Goal: Task Accomplishment & Management: Use online tool/utility

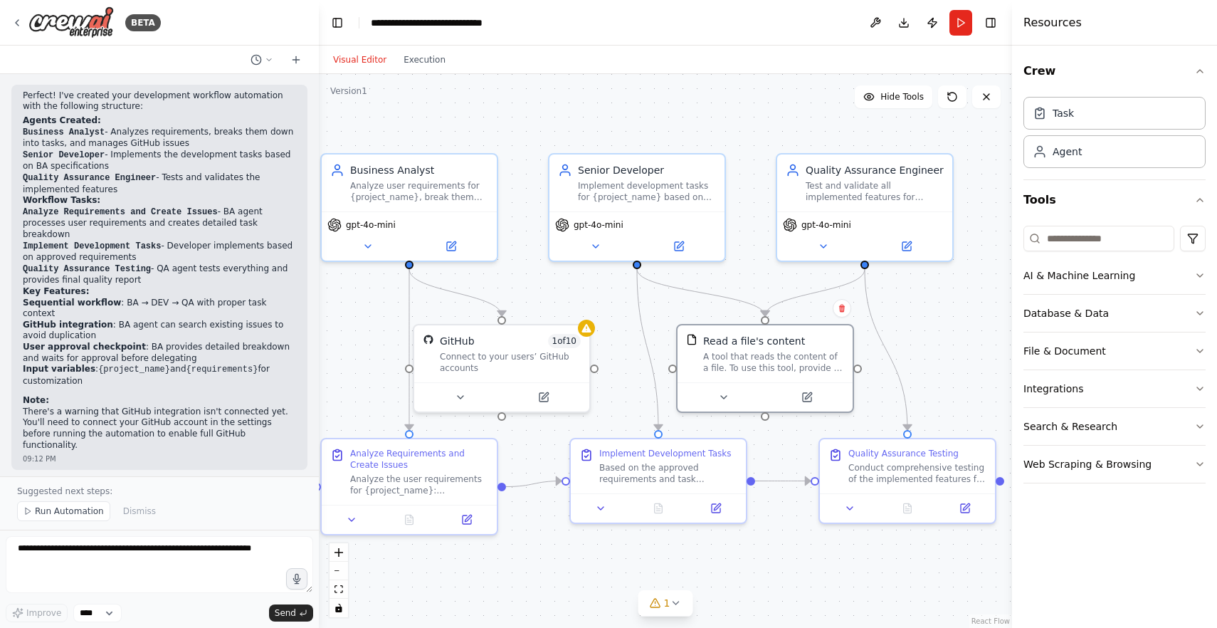
scroll to position [1205, 0]
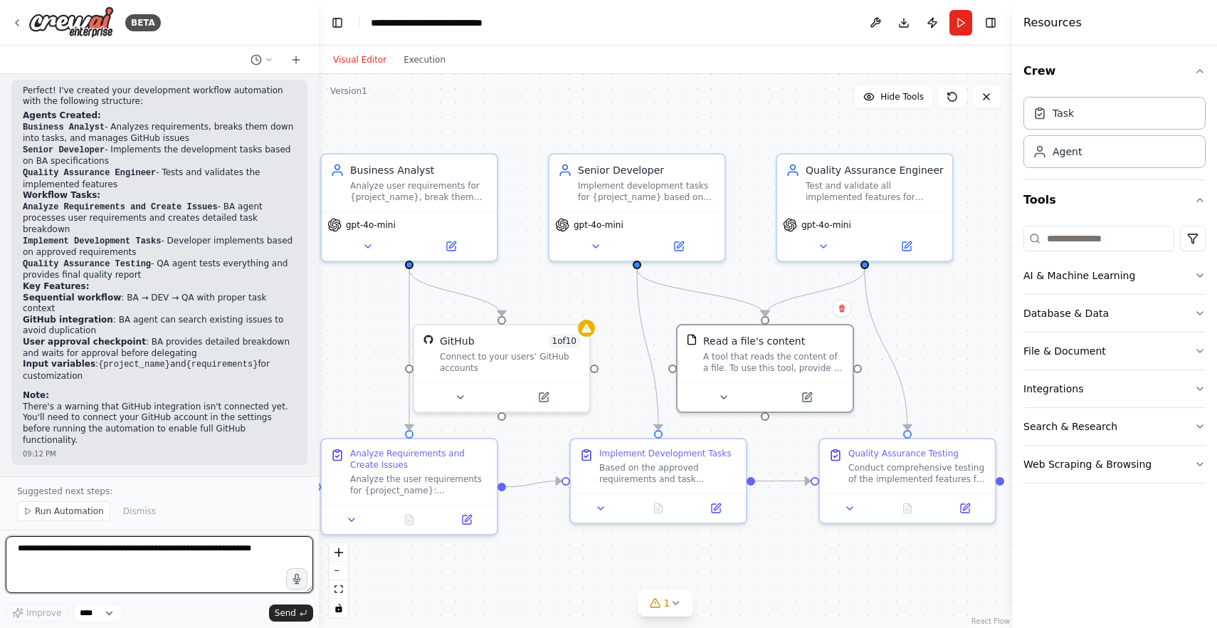
click at [65, 553] on textarea at bounding box center [159, 564] width 307 height 57
type textarea "**********"
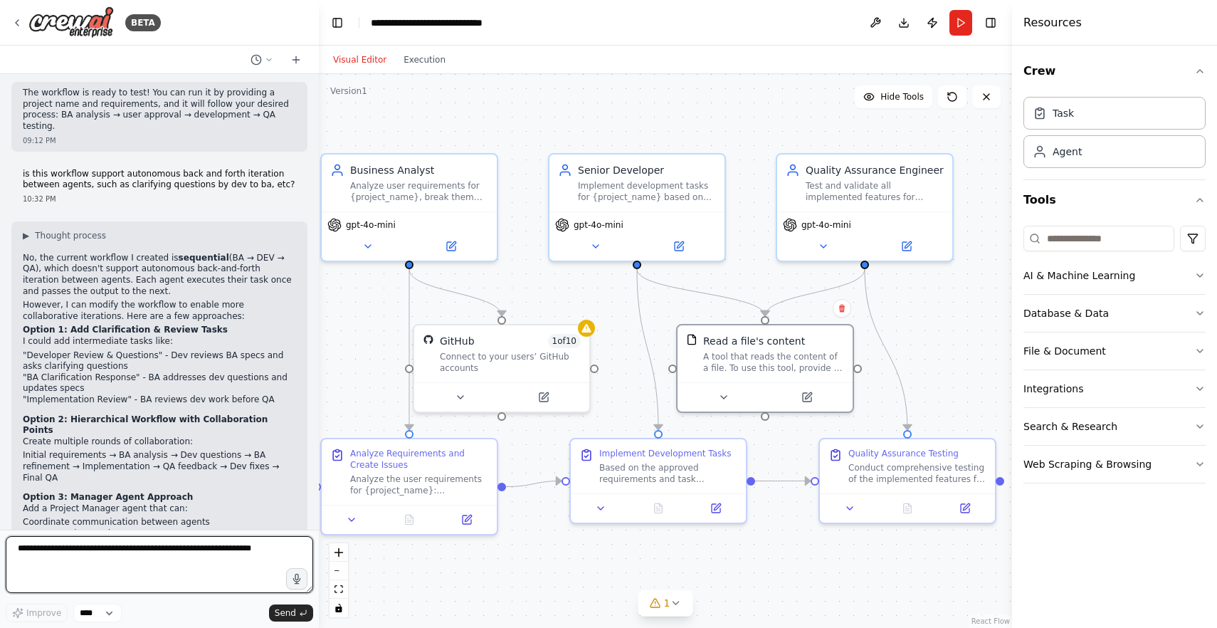
scroll to position [1636, 0]
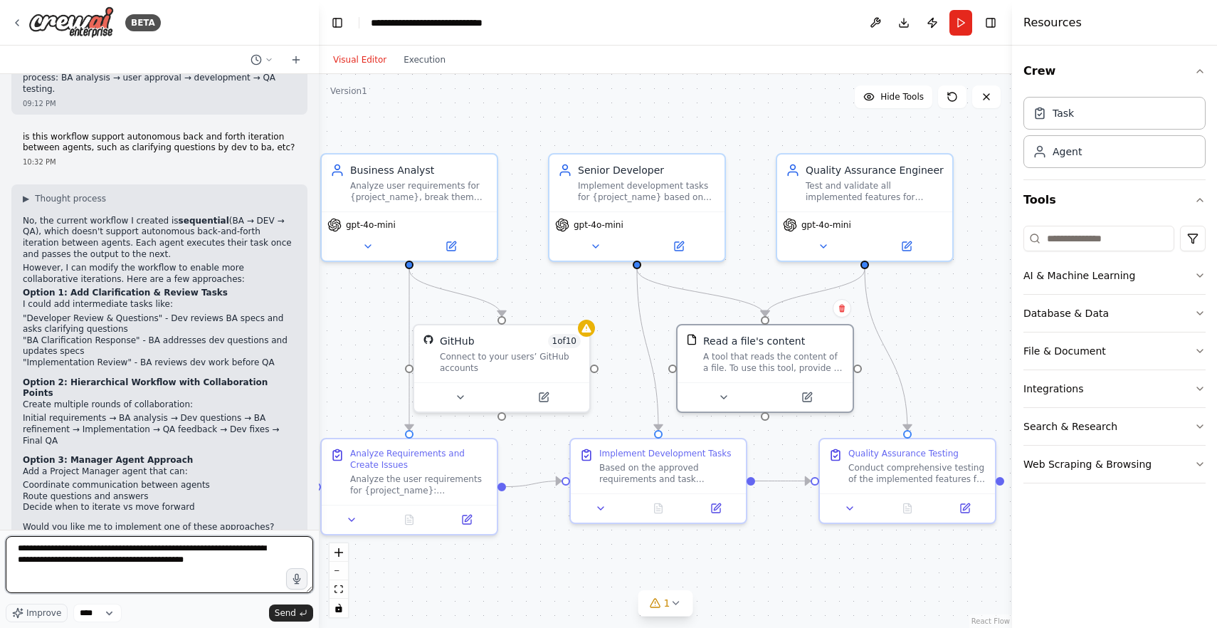
type textarea "**********"
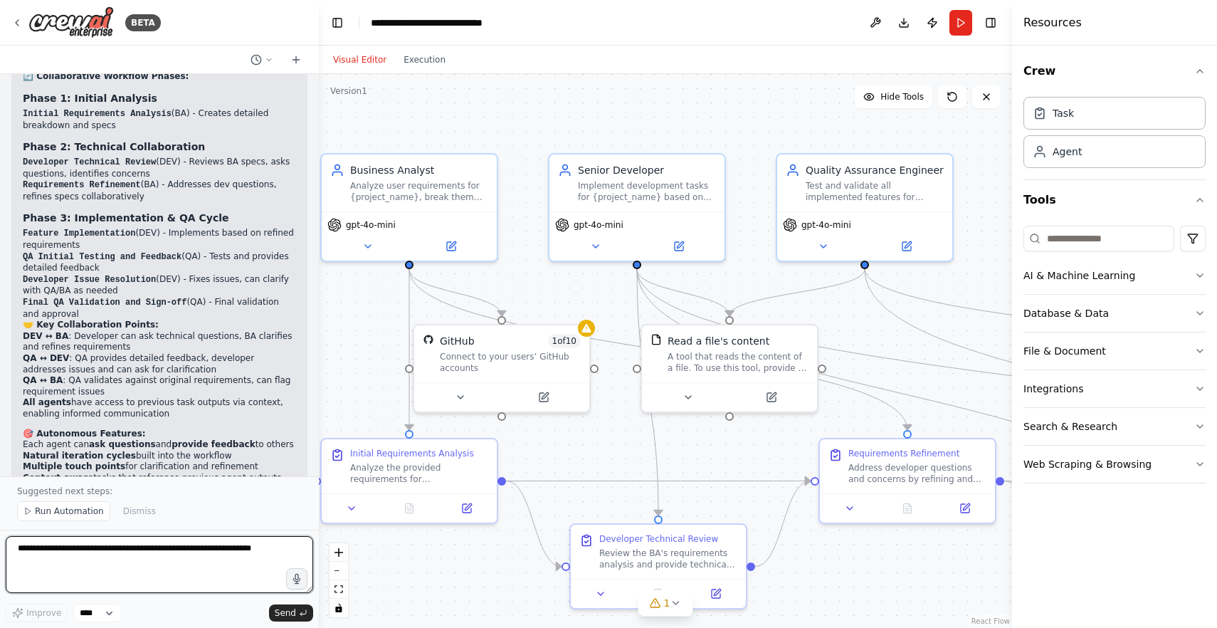
scroll to position [3168, 0]
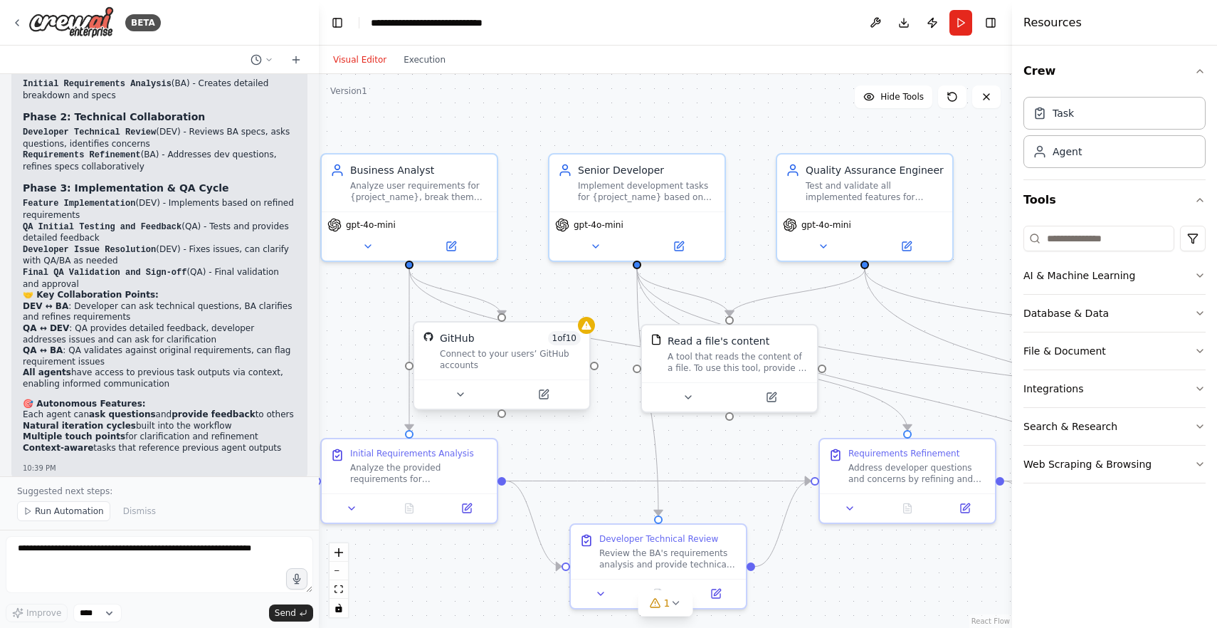
click at [504, 362] on div "Connect to your users’ GitHub accounts" at bounding box center [510, 359] width 141 height 23
click at [461, 359] on div "Connect to your users’ GitHub accounts" at bounding box center [510, 359] width 141 height 23
click at [459, 394] on icon at bounding box center [460, 394] width 6 height 3
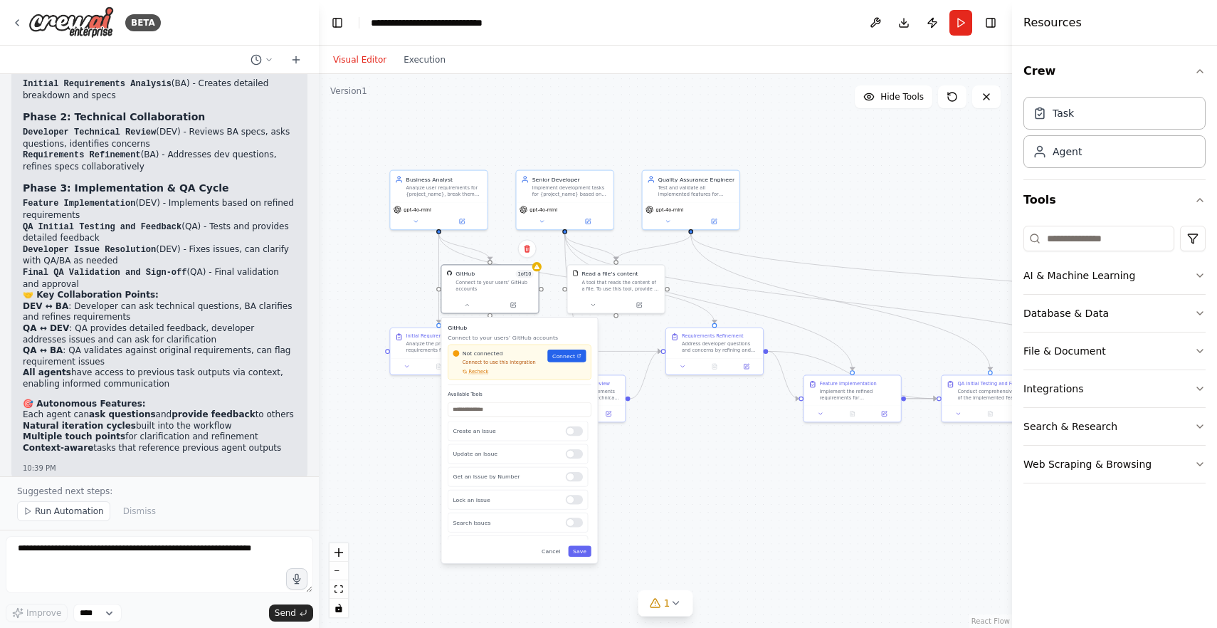
drag, startPoint x: 399, startPoint y: 416, endPoint x: 392, endPoint y: 282, distance: 133.9
click at [392, 282] on div ".deletable-edge-delete-btn { width: 20px; height: 20px; border: 0px solid #ffff…" at bounding box center [665, 351] width 693 height 554
click at [339, 551] on icon "zoom in" at bounding box center [338, 552] width 9 height 9
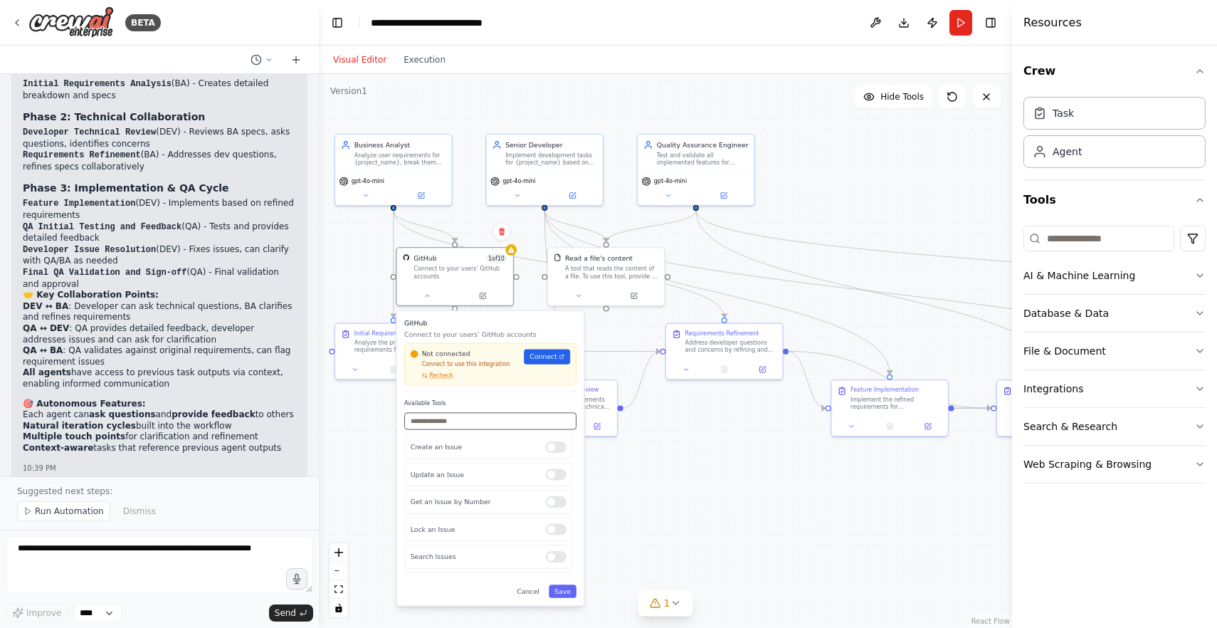
click at [431, 425] on input "text" at bounding box center [490, 421] width 172 height 17
click at [454, 420] on input "text" at bounding box center [490, 421] width 172 height 17
type input "*"
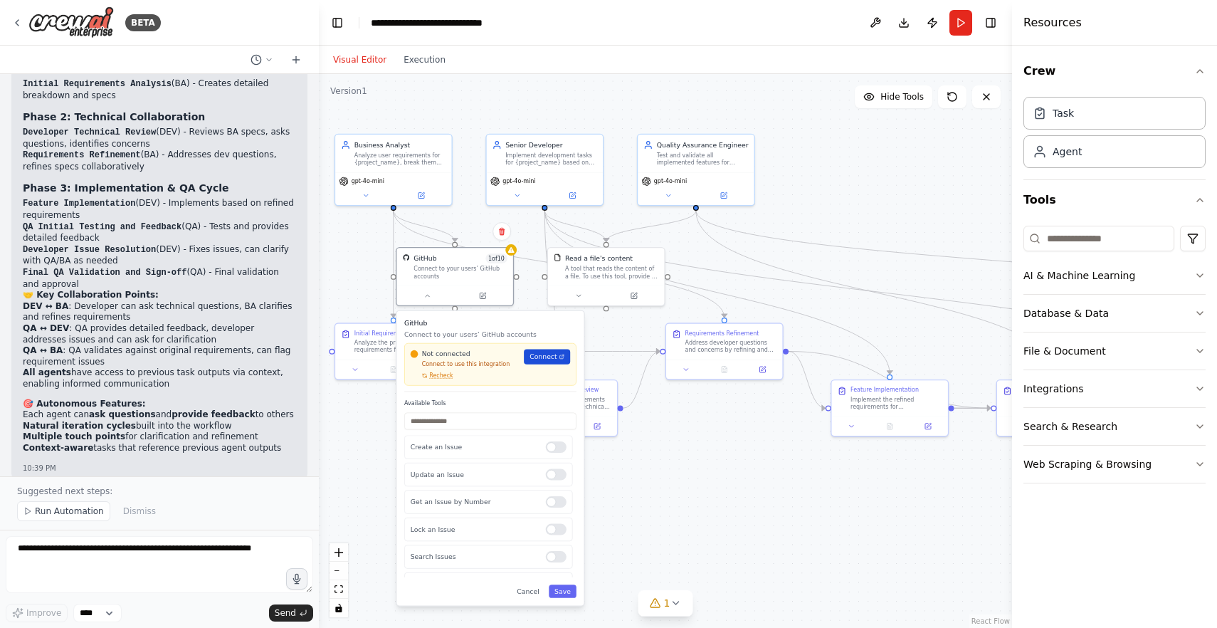
click at [558, 359] on icon at bounding box center [561, 357] width 6 height 6
click at [382, 440] on div ".deletable-edge-delete-btn { width: 20px; height: 20px; border: 0px solid #ffff…" at bounding box center [665, 351] width 693 height 554
click at [440, 295] on button at bounding box center [427, 293] width 53 height 11
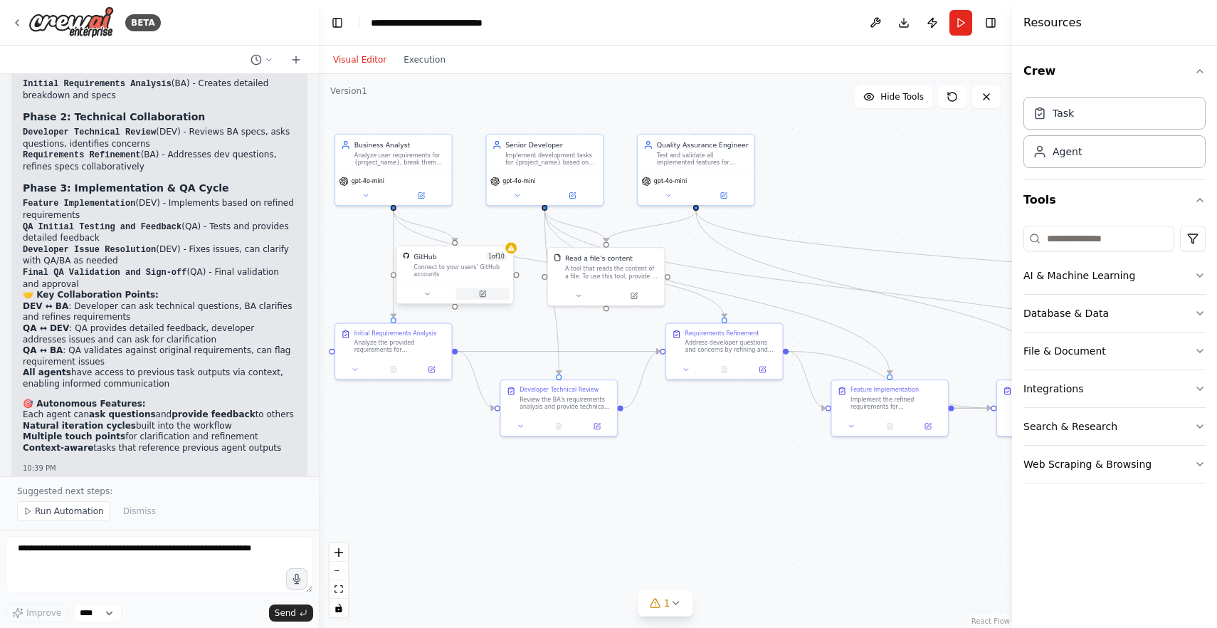
click at [480, 296] on icon at bounding box center [483, 294] width 6 height 6
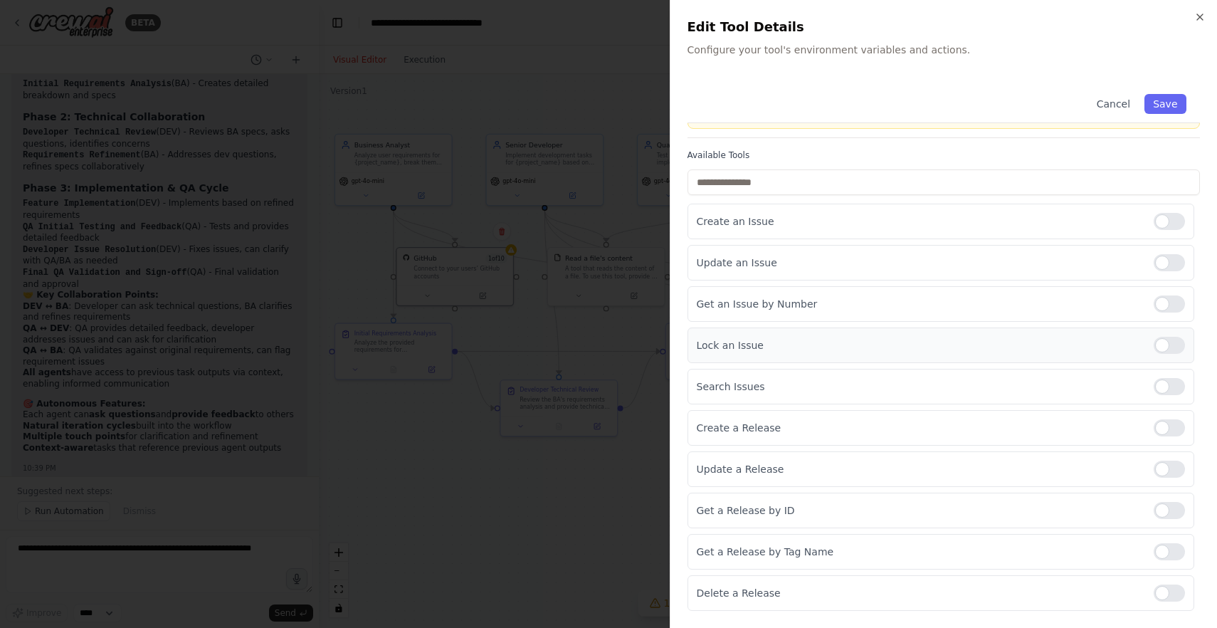
scroll to position [0, 0]
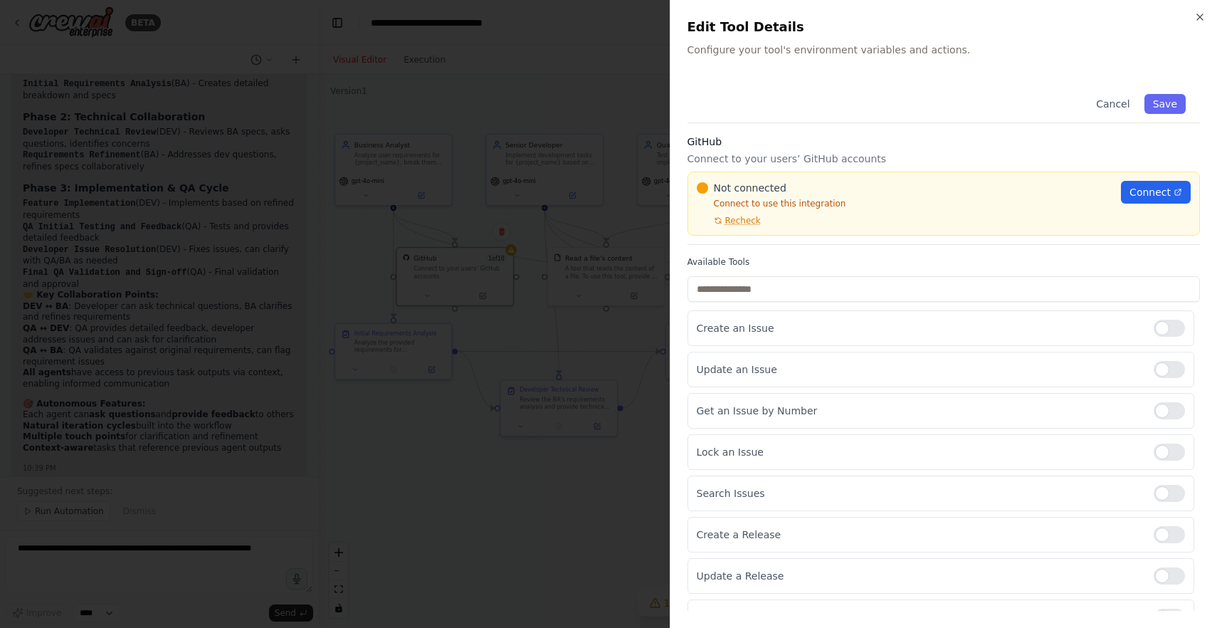
click at [580, 282] on div at bounding box center [608, 314] width 1217 height 628
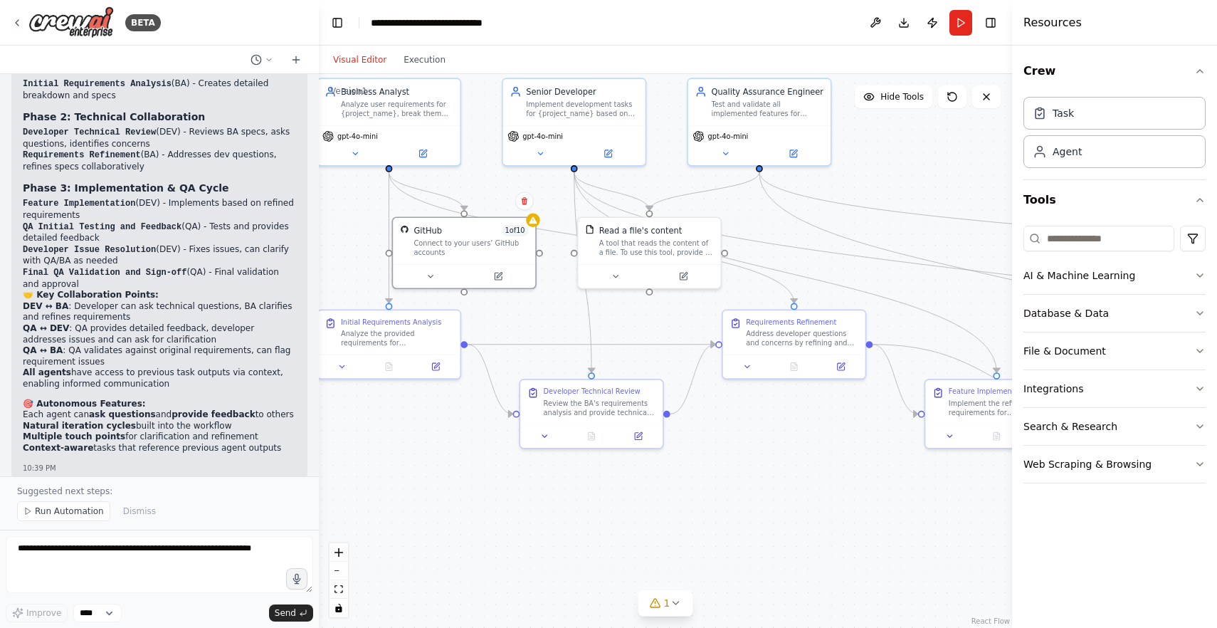
click at [337, 250] on div ".deletable-edge-delete-btn { width: 20px; height: 20px; border: 0px solid #ffff…" at bounding box center [665, 351] width 693 height 554
click at [389, 164] on div at bounding box center [389, 166] width 7 height 7
click at [431, 363] on icon at bounding box center [435, 363] width 9 height 9
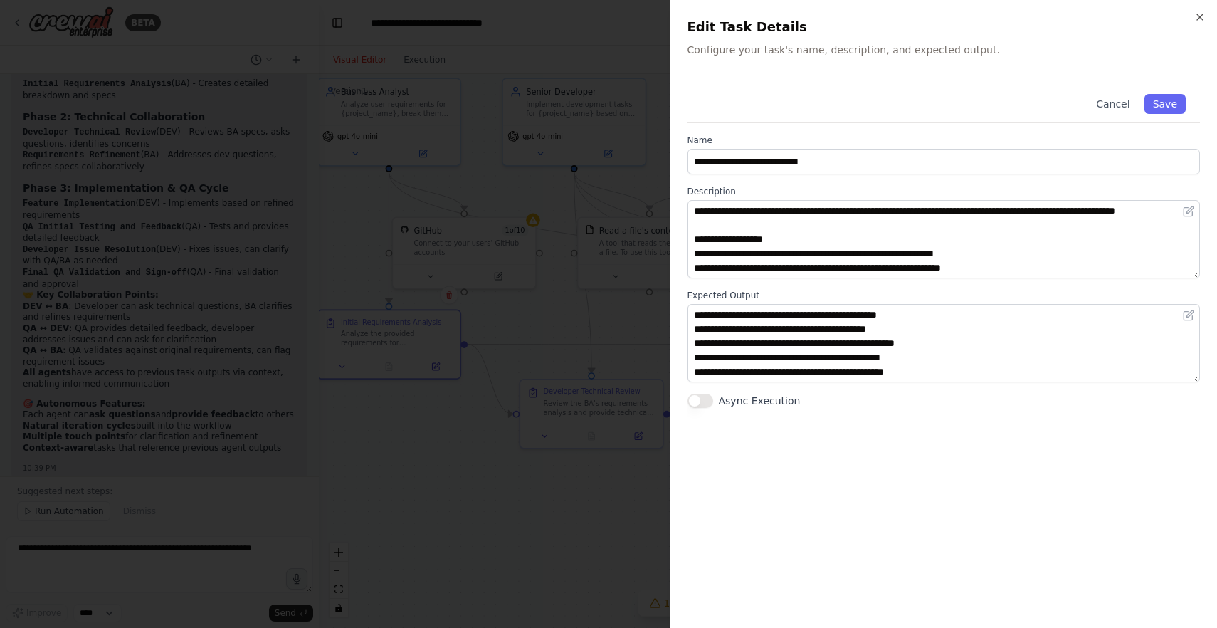
click at [524, 477] on div at bounding box center [608, 314] width 1217 height 628
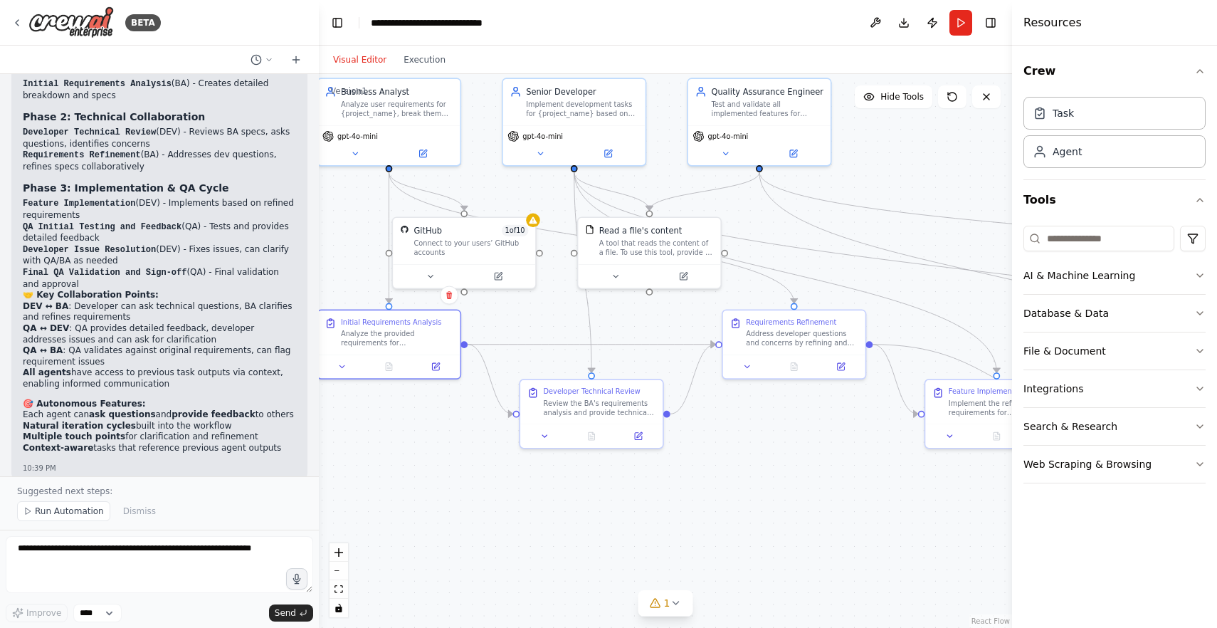
click at [764, 433] on div ".deletable-edge-delete-btn { width: 20px; height: 20px; border: 0px solid #ffff…" at bounding box center [665, 351] width 693 height 554
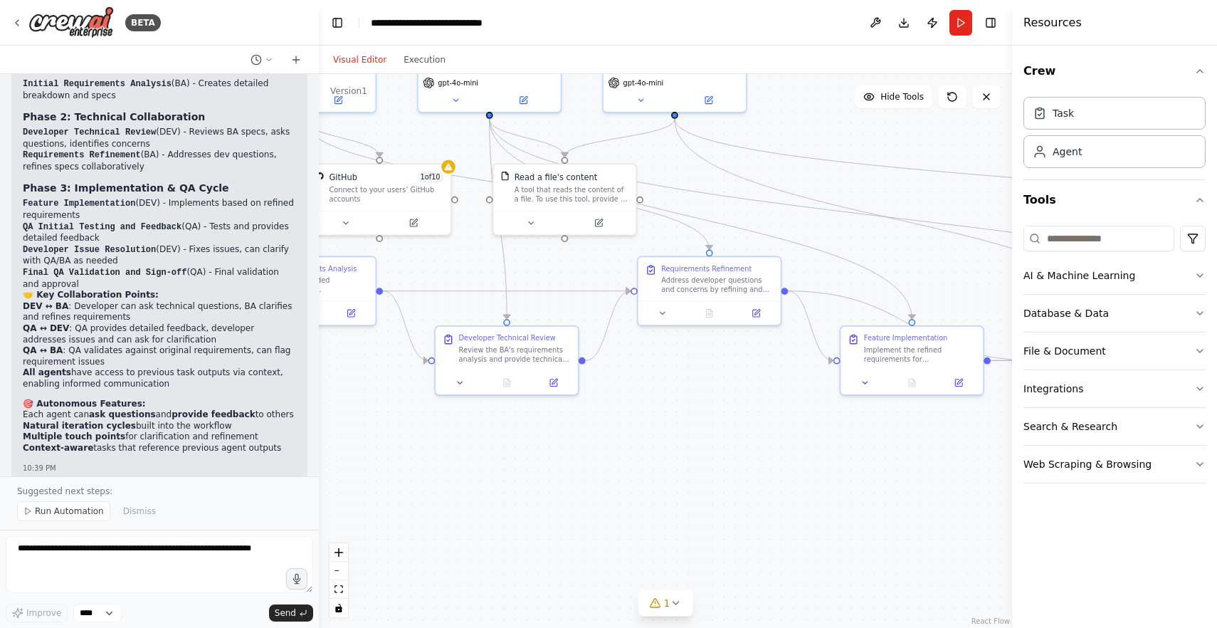
drag, startPoint x: 764, startPoint y: 433, endPoint x: 679, endPoint y: 379, distance: 100.1
click at [679, 379] on div ".deletable-edge-delete-btn { width: 20px; height: 20px; border: 0px solid #ffff…" at bounding box center [665, 351] width 693 height 554
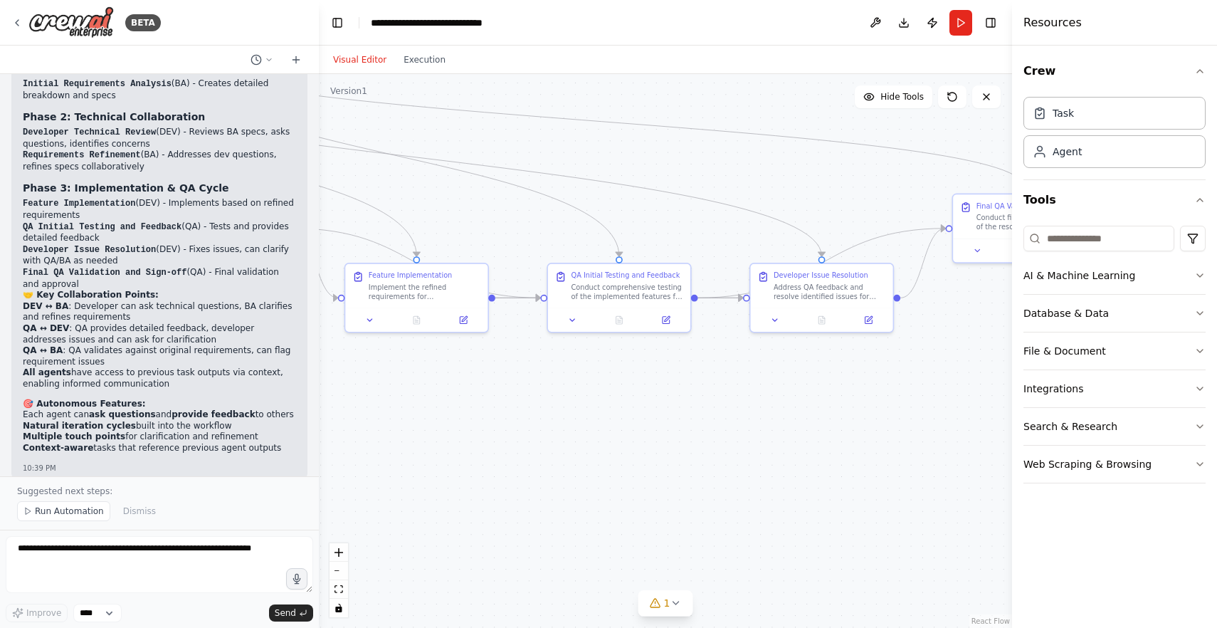
drag, startPoint x: 796, startPoint y: 401, endPoint x: 301, endPoint y: 339, distance: 499.1
click at [301, 339] on div "BETA I want to have a development workflow where user provides the requirements…" at bounding box center [608, 314] width 1217 height 628
click at [647, 295] on div "Conduct comprehensive testing of the implemented features for {project_name} an…" at bounding box center [627, 289] width 112 height 18
click at [665, 316] on icon at bounding box center [667, 317] width 6 height 6
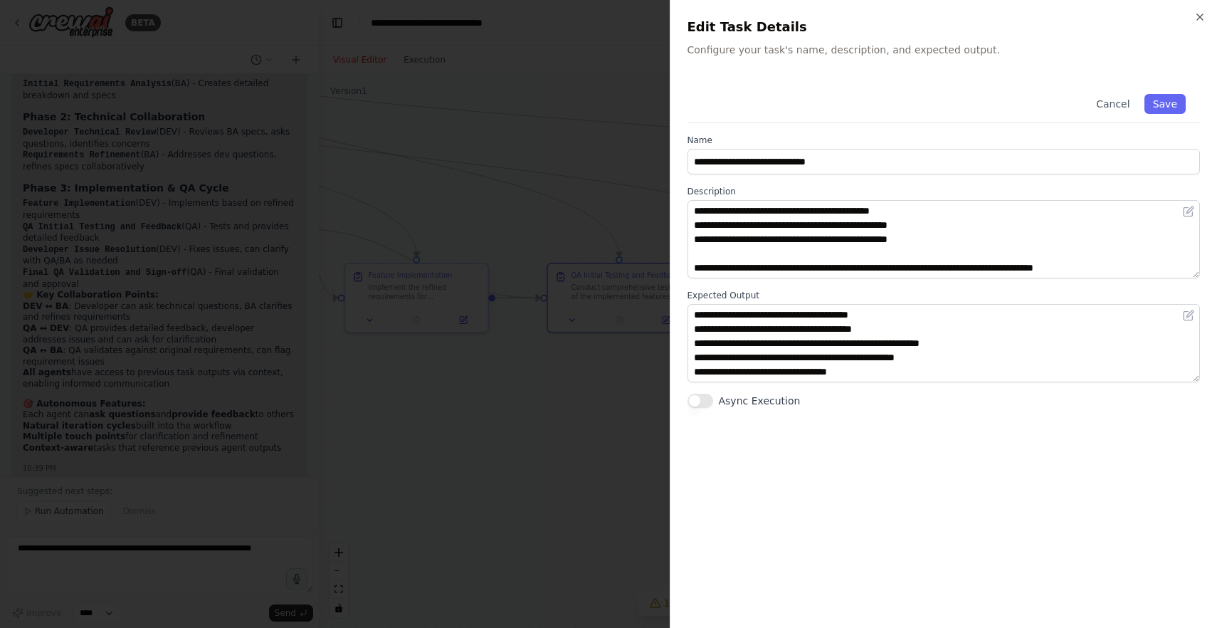
scroll to position [57, 0]
click at [544, 412] on div at bounding box center [608, 314] width 1217 height 628
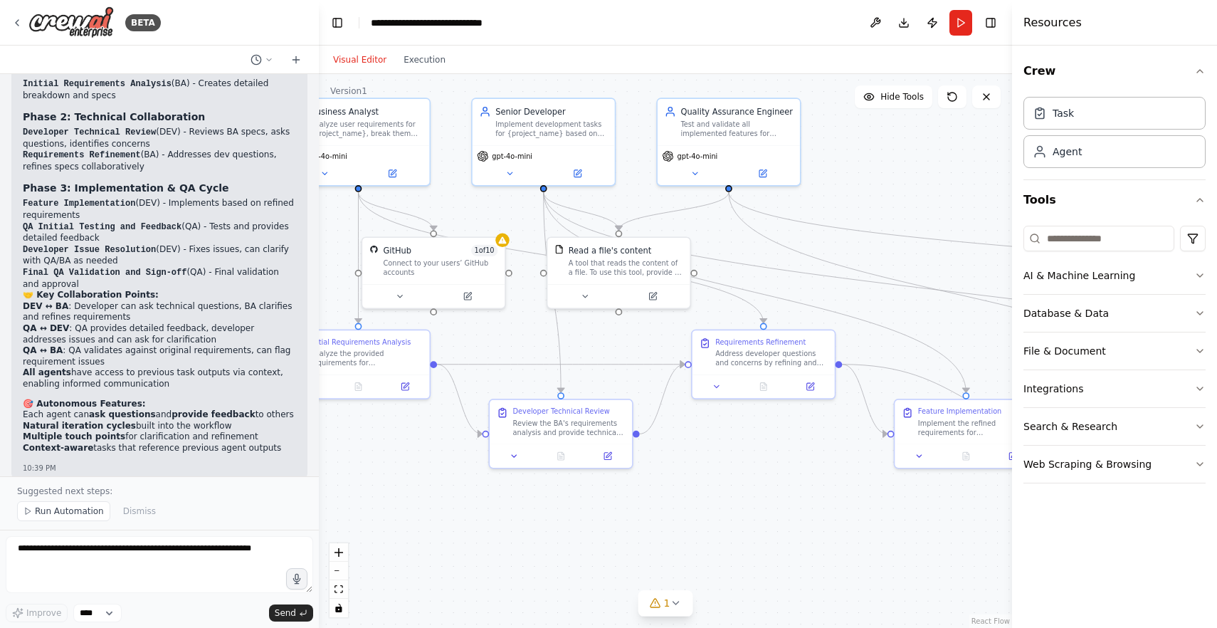
drag, startPoint x: 544, startPoint y: 411, endPoint x: 1093, endPoint y: 548, distance: 566.0
click at [1093, 548] on div "BETA I want to have a development workflow where user provides the requirements…" at bounding box center [608, 314] width 1217 height 628
click at [68, 515] on span "Run Automation" at bounding box center [69, 510] width 69 height 11
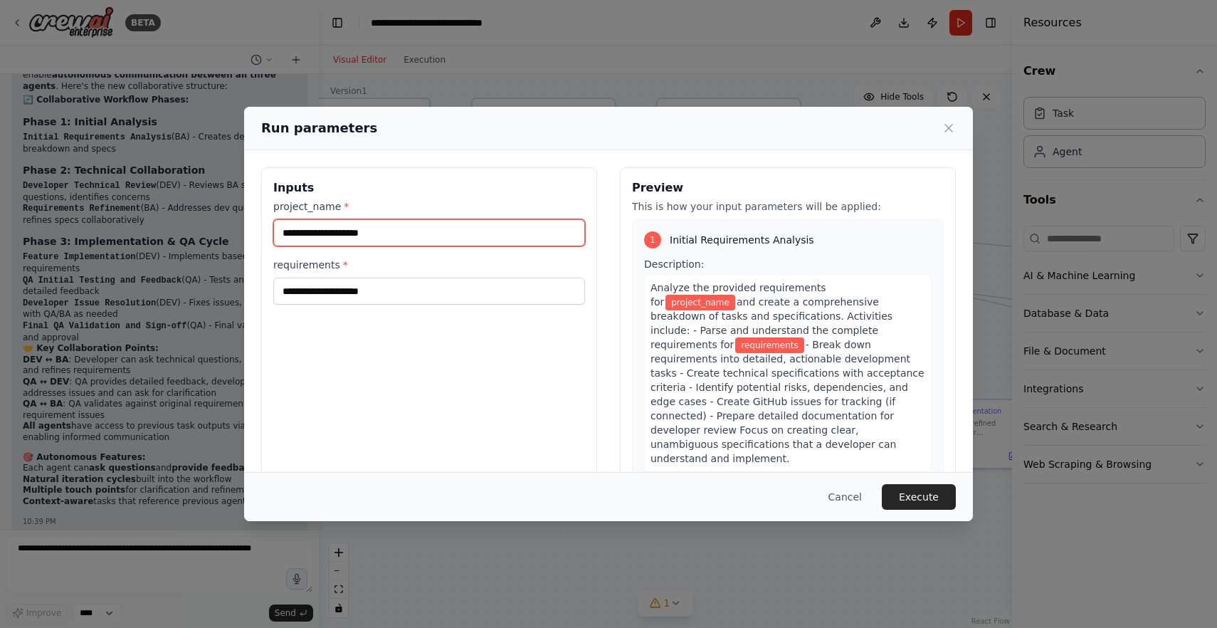
click at [357, 230] on input "project_name *" at bounding box center [429, 232] width 312 height 27
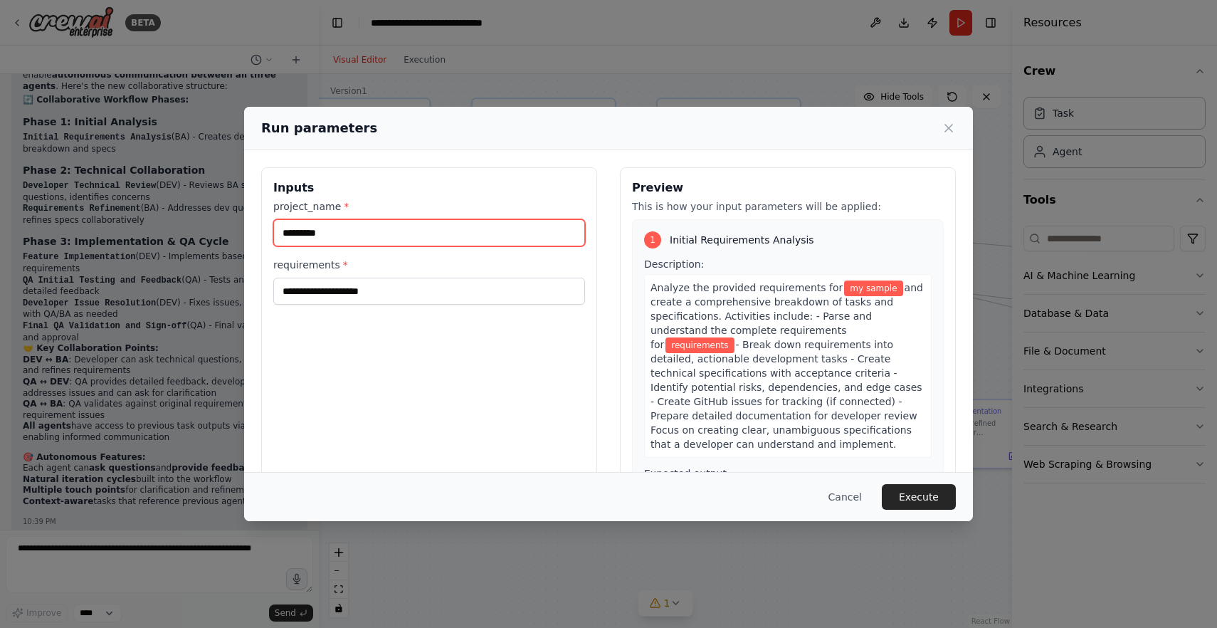
type input "*********"
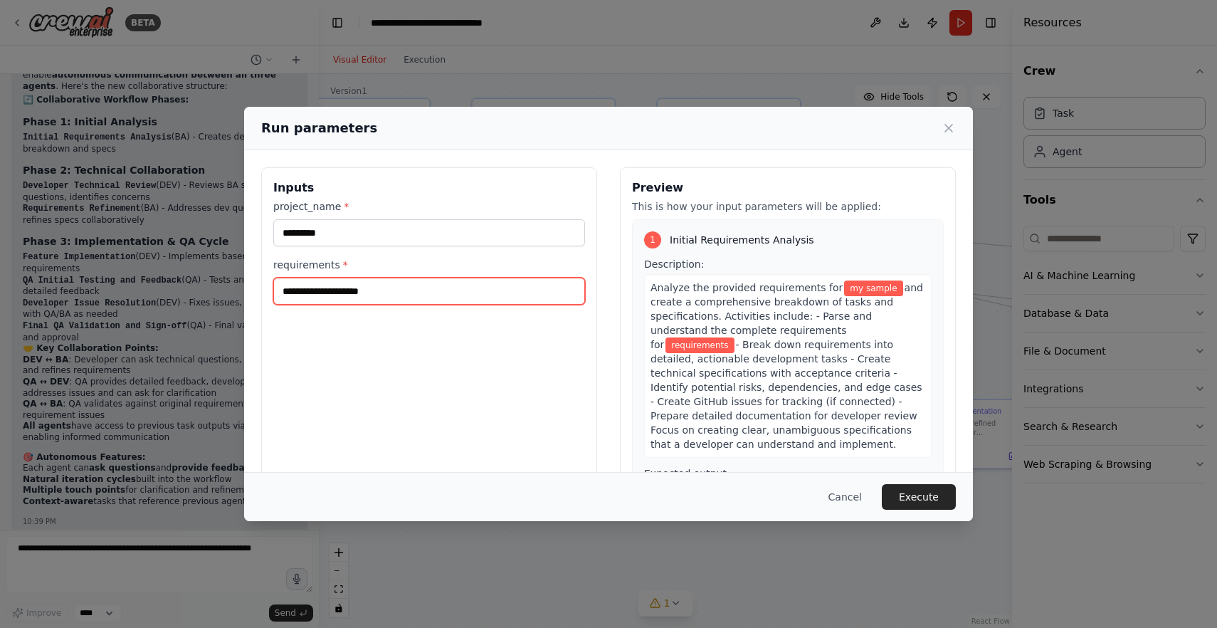
click at [358, 288] on input "requirements *" at bounding box center [429, 290] width 312 height 27
type input "*"
type input "**********"
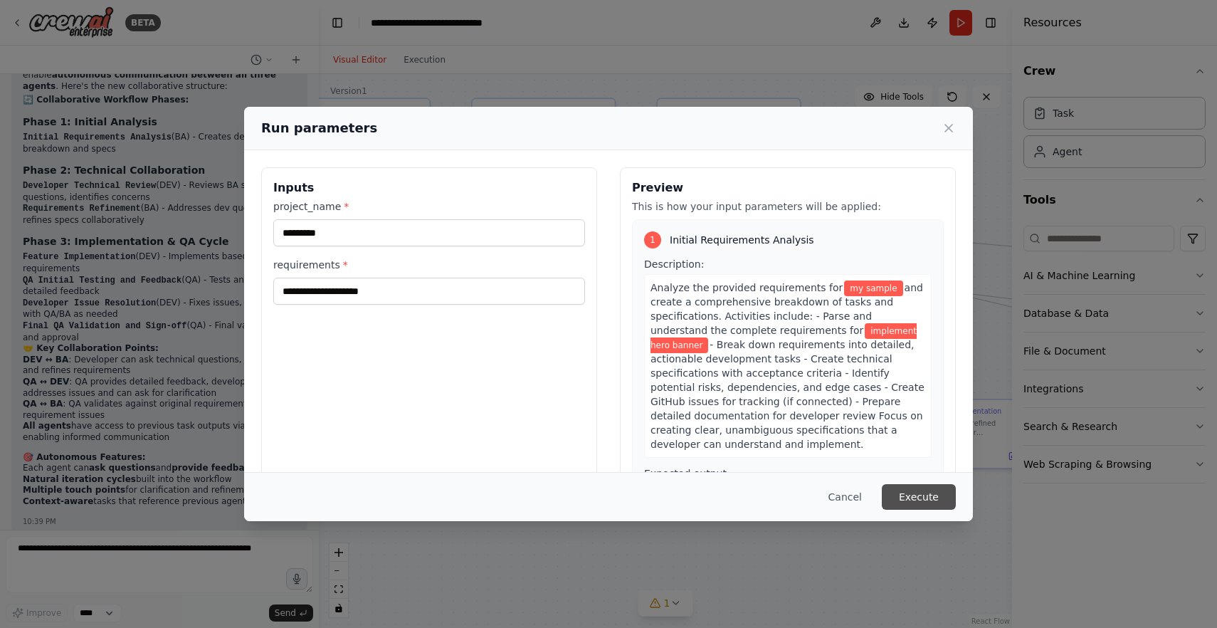
click at [904, 501] on button "Execute" at bounding box center [918, 497] width 74 height 26
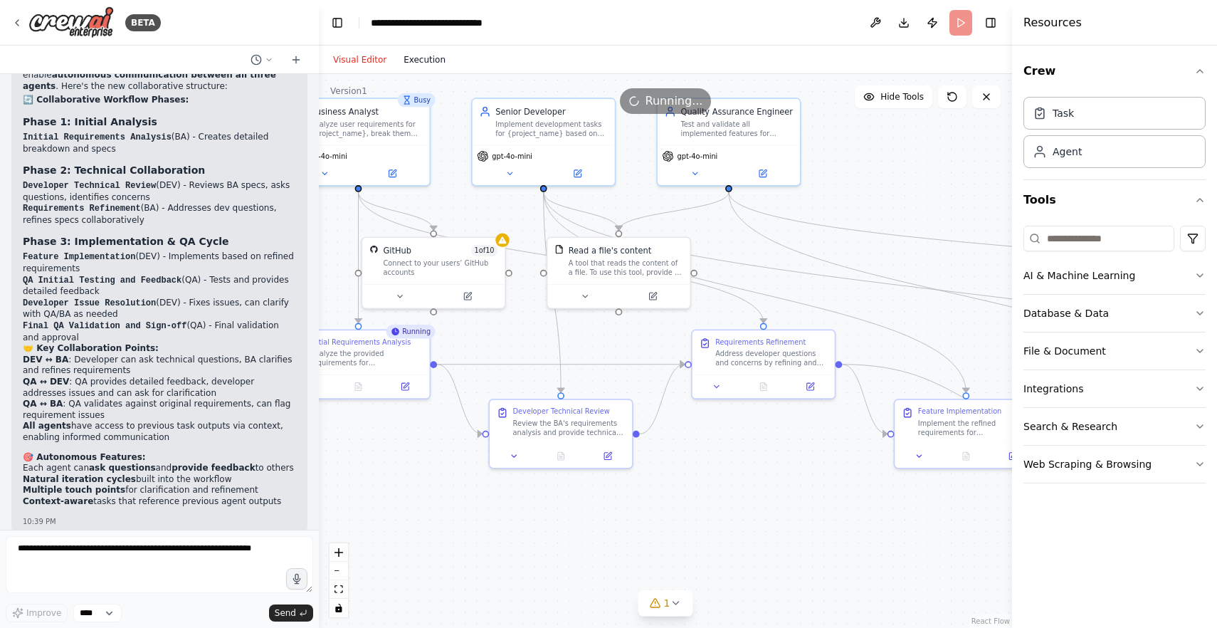
click at [420, 61] on button "Execution" at bounding box center [424, 59] width 59 height 17
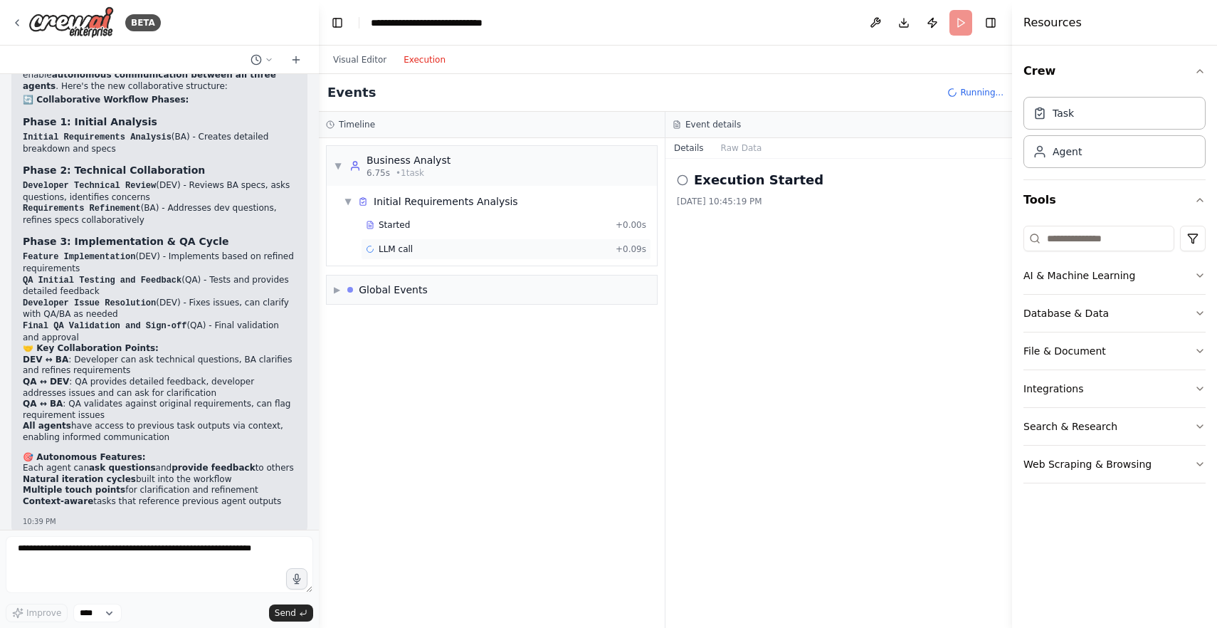
click at [397, 245] on span "LLM call" at bounding box center [395, 248] width 34 height 11
click at [737, 151] on button "Messages" at bounding box center [741, 148] width 59 height 20
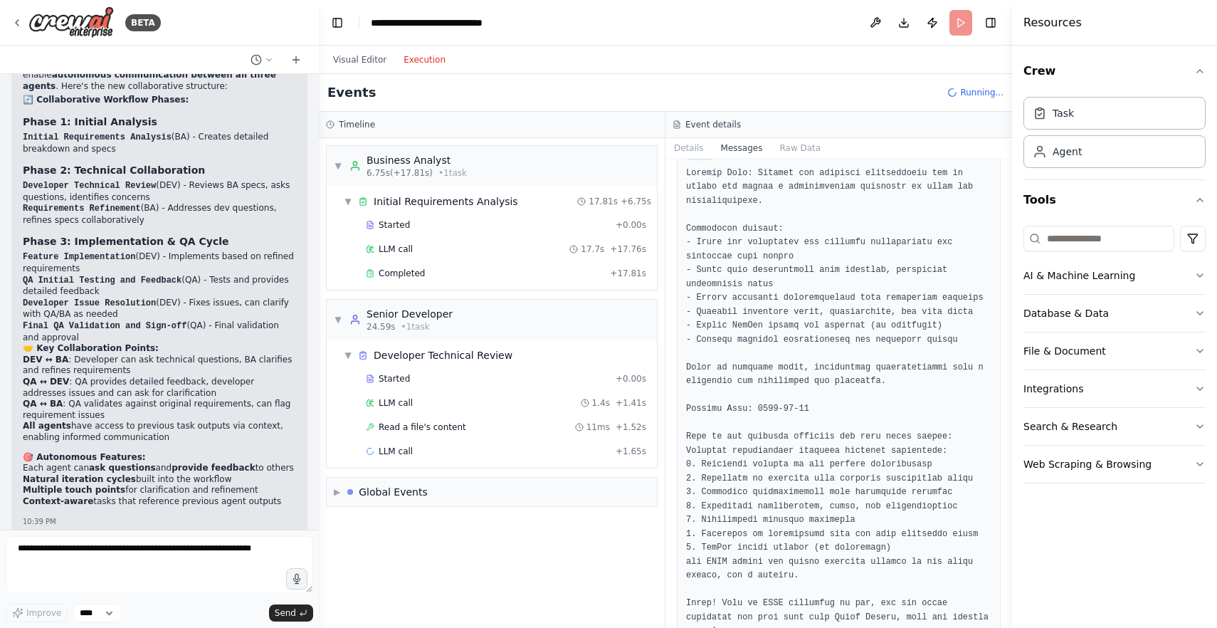
scroll to position [478, 0]
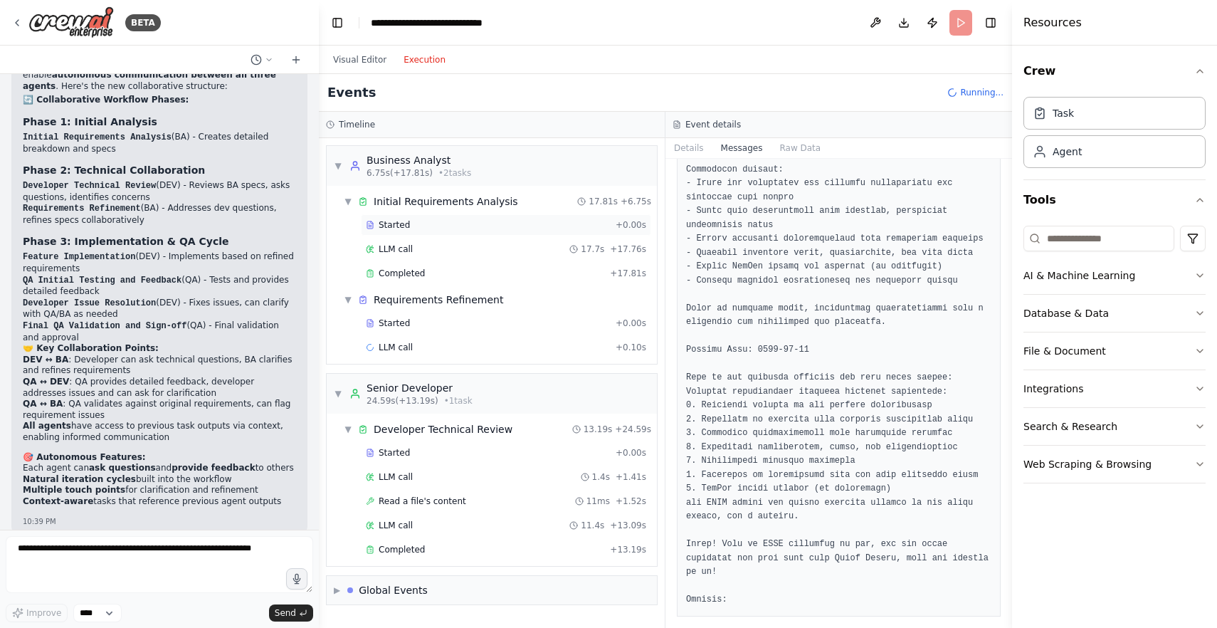
click at [404, 225] on span "Started" at bounding box center [393, 224] width 31 height 11
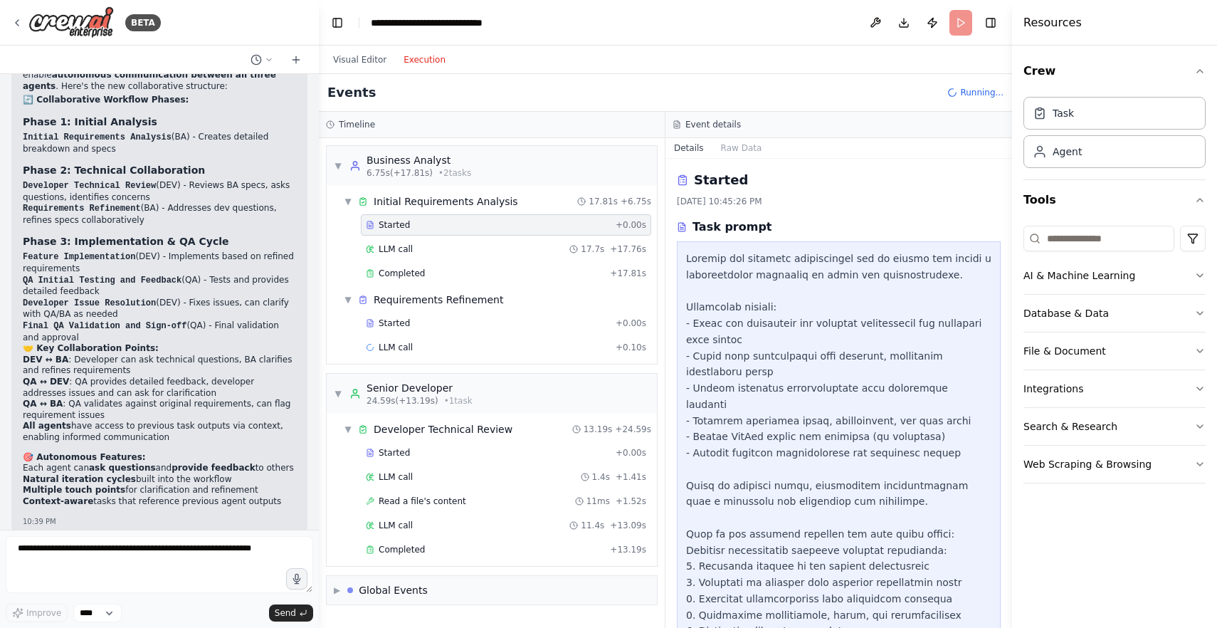
scroll to position [92, 0]
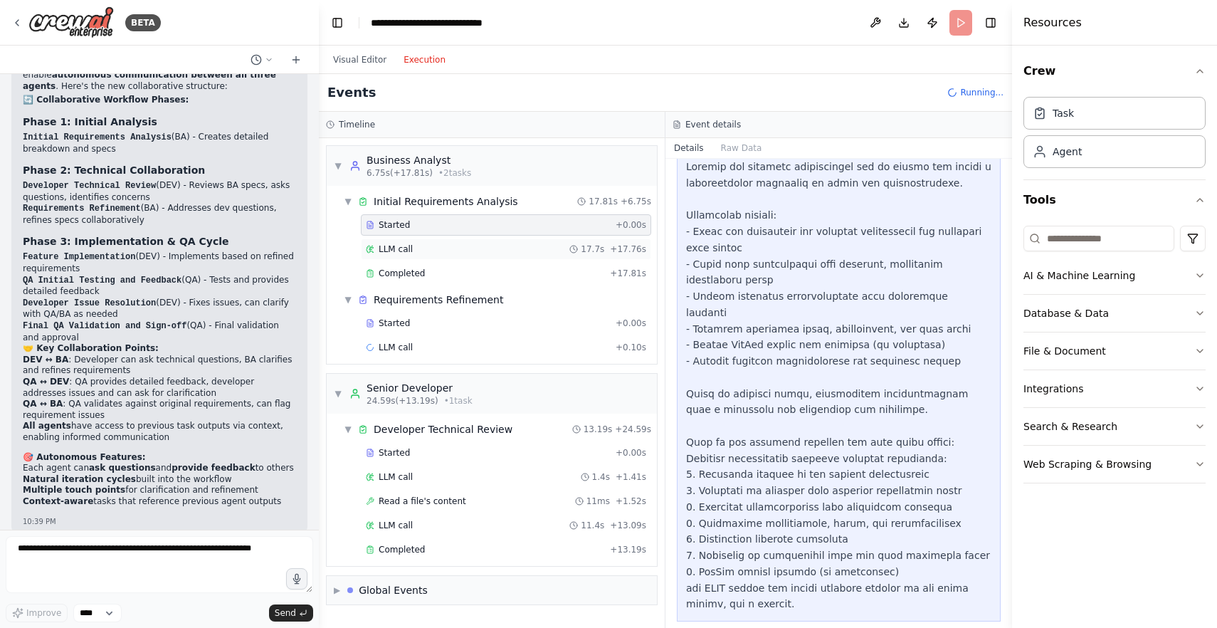
click at [391, 240] on div "LLM call 17.7s + 17.76s" at bounding box center [506, 248] width 290 height 21
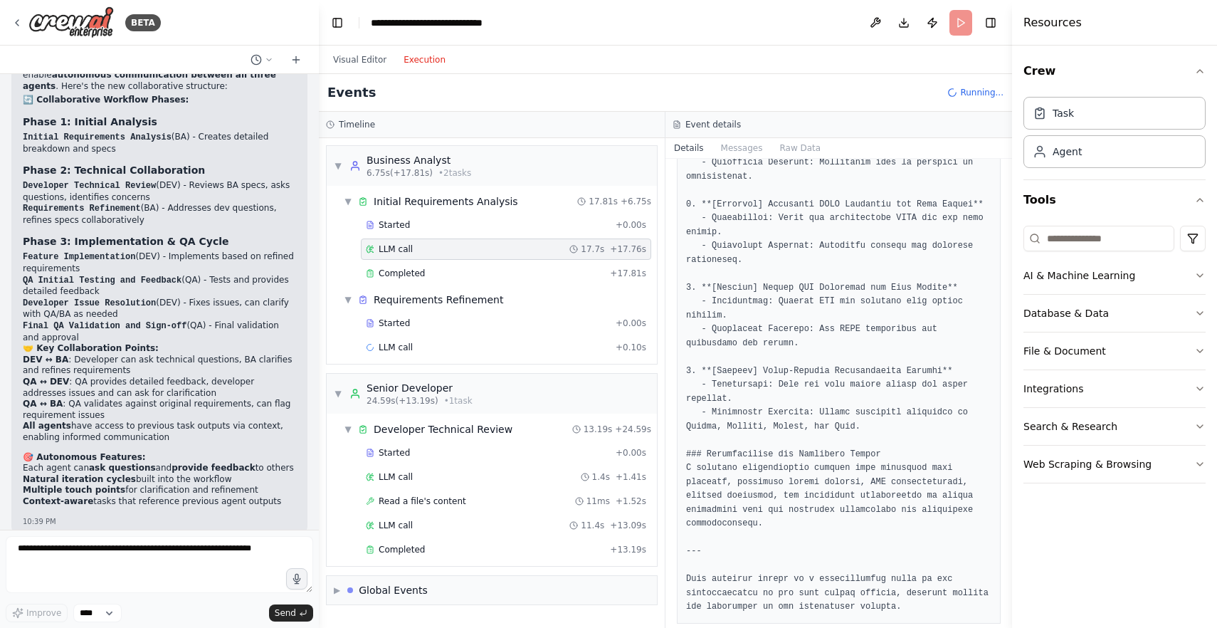
scroll to position [1531, 0]
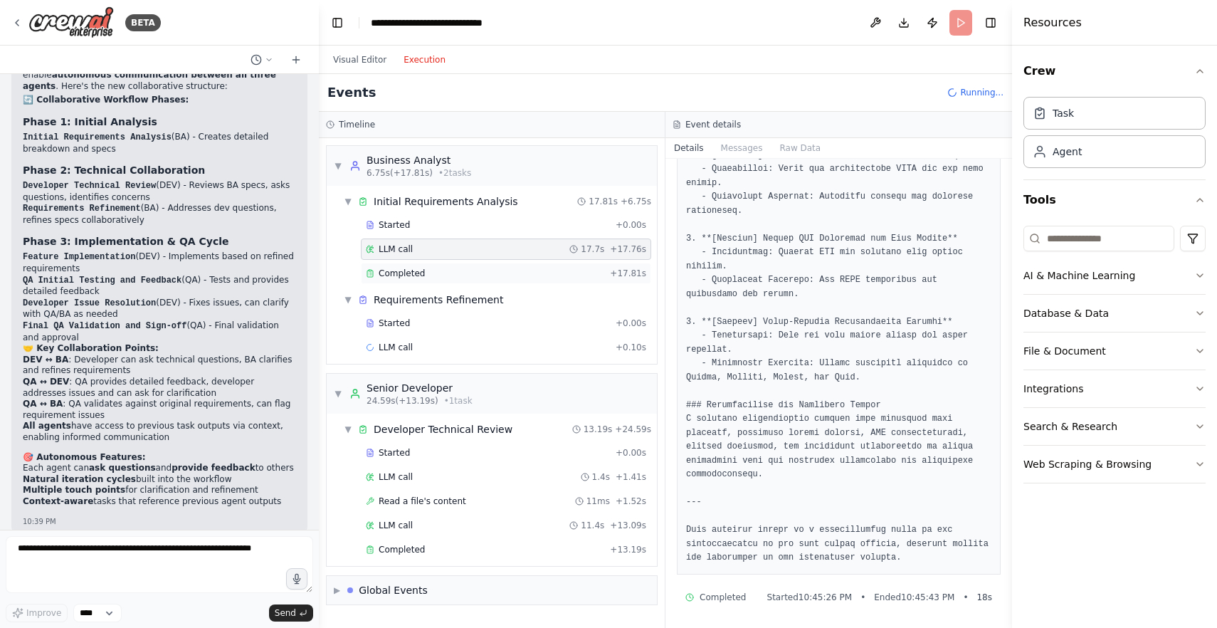
click at [415, 278] on span "Completed" at bounding box center [401, 273] width 46 height 11
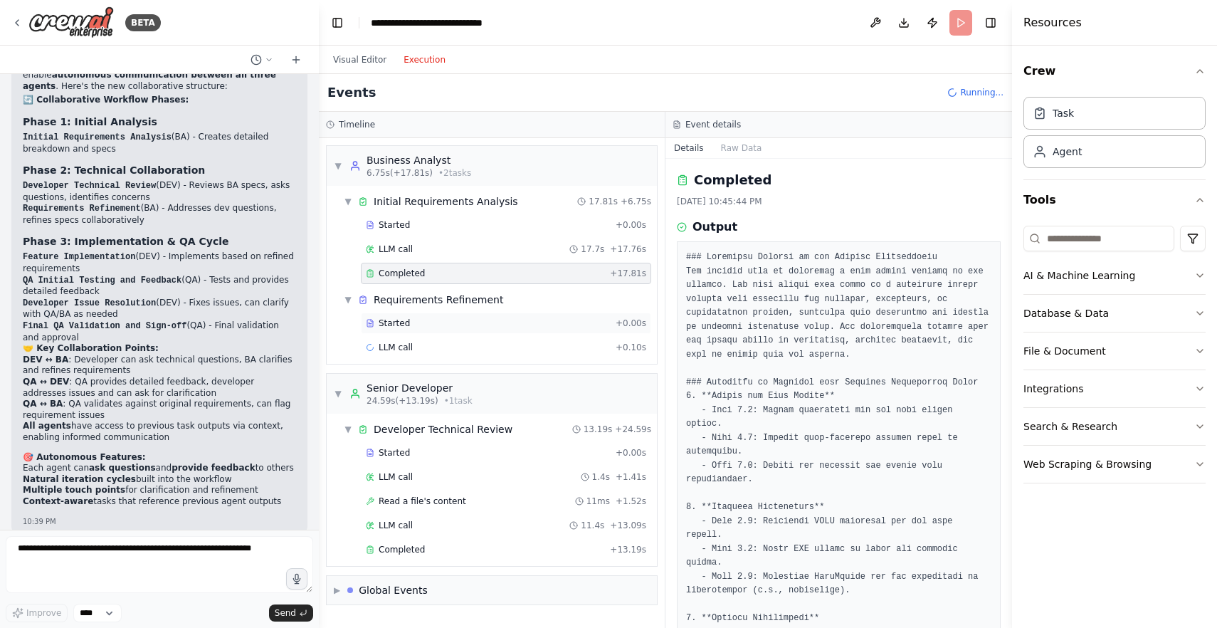
click at [449, 316] on div "Started + 0.00s" at bounding box center [506, 322] width 290 height 21
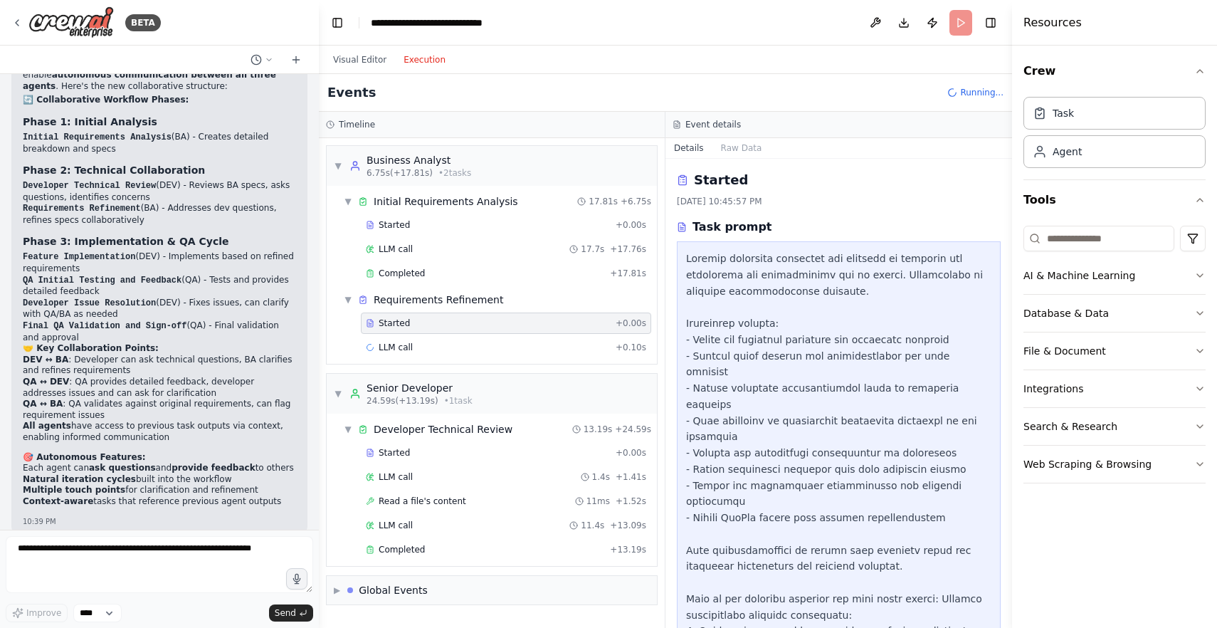
scroll to position [140, 0]
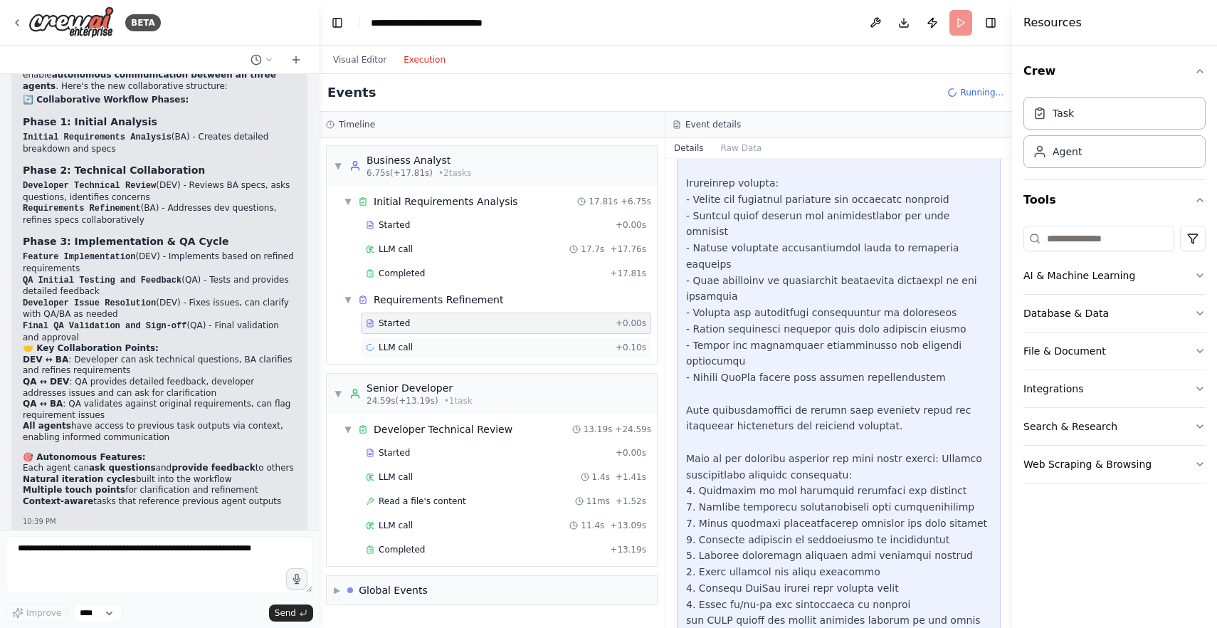
click at [406, 348] on span "LLM call" at bounding box center [395, 346] width 34 height 11
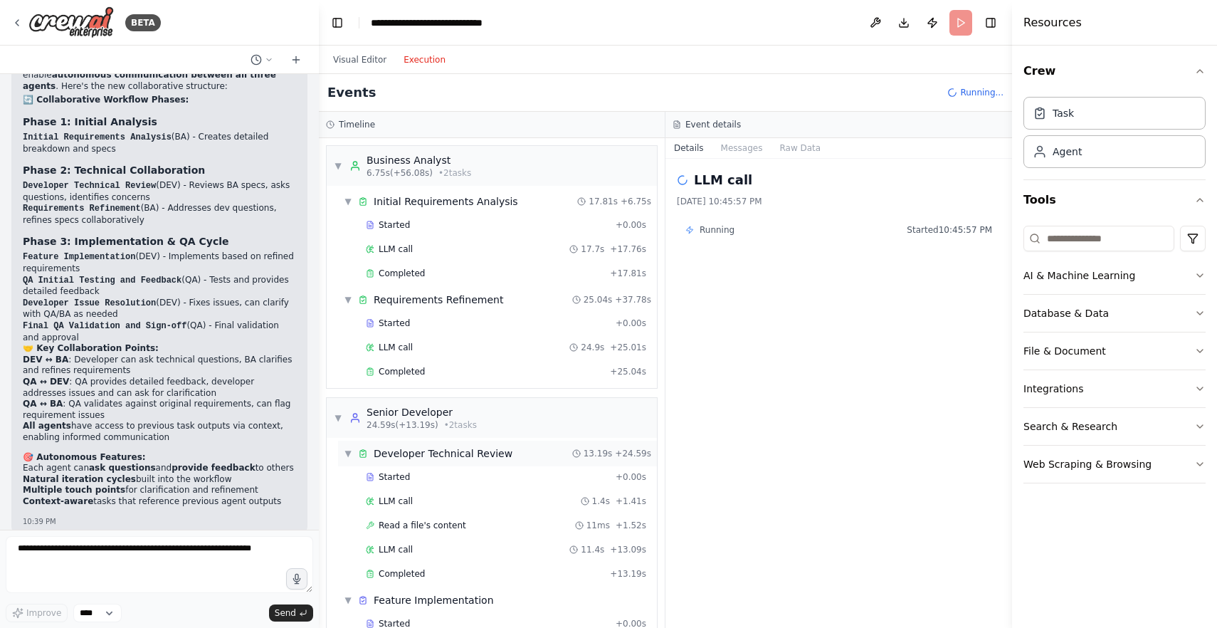
click at [409, 449] on div "Developer Technical Review" at bounding box center [443, 453] width 139 height 14
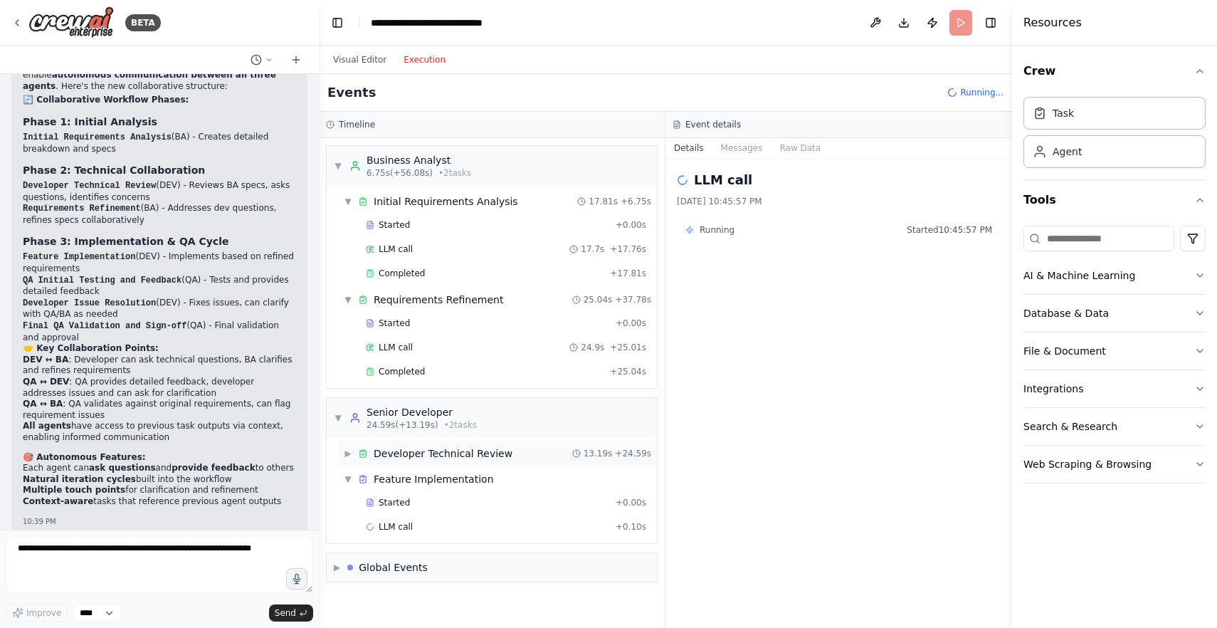
click at [409, 449] on div "Developer Technical Review" at bounding box center [443, 453] width 139 height 14
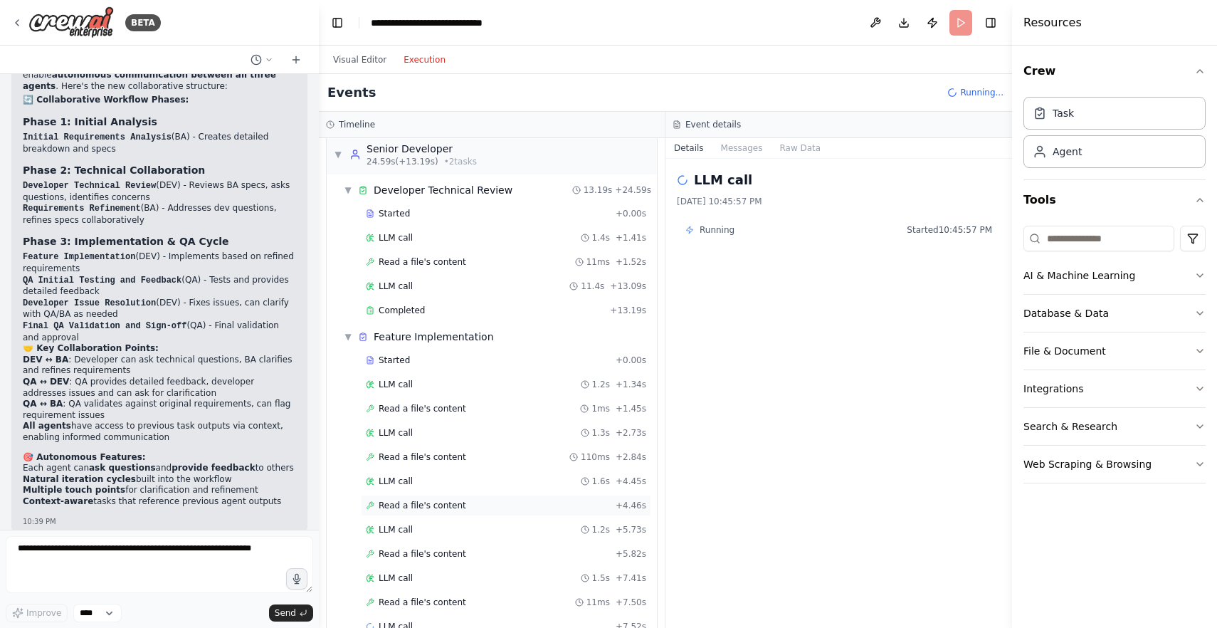
scroll to position [333, 0]
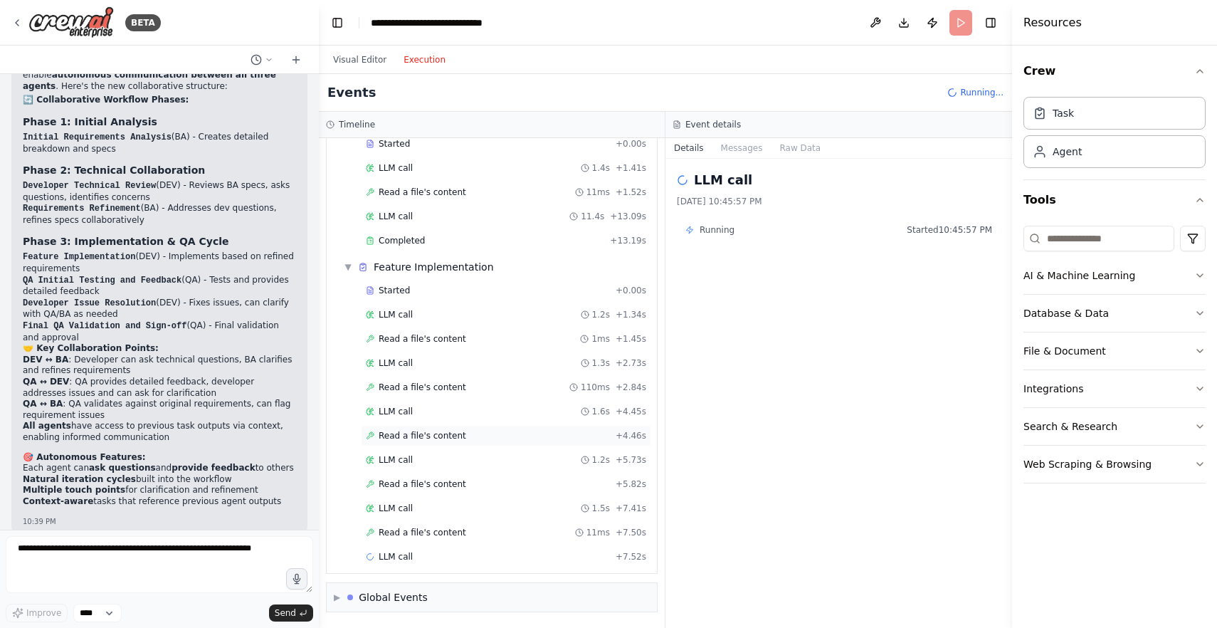
click at [400, 499] on div "LLM call 1.5s + 7.41s" at bounding box center [506, 507] width 290 height 21
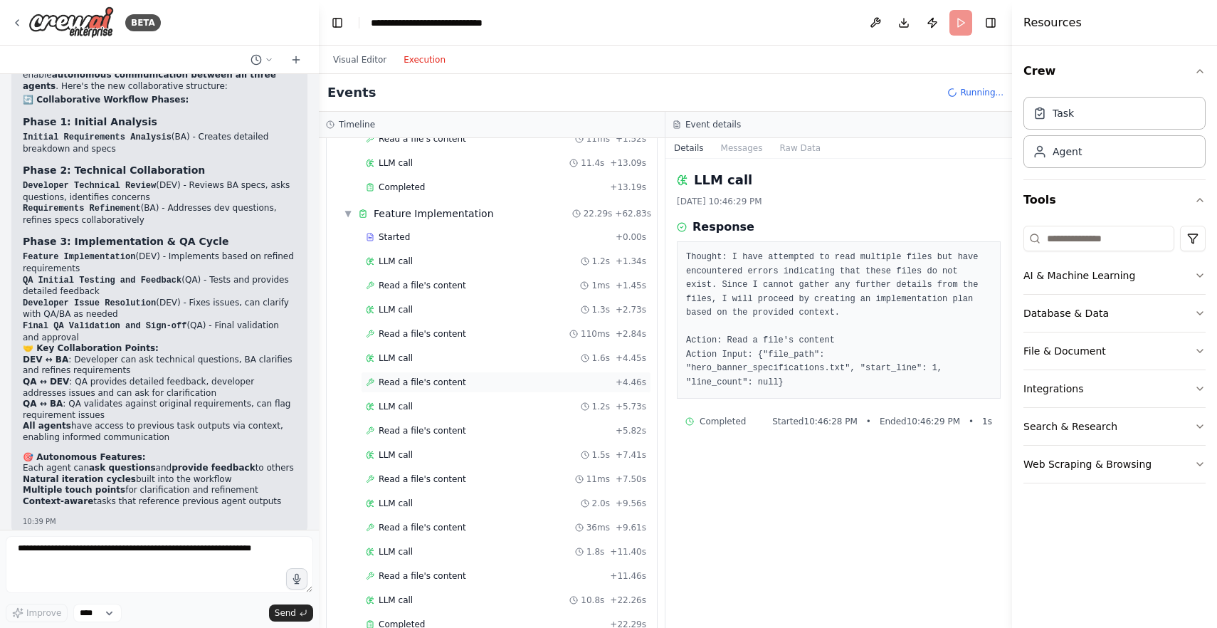
scroll to position [632, 0]
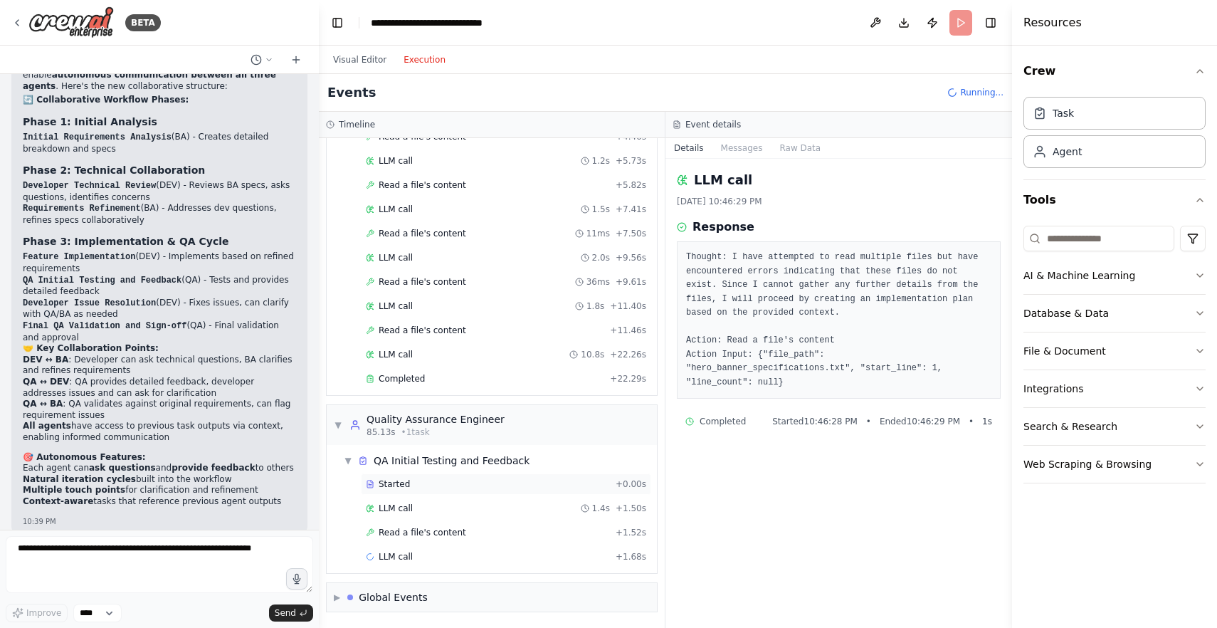
click at [403, 484] on span "Started" at bounding box center [393, 483] width 31 height 11
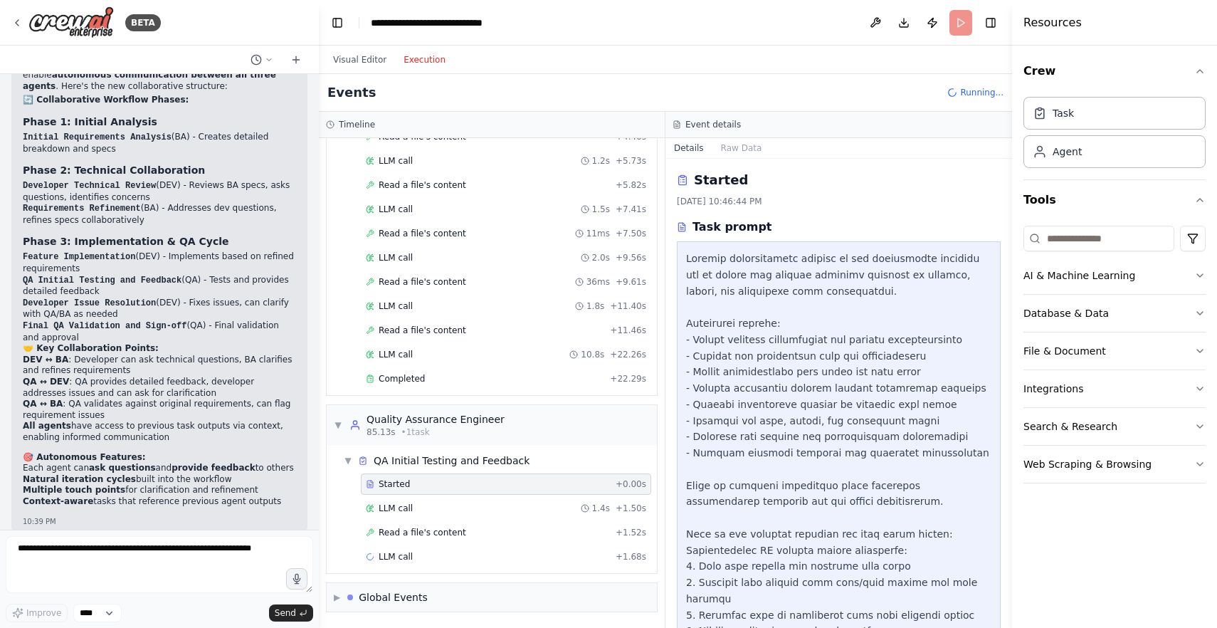
scroll to position [125, 0]
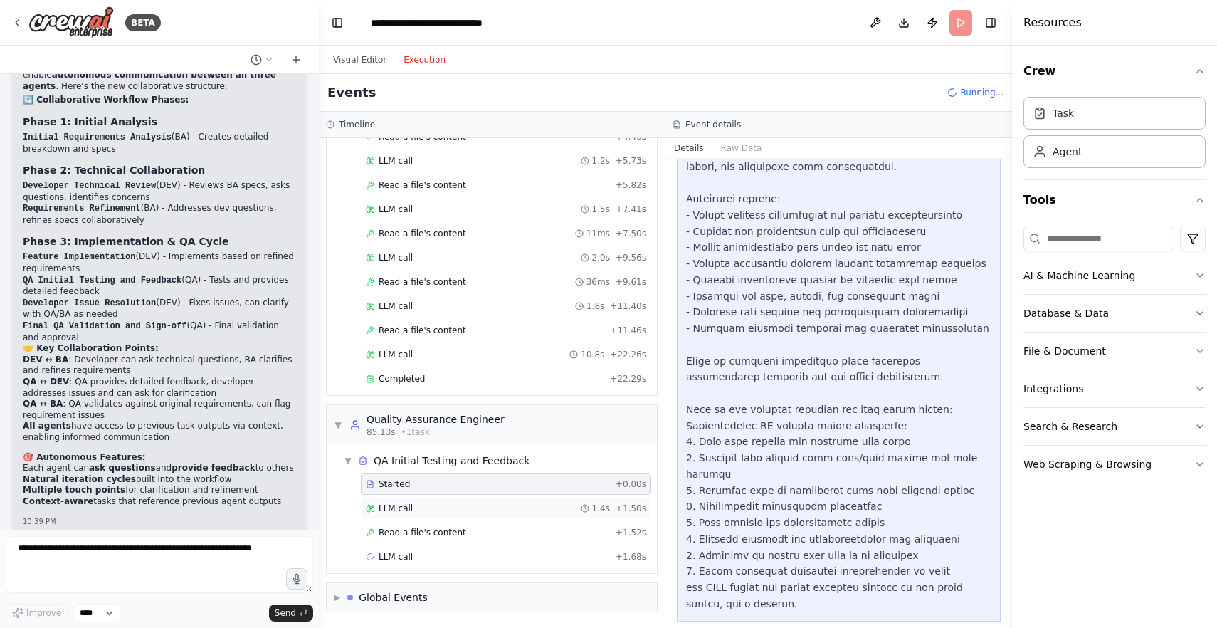
click at [475, 507] on div "LLM call 1.4s + 1.50s" at bounding box center [506, 507] width 280 height 11
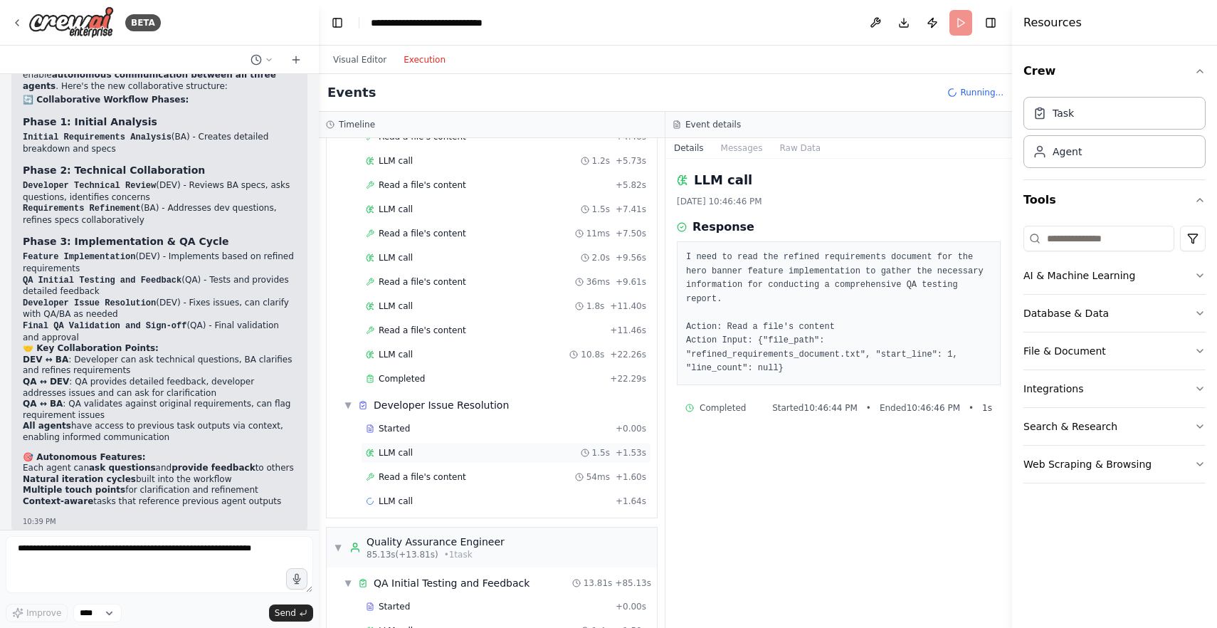
scroll to position [778, 0]
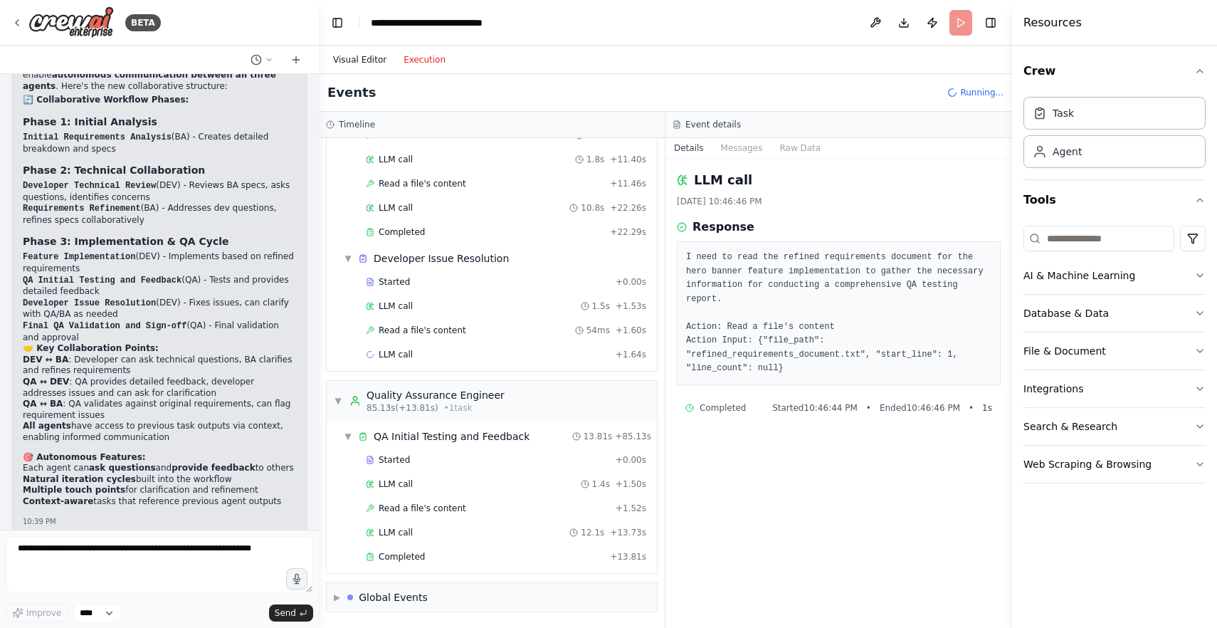
click at [364, 52] on button "Visual Editor" at bounding box center [359, 59] width 70 height 17
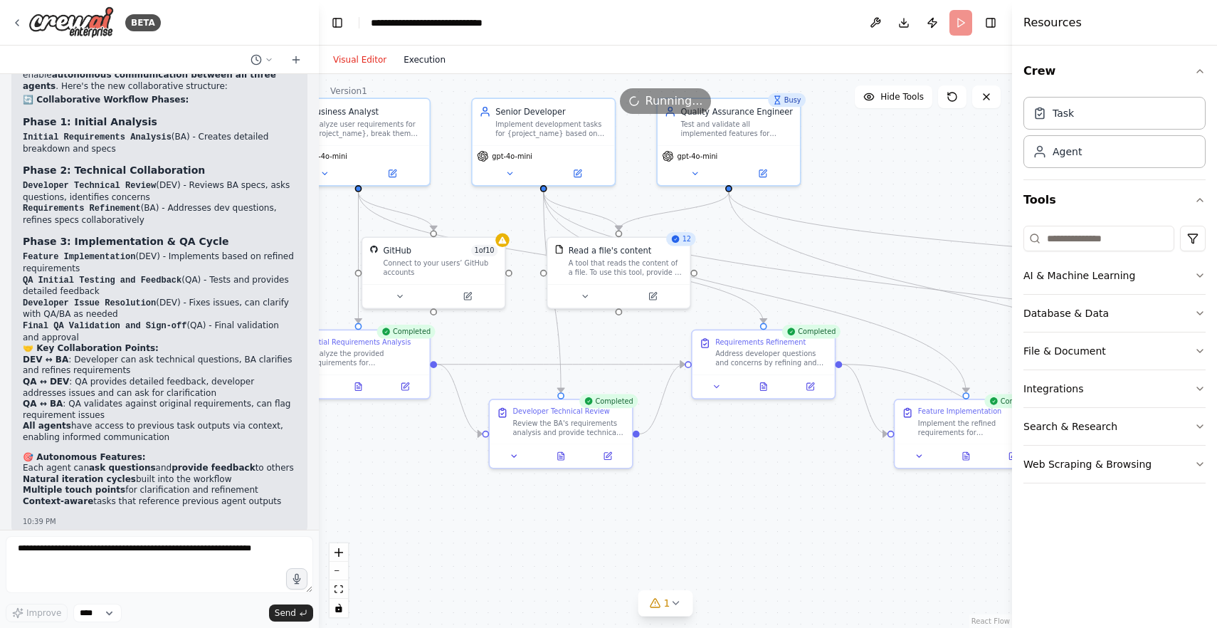
click at [410, 63] on button "Execution" at bounding box center [424, 59] width 59 height 17
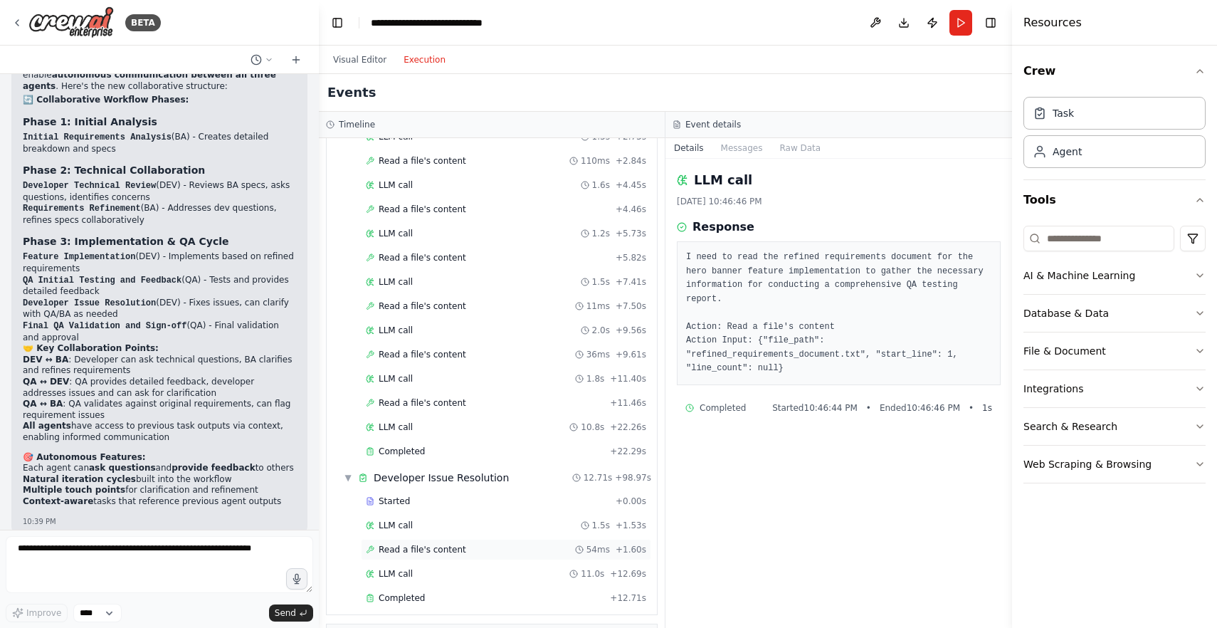
scroll to position [997, 0]
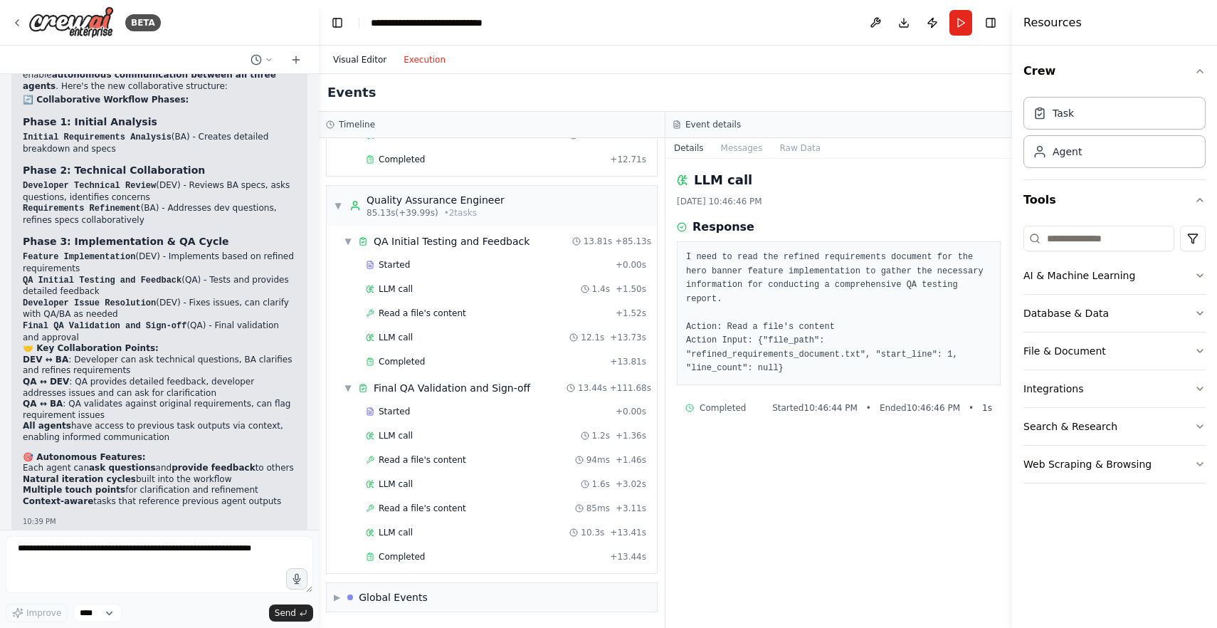
click at [368, 67] on button "Visual Editor" at bounding box center [359, 59] width 70 height 17
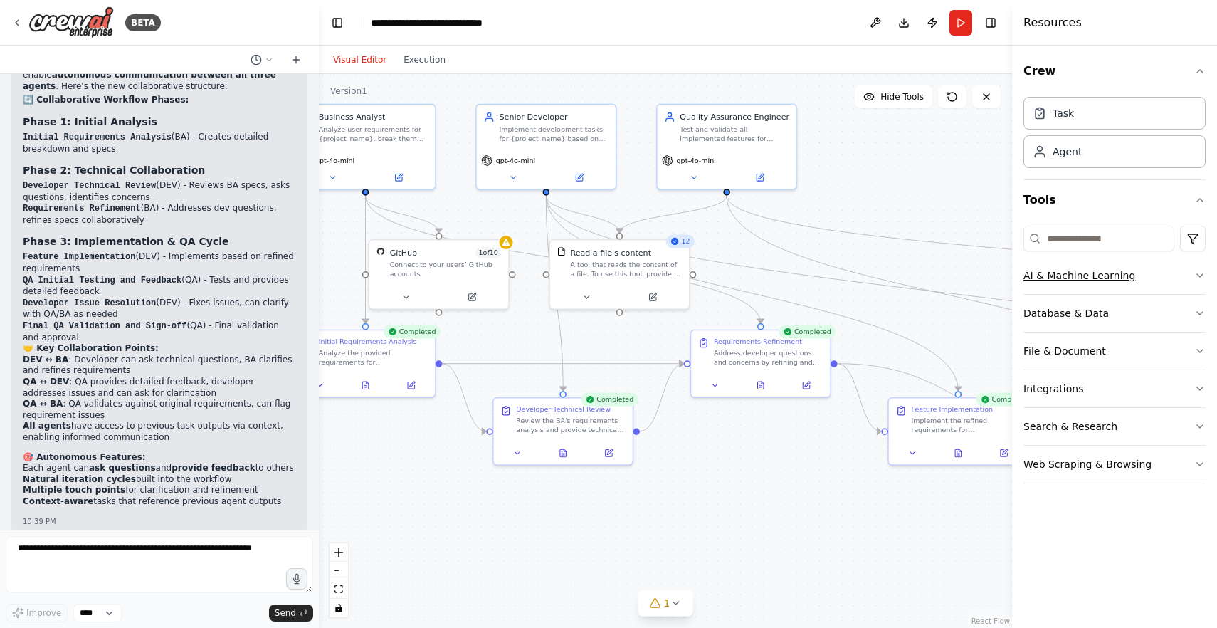
click at [1069, 272] on button "AI & Machine Learning" at bounding box center [1114, 275] width 182 height 37
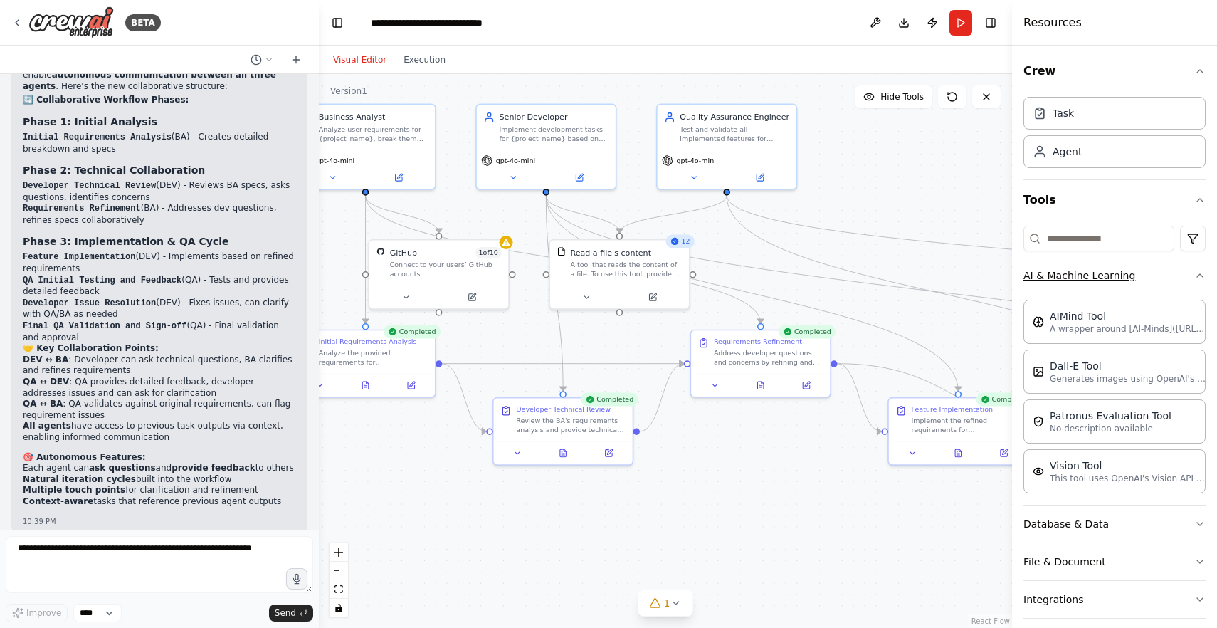
click at [1069, 272] on button "AI & Machine Learning" at bounding box center [1114, 275] width 182 height 37
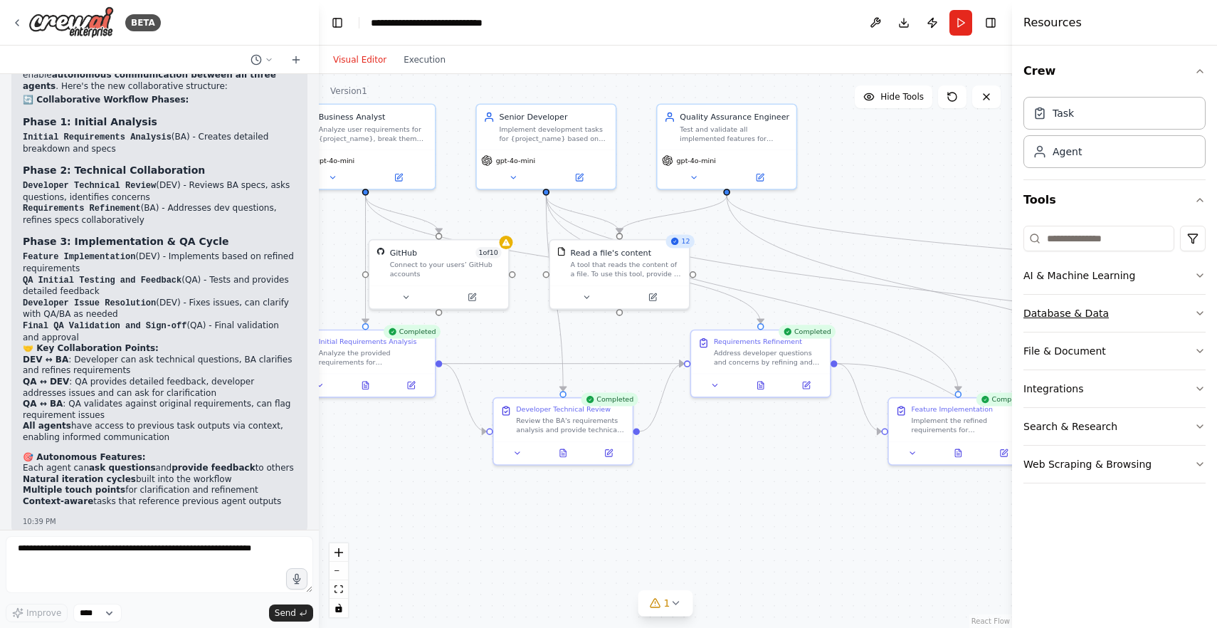
click at [1065, 297] on button "Database & Data" at bounding box center [1114, 313] width 182 height 37
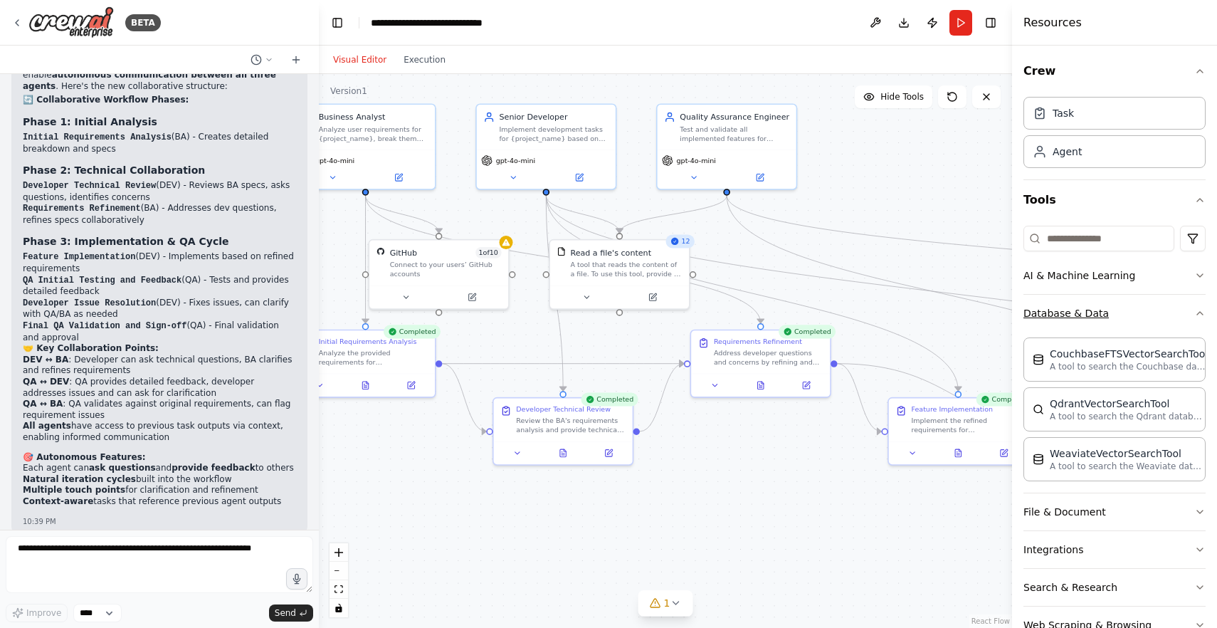
click at [1065, 297] on button "Database & Data" at bounding box center [1114, 313] width 182 height 37
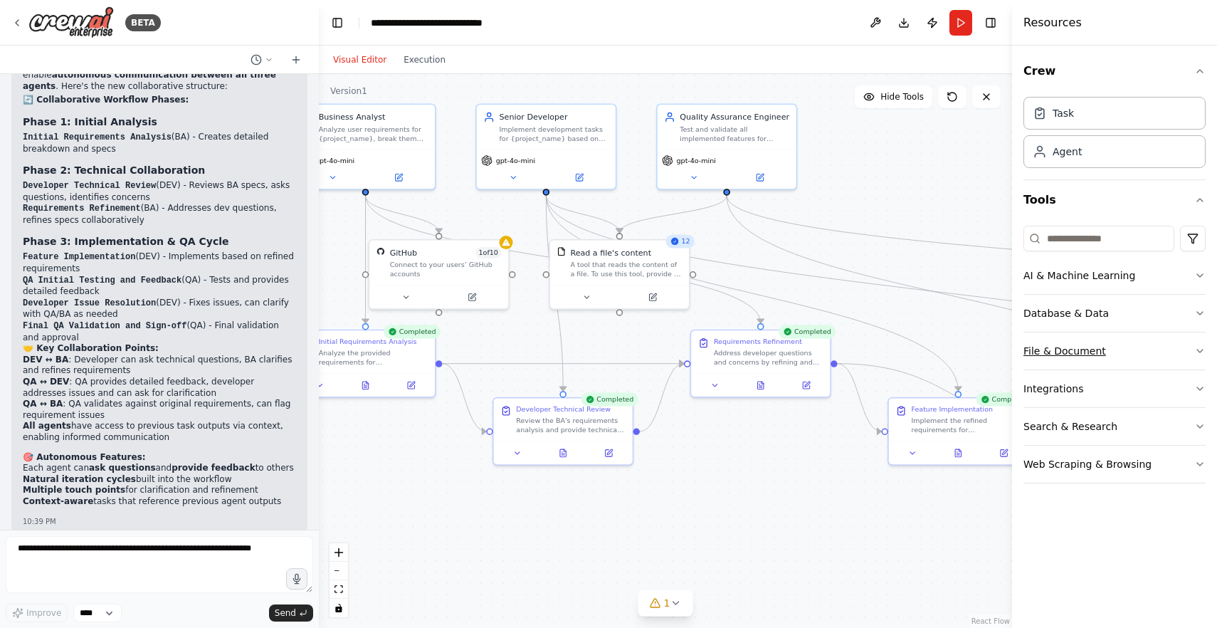
click at [1061, 339] on button "File & Document" at bounding box center [1114, 350] width 182 height 37
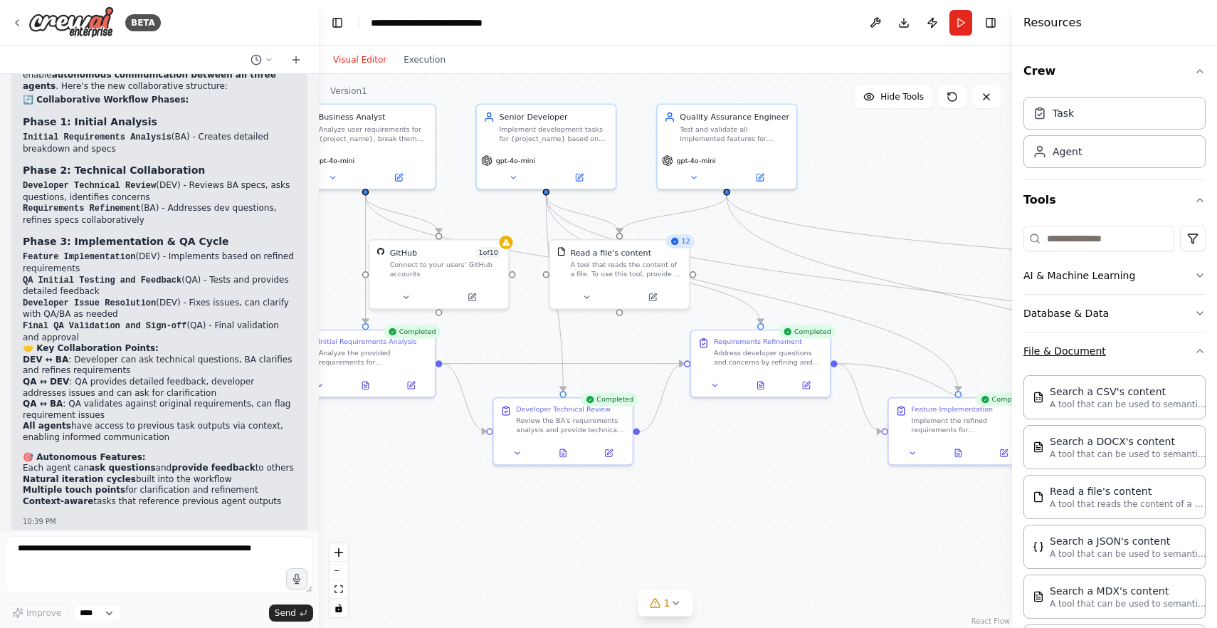
click at [1061, 339] on button "File & Document" at bounding box center [1114, 350] width 182 height 37
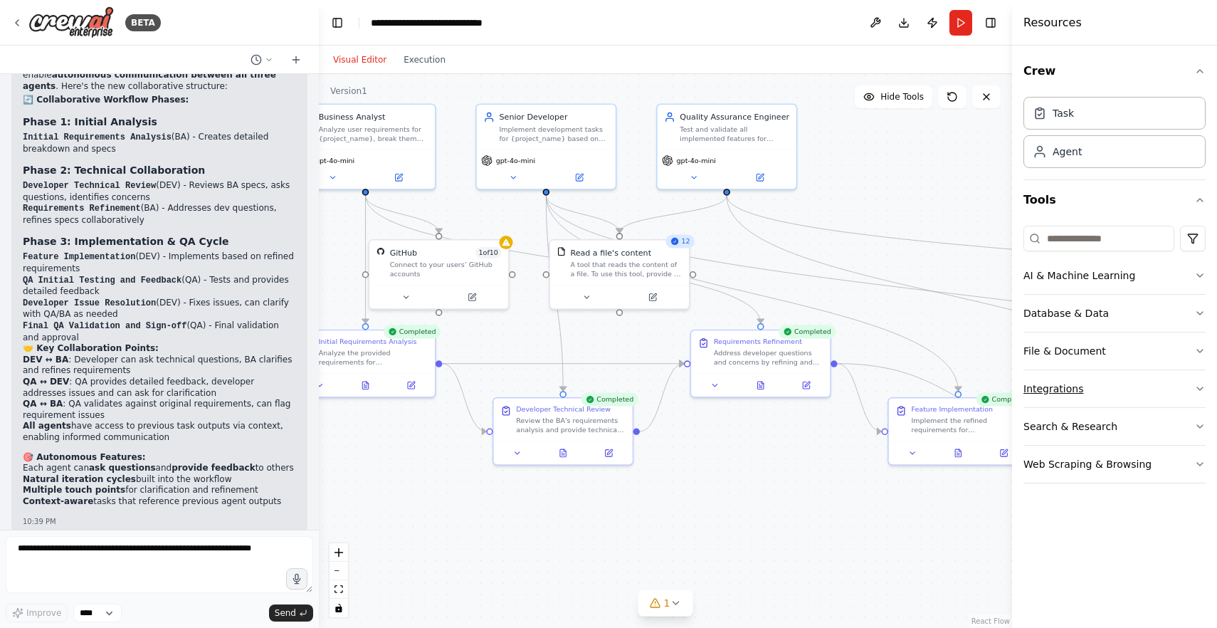
click at [1050, 384] on button "Integrations" at bounding box center [1114, 388] width 182 height 37
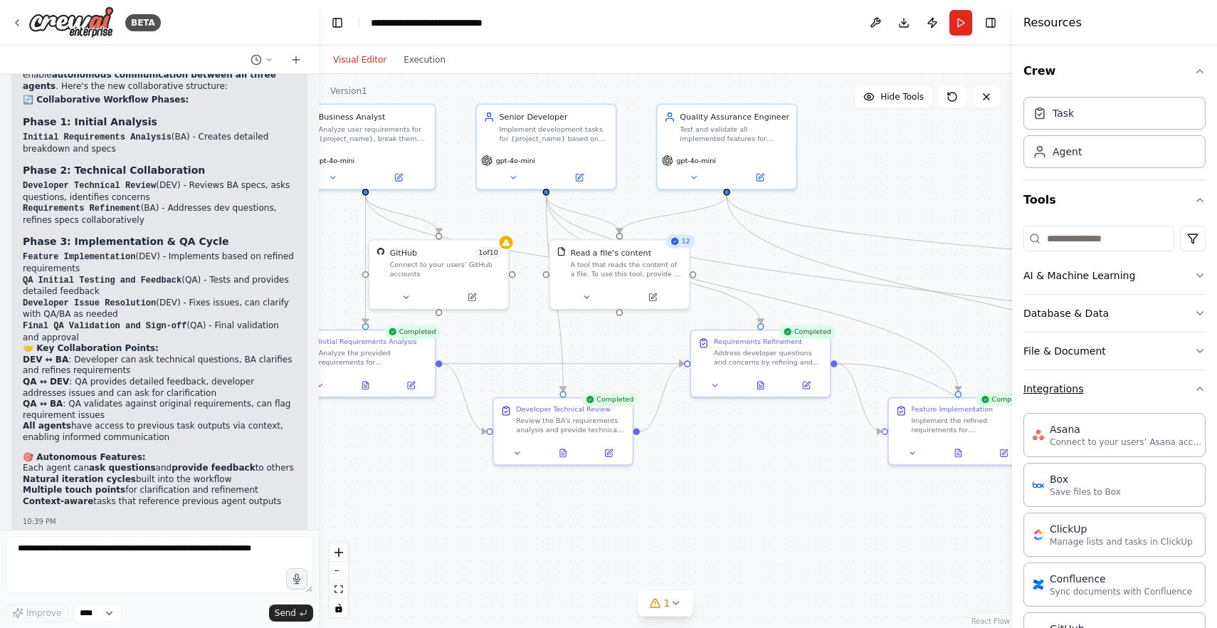
click at [1050, 384] on button "Integrations" at bounding box center [1114, 388] width 182 height 37
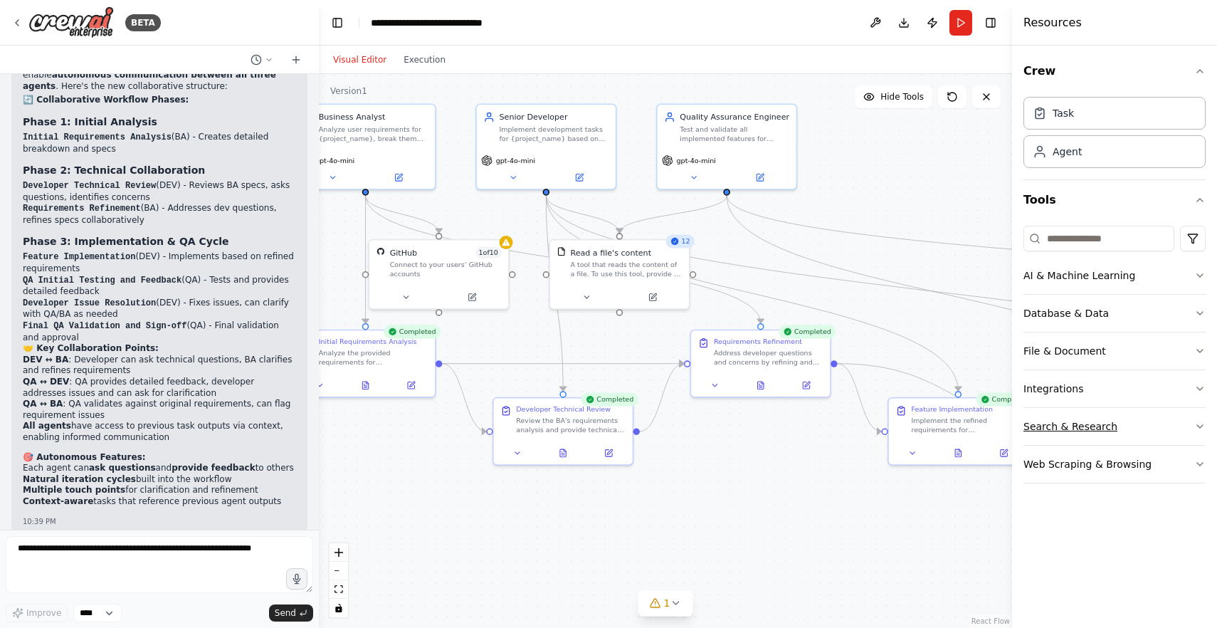
click at [1047, 422] on button "Search & Research" at bounding box center [1114, 426] width 182 height 37
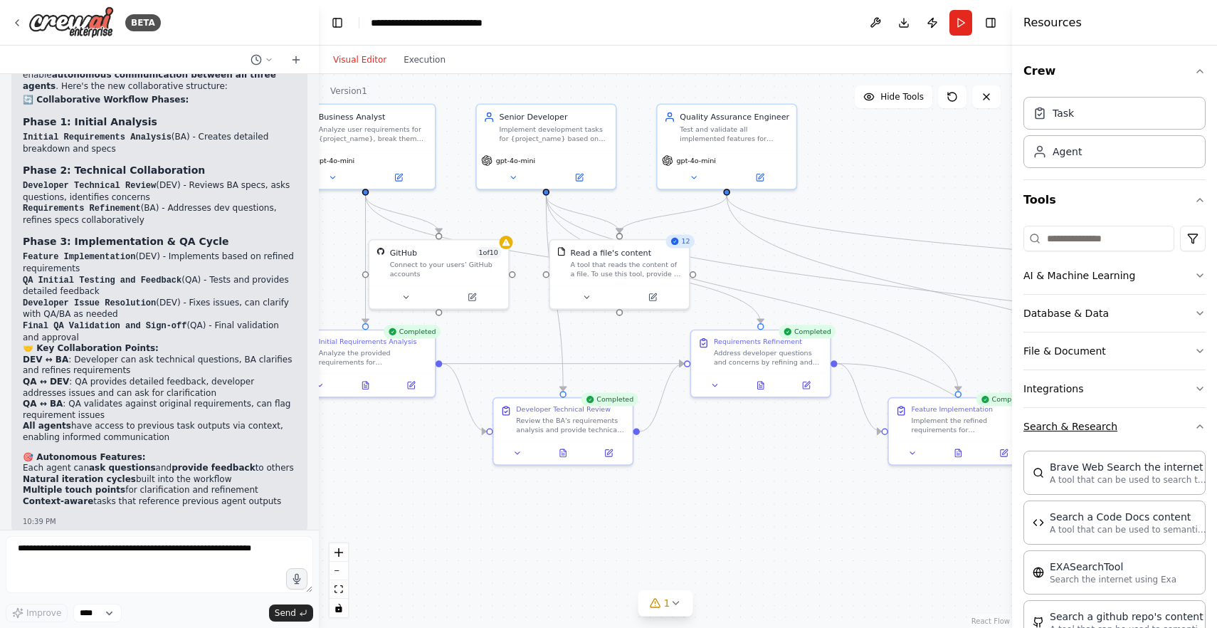
click at [1047, 422] on button "Search & Research" at bounding box center [1114, 426] width 182 height 37
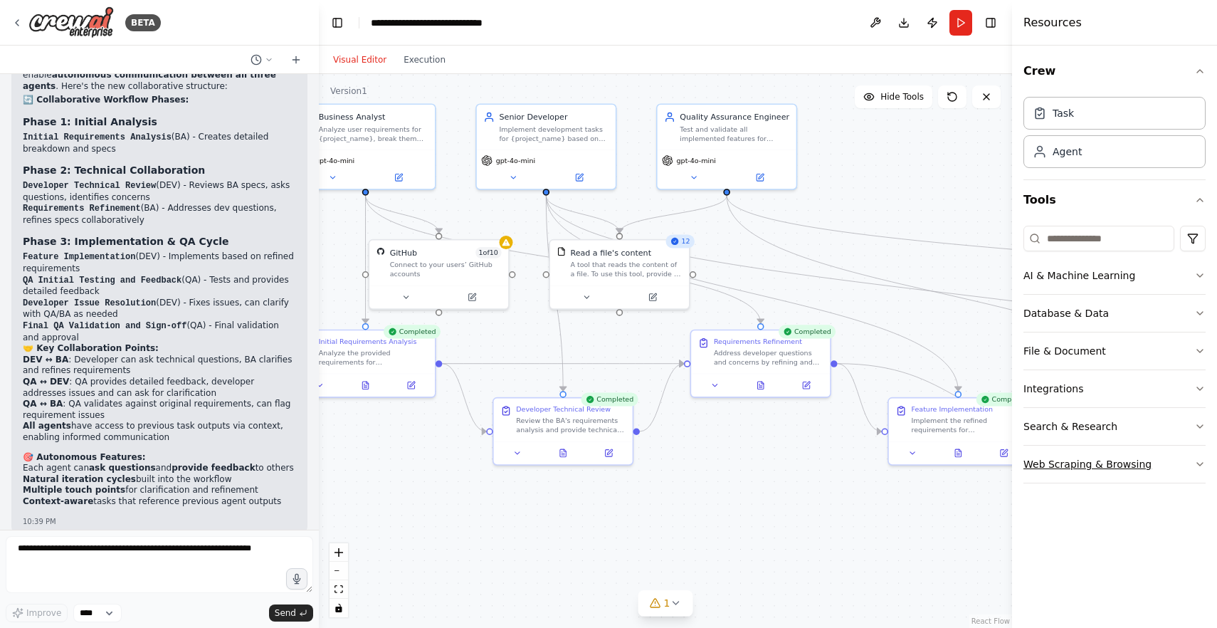
click at [1043, 461] on button "Web Scraping & Browsing" at bounding box center [1114, 463] width 182 height 37
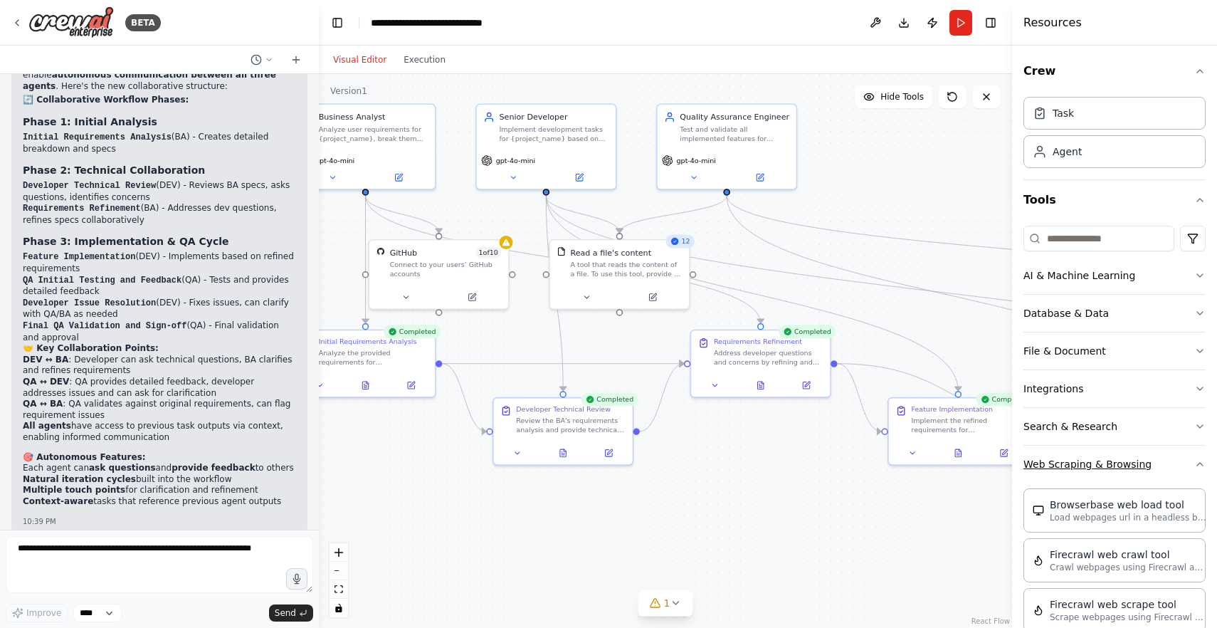
click at [1043, 461] on button "Web Scraping & Browsing" at bounding box center [1114, 463] width 182 height 37
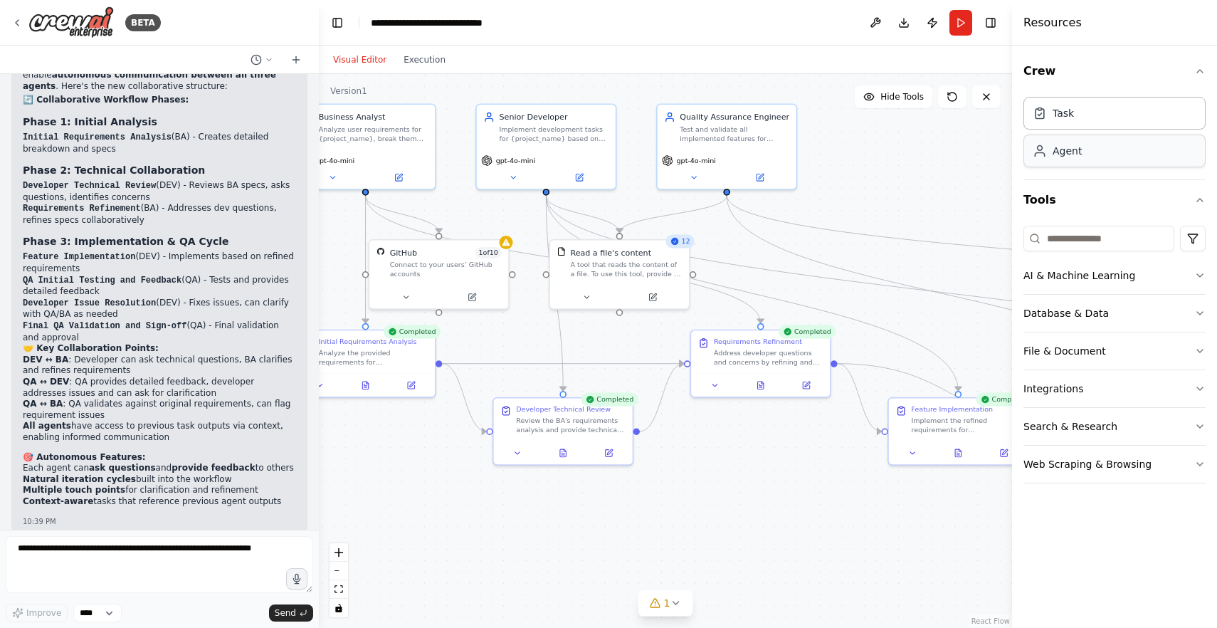
click at [1052, 155] on div "Agent" at bounding box center [1066, 151] width 29 height 14
click at [1055, 149] on div "Agent" at bounding box center [1066, 151] width 29 height 14
click at [1066, 112] on div "Task" at bounding box center [1062, 112] width 21 height 14
click at [1068, 144] on div "Agent" at bounding box center [1066, 151] width 29 height 14
click at [127, 556] on textarea at bounding box center [159, 564] width 307 height 57
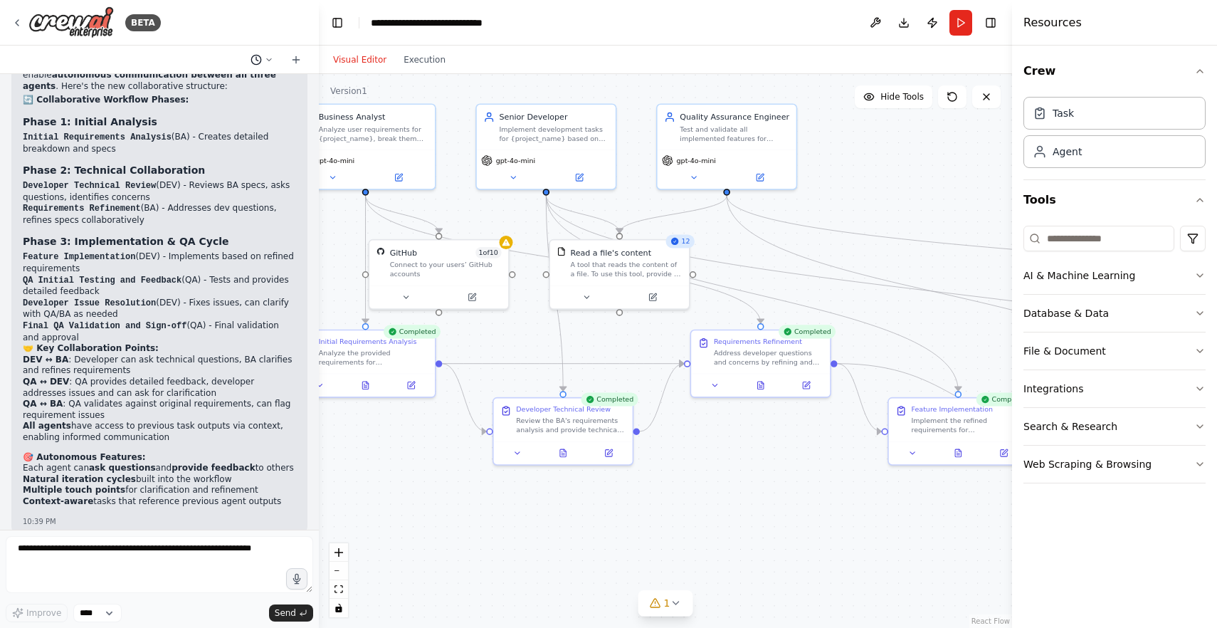
click at [272, 63] on icon at bounding box center [269, 59] width 9 height 9
click at [272, 63] on div at bounding box center [159, 314] width 319 height 628
click at [91, 541] on textarea at bounding box center [159, 564] width 307 height 57
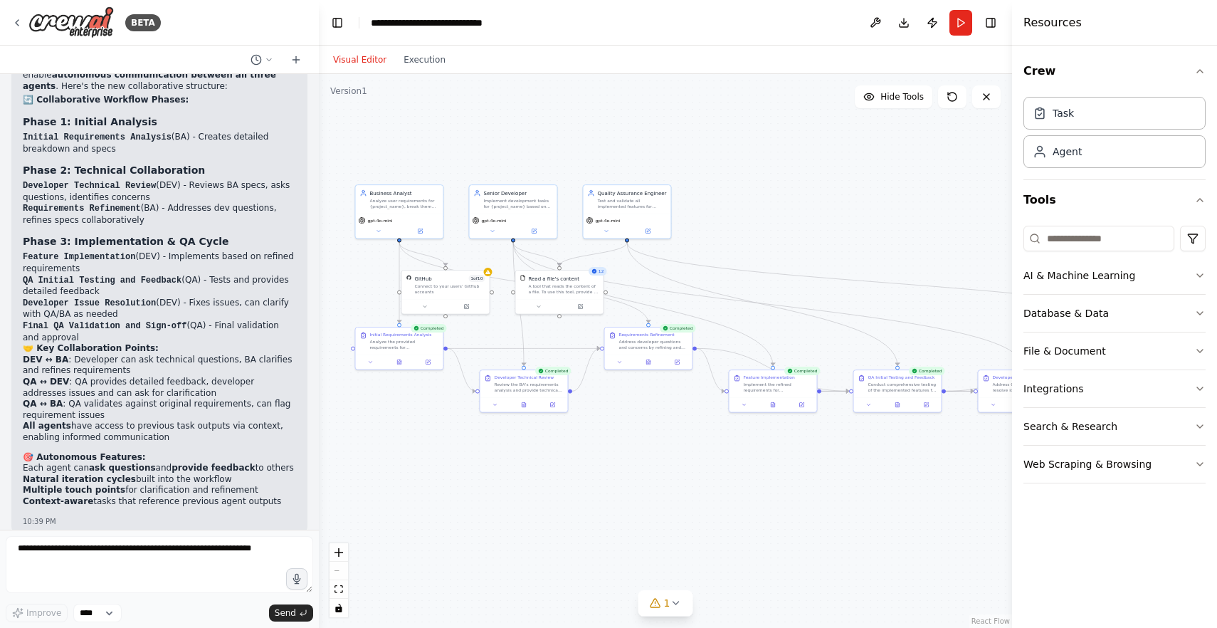
click at [470, 178] on div ".deletable-edge-delete-btn { width: 20px; height: 20px; border: 0px solid #ffff…" at bounding box center [665, 351] width 693 height 554
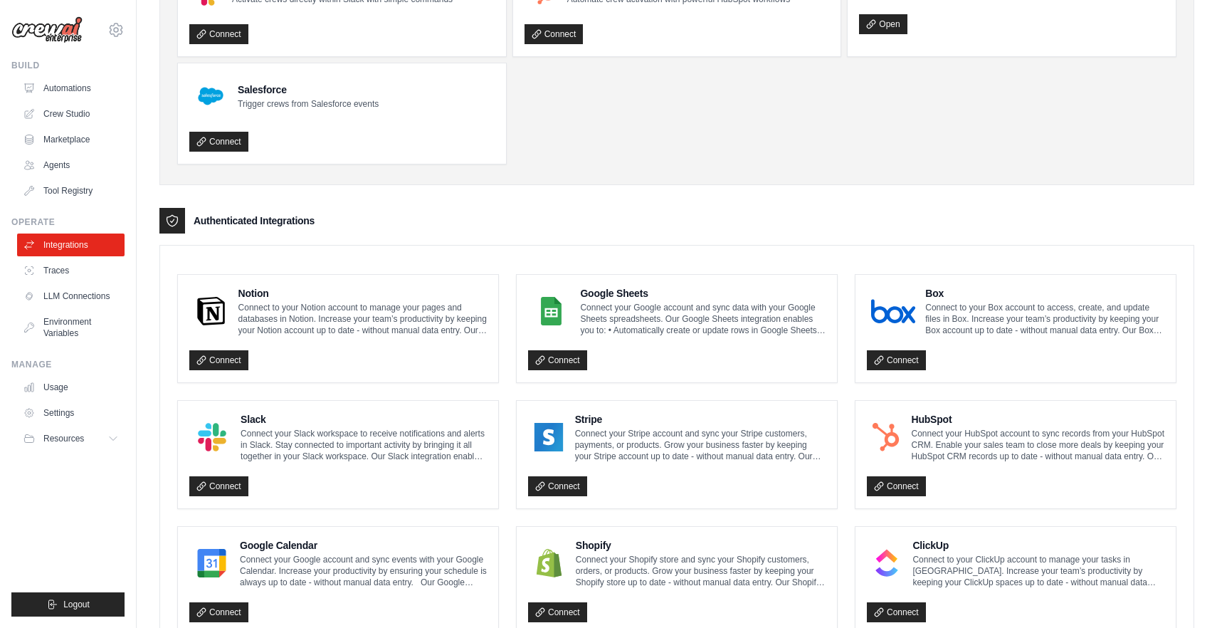
scroll to position [153, 0]
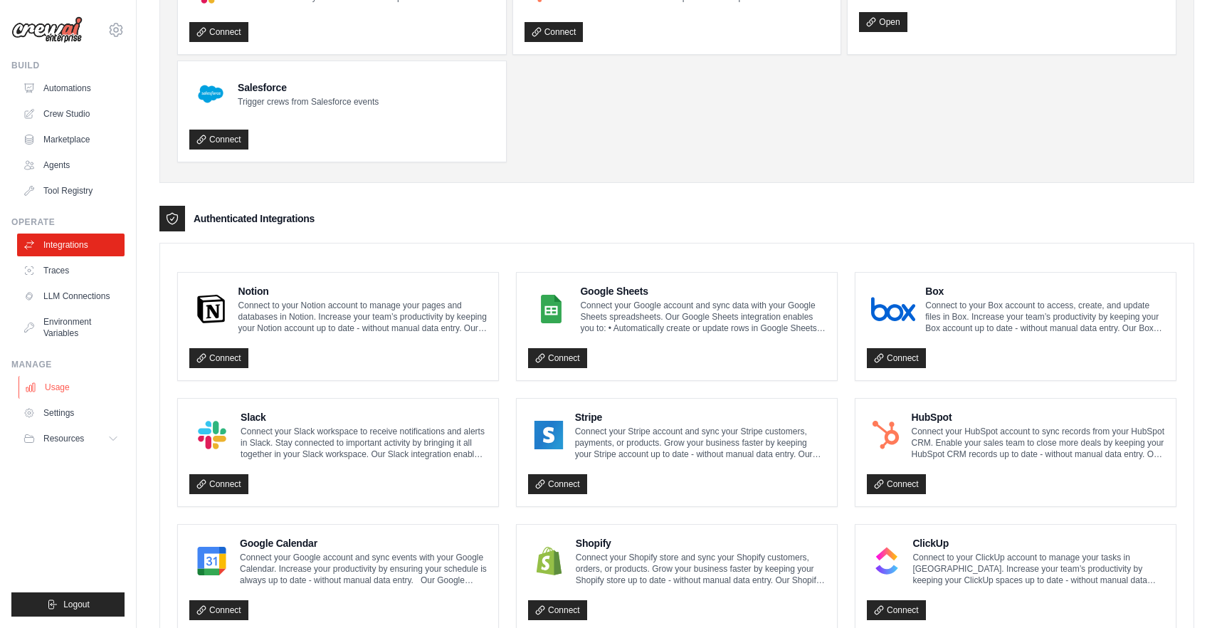
click at [50, 384] on link "Usage" at bounding box center [71, 387] width 107 height 23
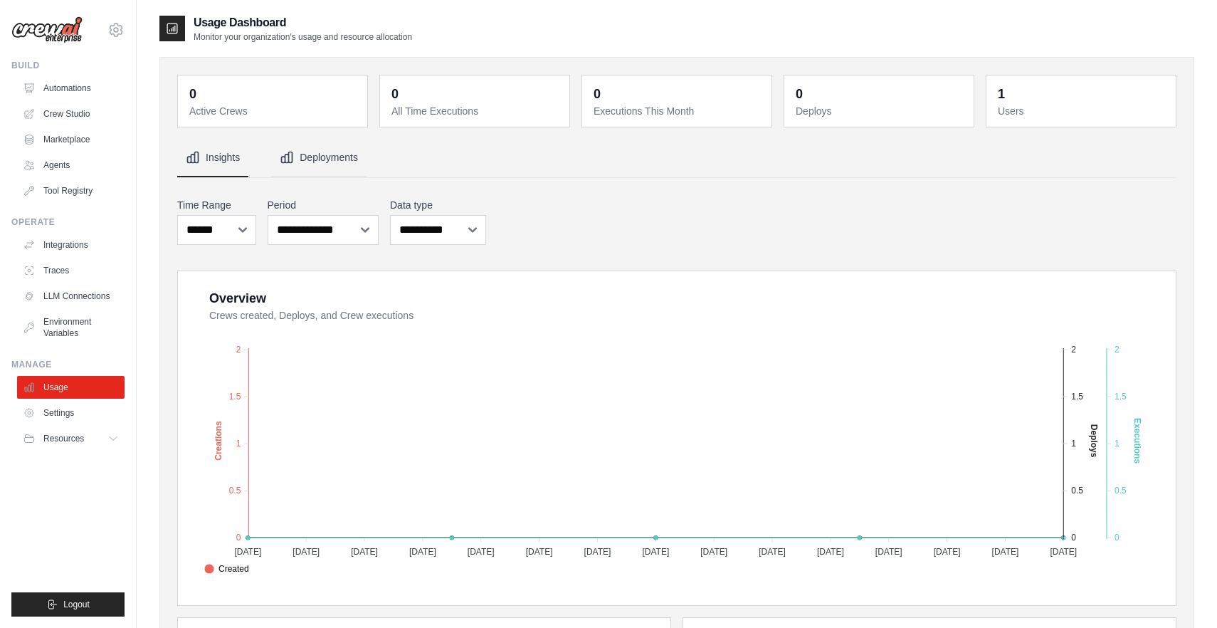
click at [336, 162] on button "Deployments" at bounding box center [318, 158] width 95 height 38
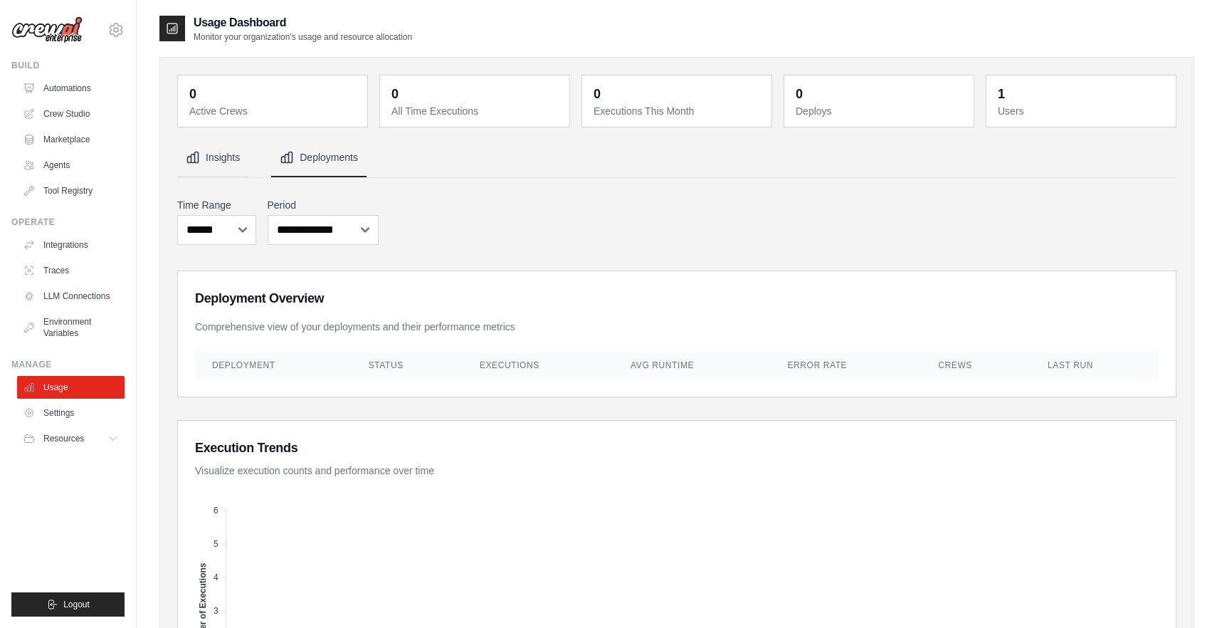
click at [215, 165] on button "Insights" at bounding box center [212, 158] width 71 height 38
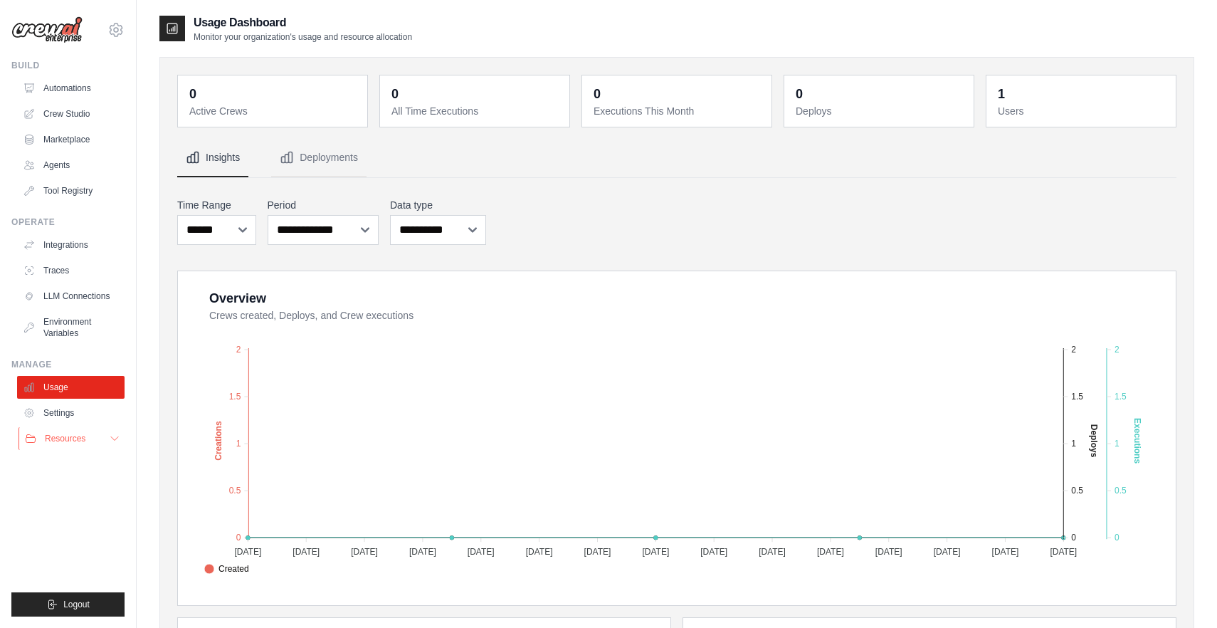
click at [63, 438] on span "Resources" at bounding box center [65, 438] width 41 height 11
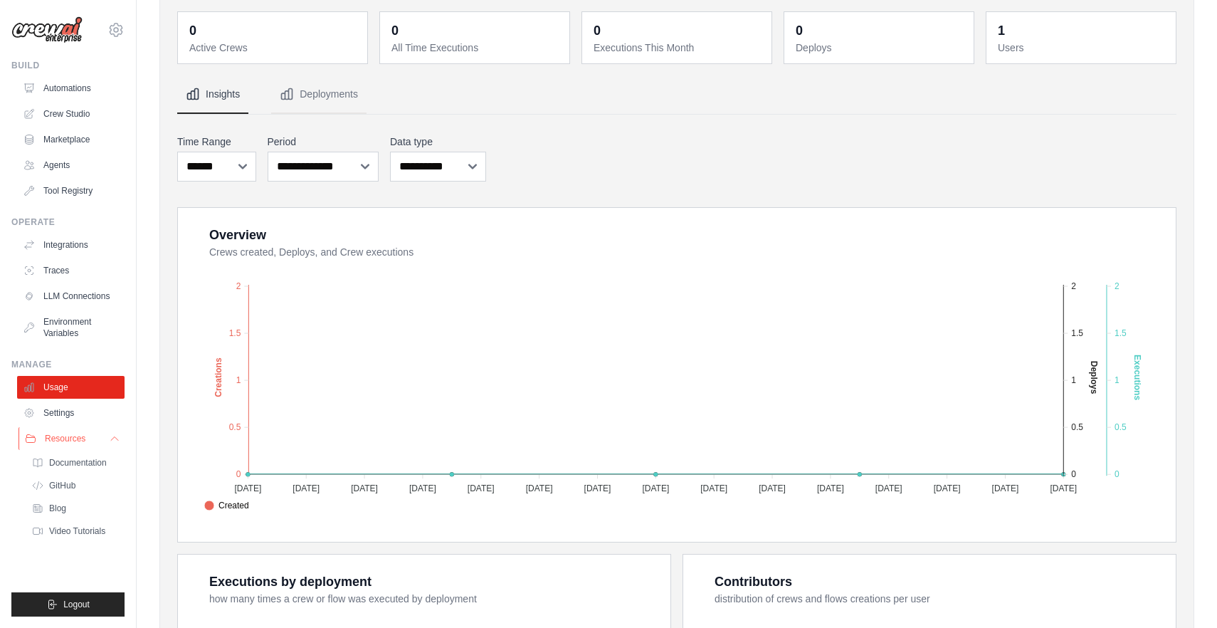
scroll to position [69, 0]
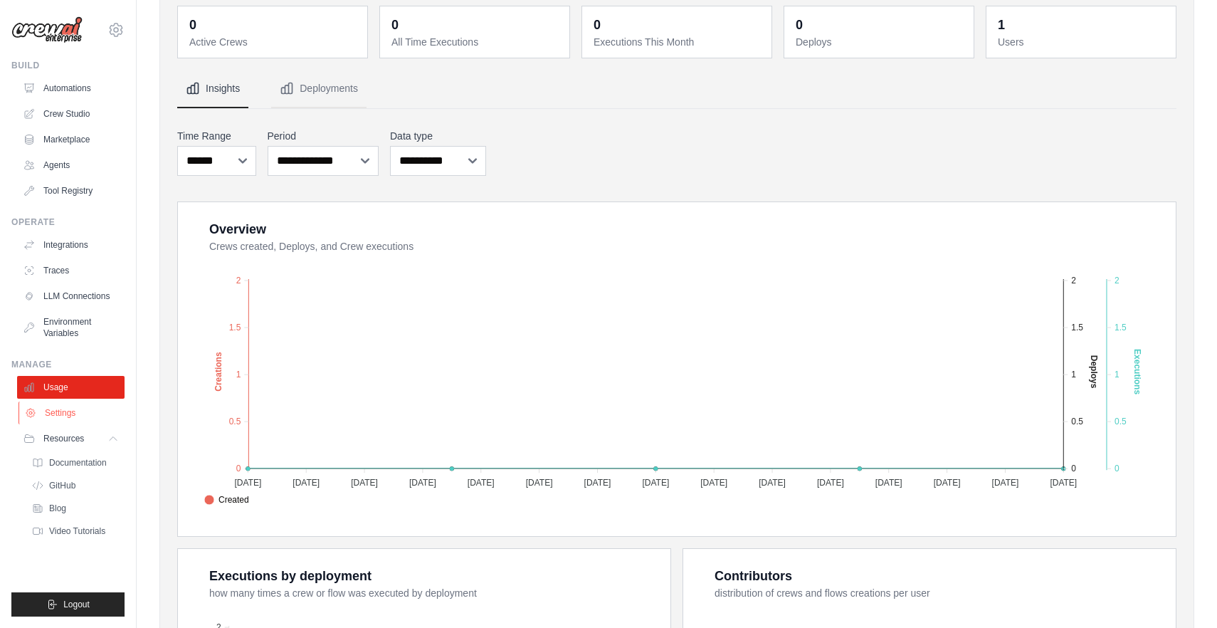
click at [65, 417] on link "Settings" at bounding box center [71, 412] width 107 height 23
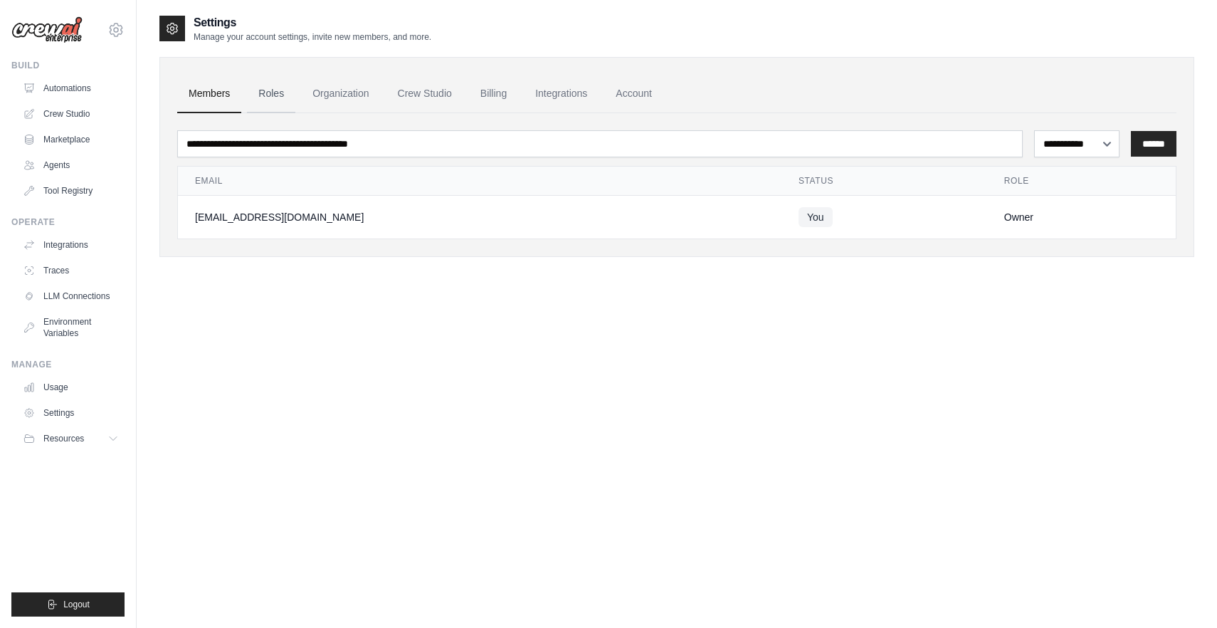
click at [267, 96] on link "Roles" at bounding box center [271, 94] width 48 height 38
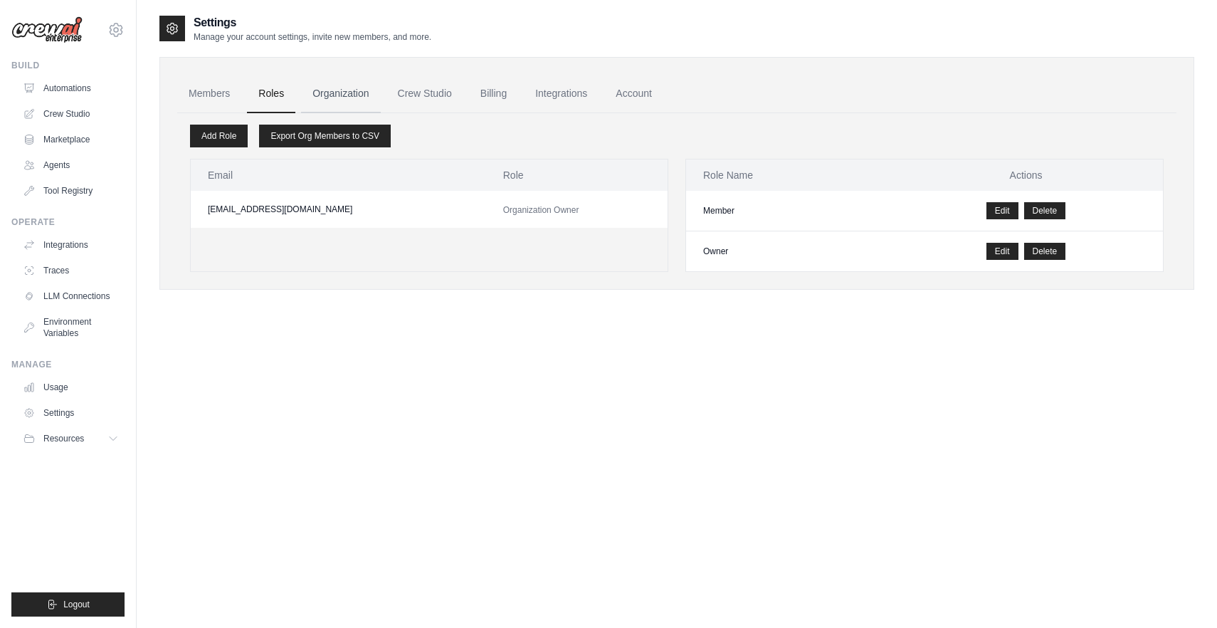
click at [341, 92] on link "Organization" at bounding box center [340, 94] width 79 height 38
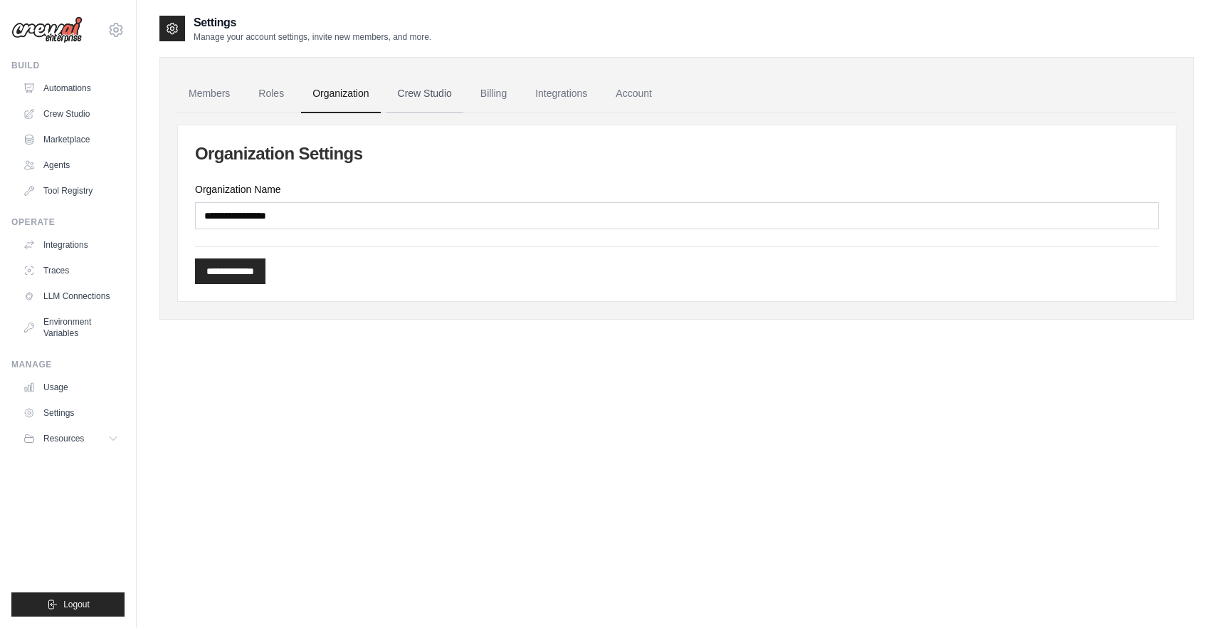
click at [404, 96] on link "Crew Studio" at bounding box center [424, 94] width 77 height 38
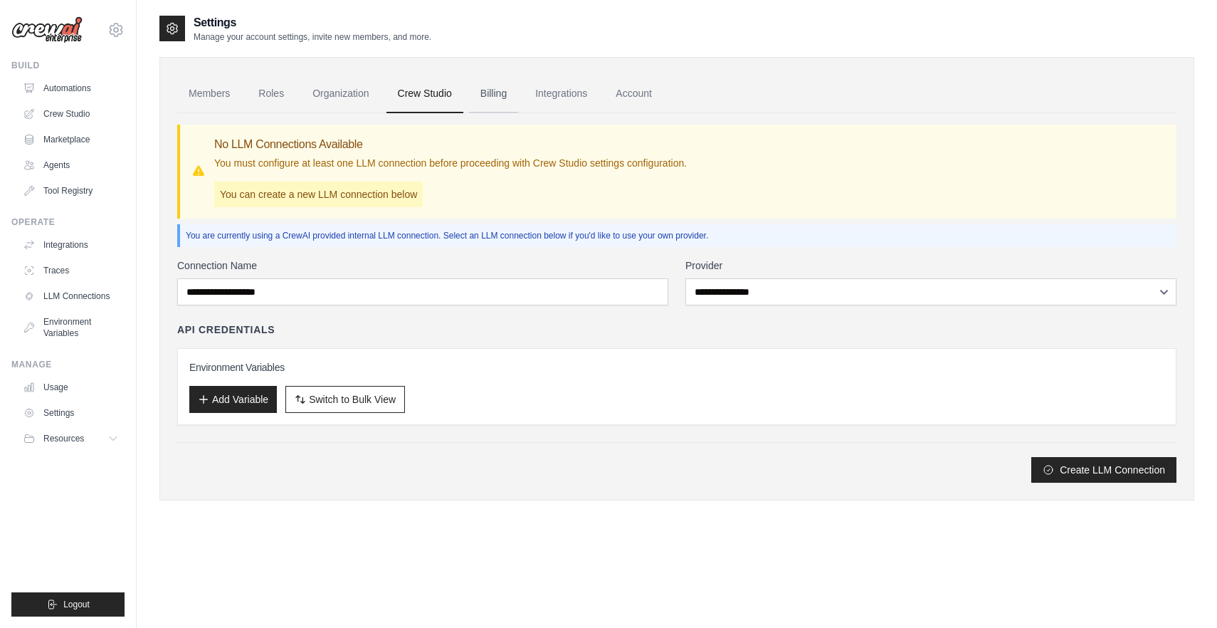
click at [485, 91] on link "Billing" at bounding box center [493, 94] width 49 height 38
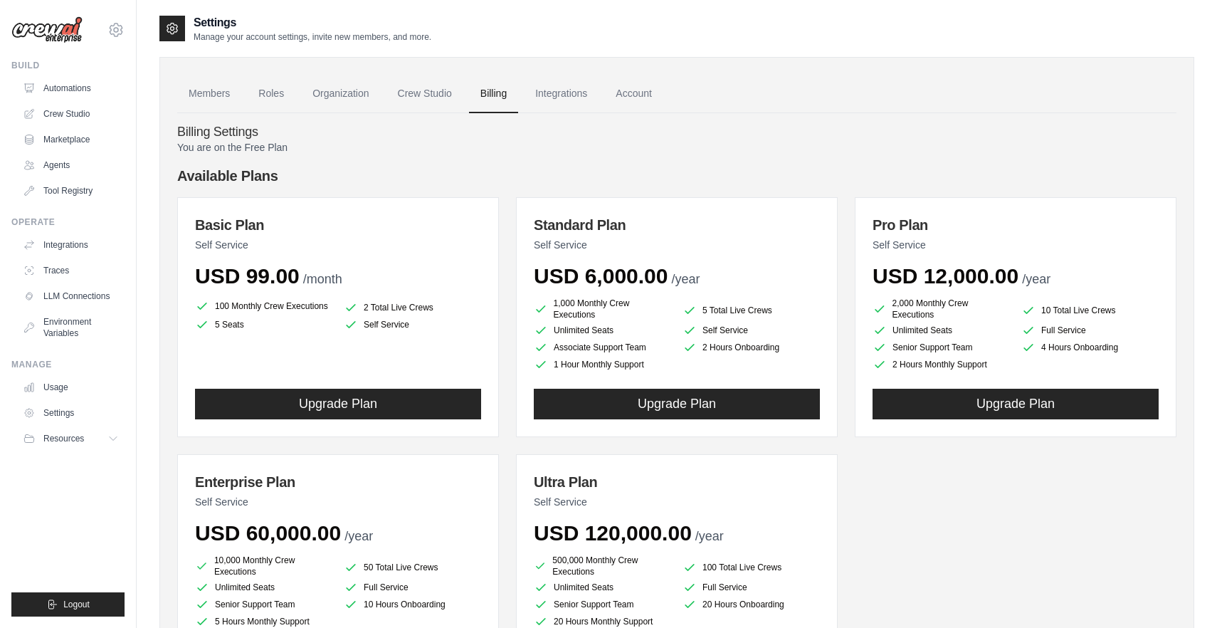
click at [231, 145] on p "You are on the Free Plan" at bounding box center [676, 147] width 999 height 14
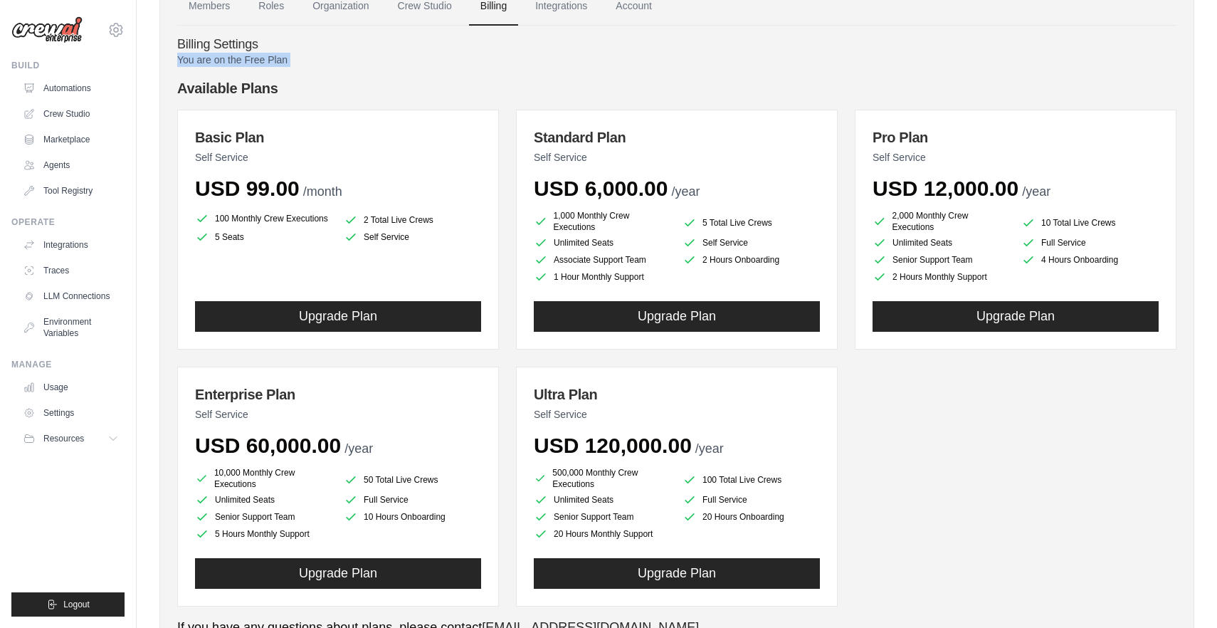
scroll to position [84, 0]
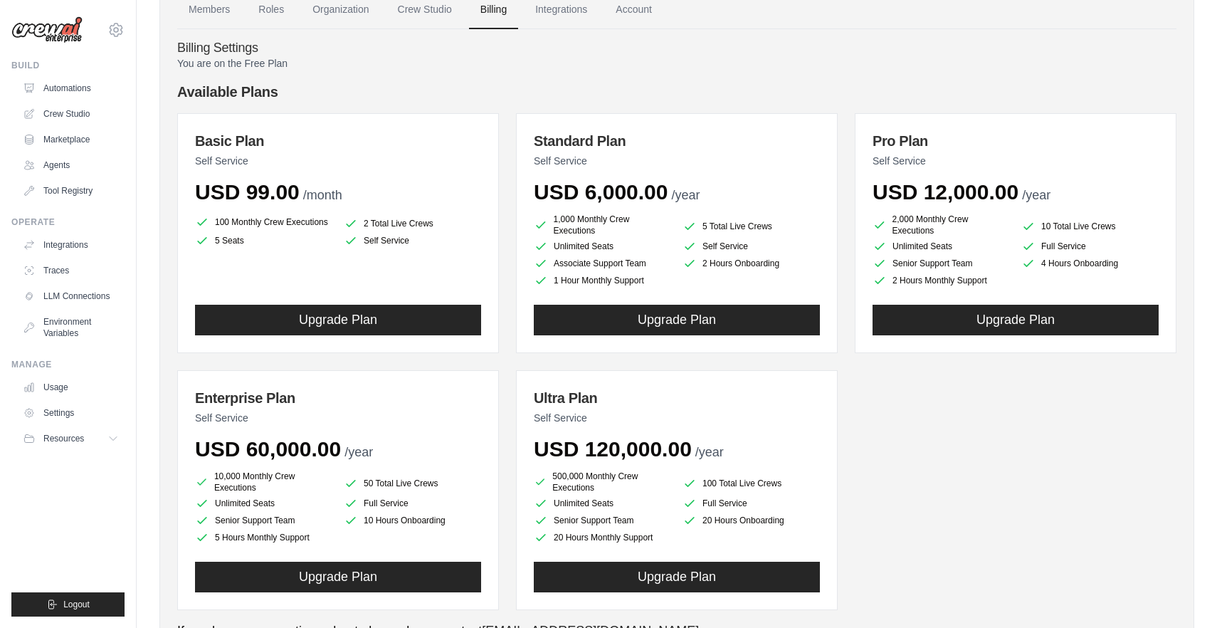
click at [253, 186] on span "USD 99.00" at bounding box center [247, 191] width 105 height 23
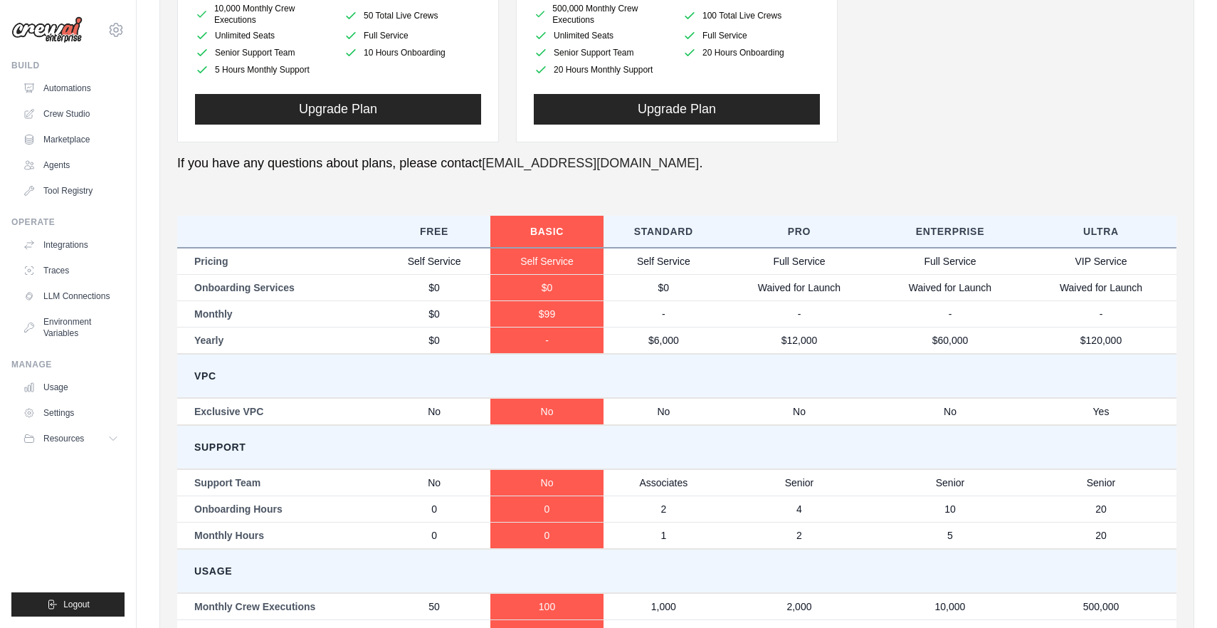
scroll to position [667, 0]
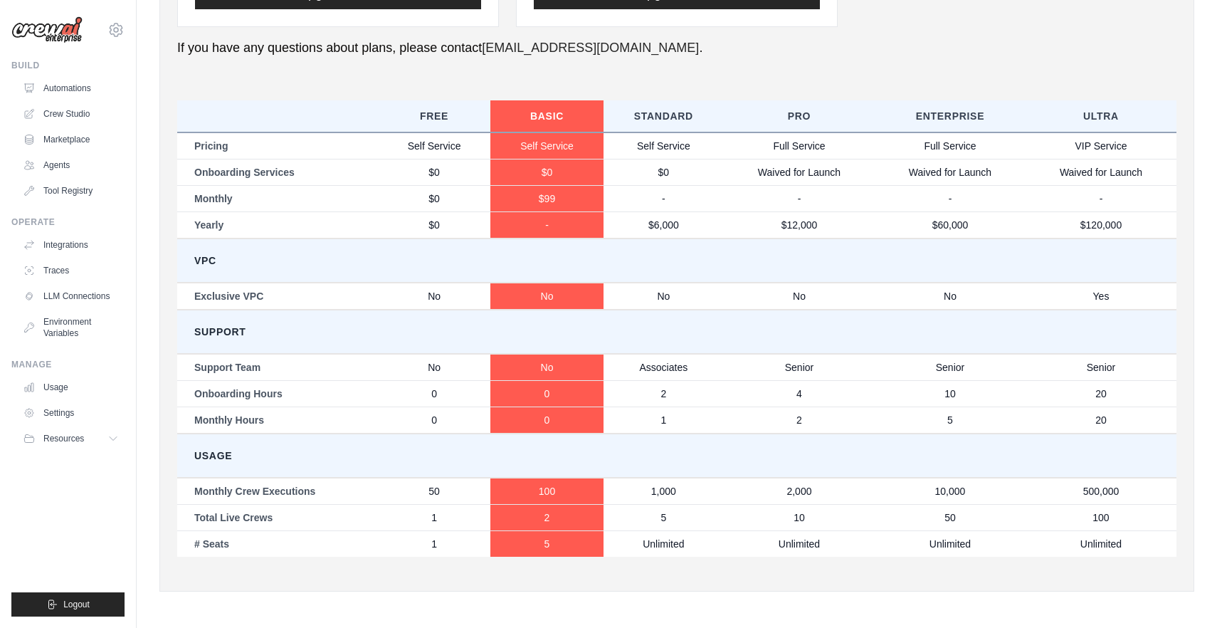
click at [233, 487] on td "Monthly Crew Executions" at bounding box center [277, 490] width 201 height 27
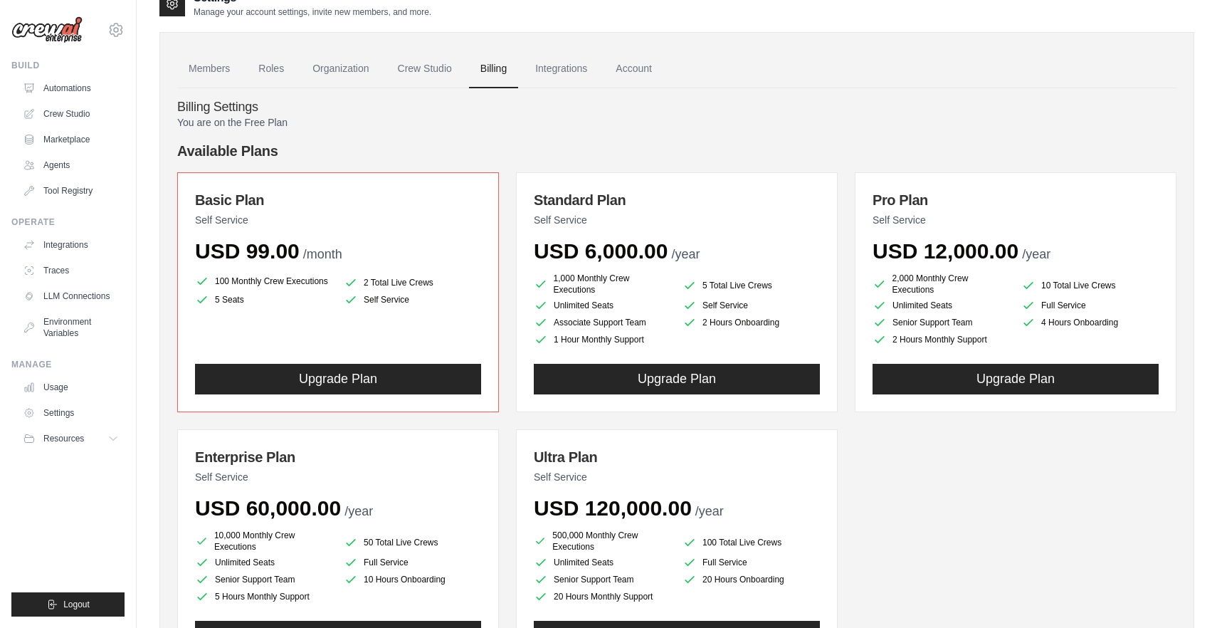
scroll to position [0, 0]
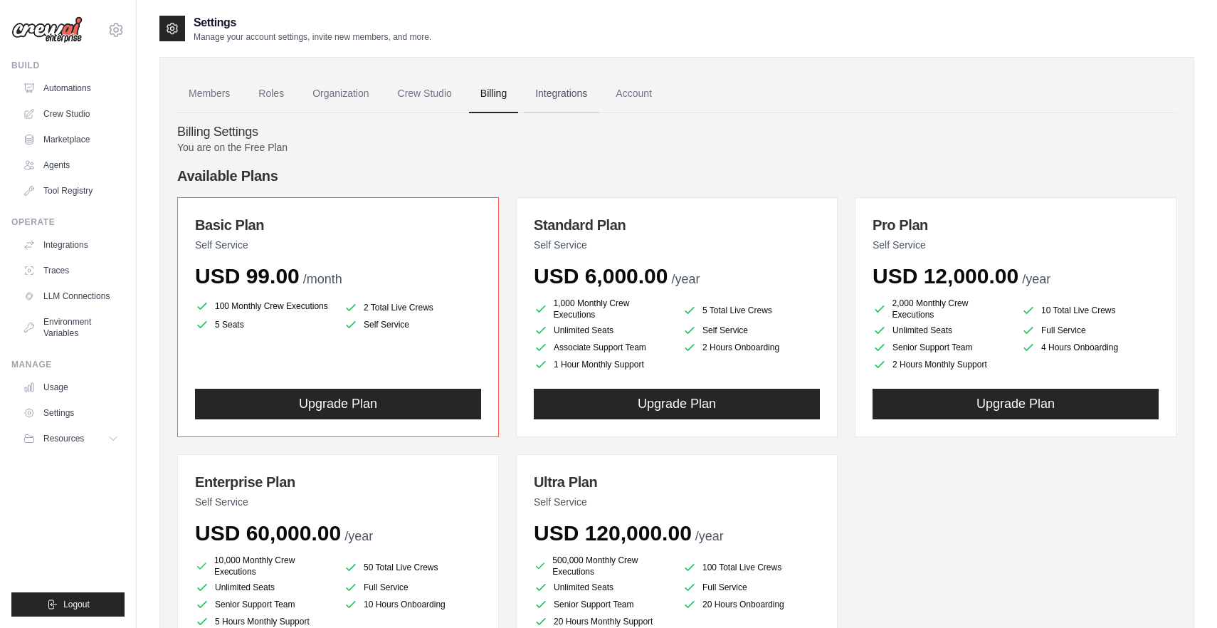
click at [561, 94] on link "Integrations" at bounding box center [561, 94] width 75 height 38
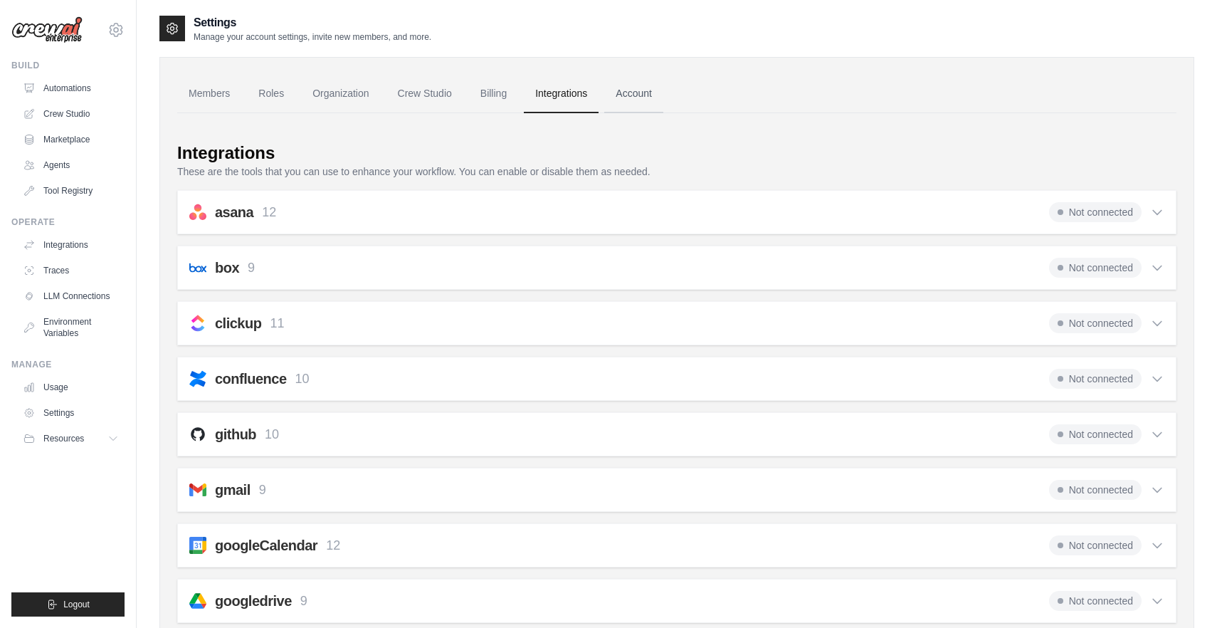
click at [630, 97] on link "Account" at bounding box center [633, 94] width 59 height 38
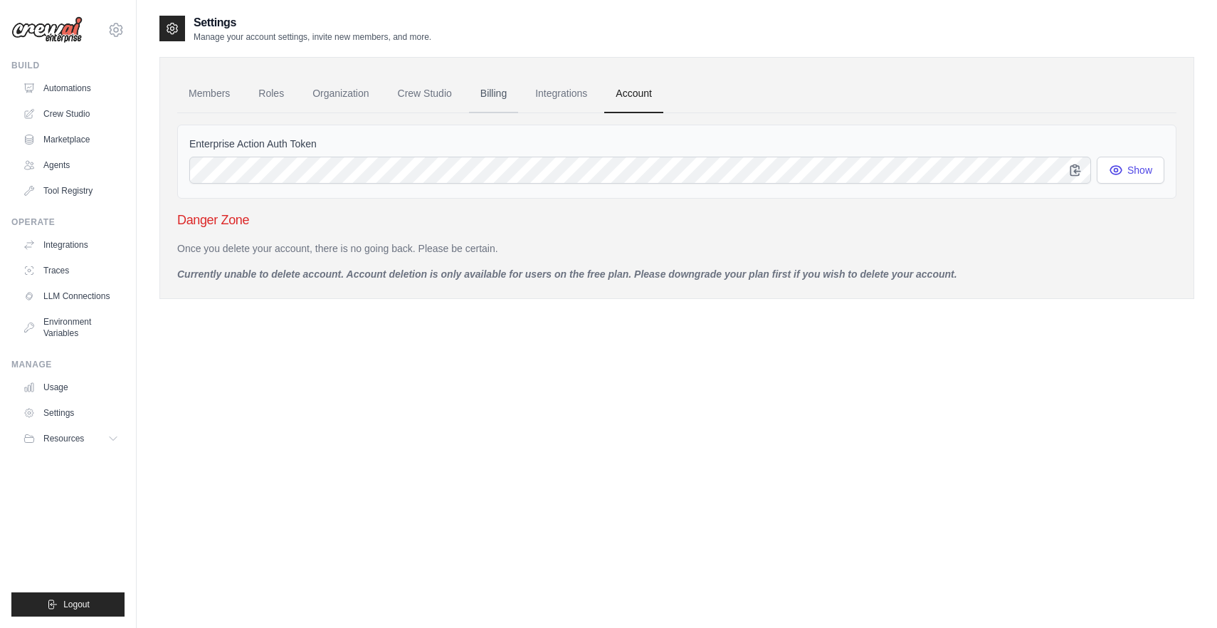
click at [491, 100] on link "Billing" at bounding box center [493, 94] width 49 height 38
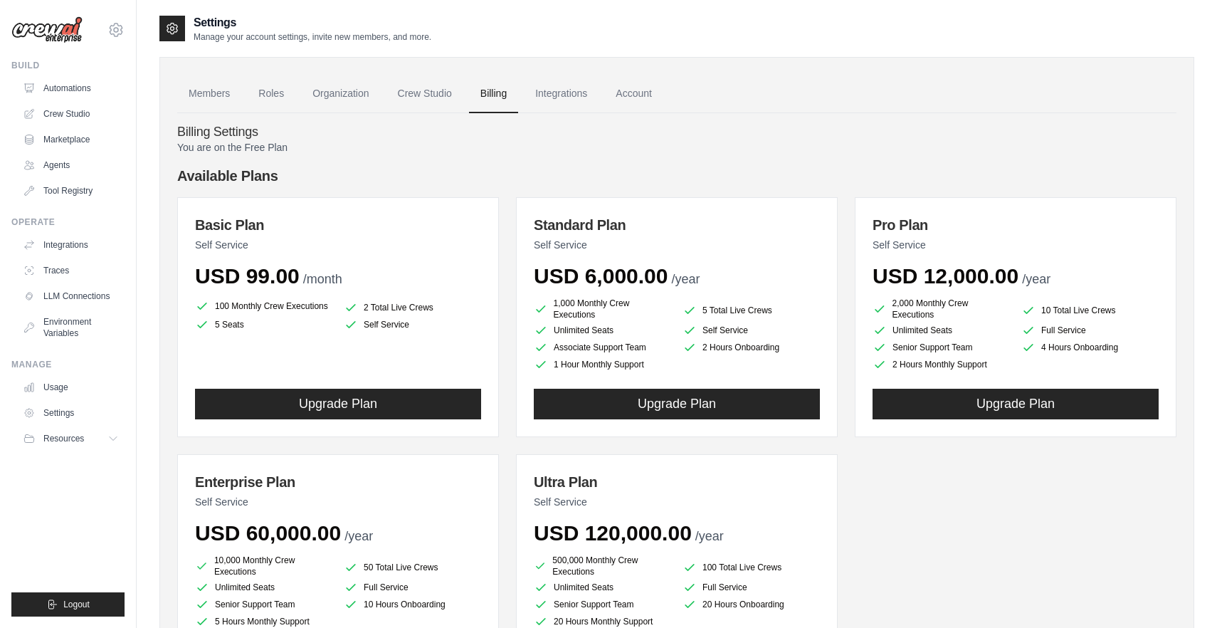
click at [238, 138] on h4 "Billing Settings" at bounding box center [676, 133] width 999 height 16
click at [409, 92] on link "Crew Studio" at bounding box center [424, 94] width 77 height 38
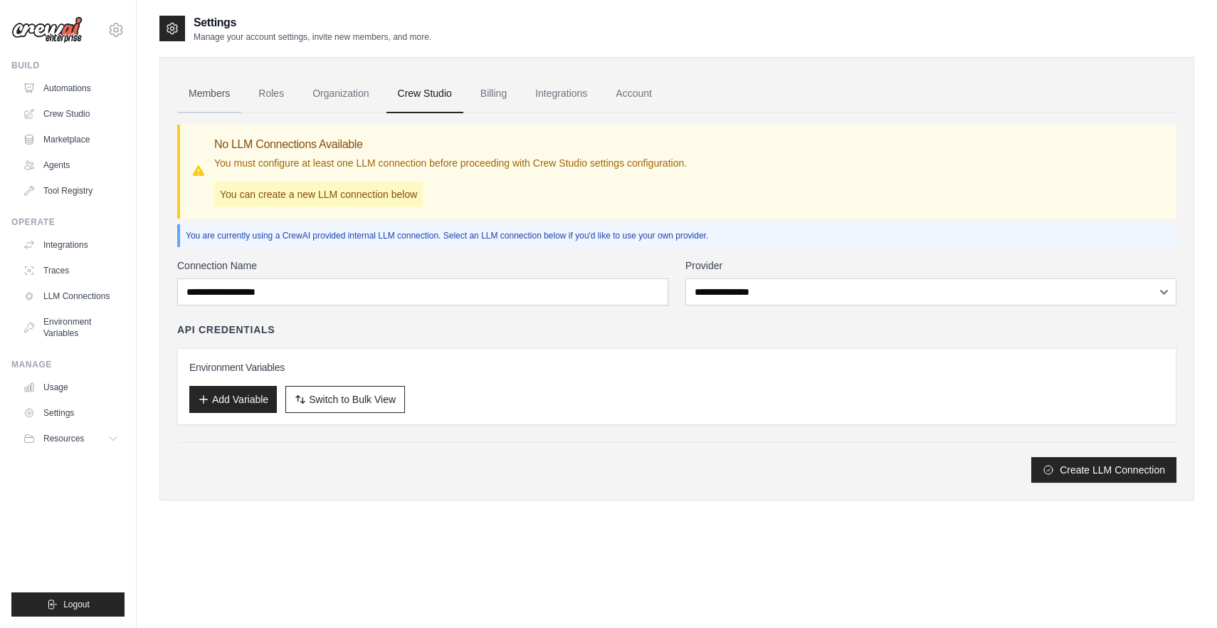
click at [213, 100] on link "Members" at bounding box center [209, 94] width 64 height 38
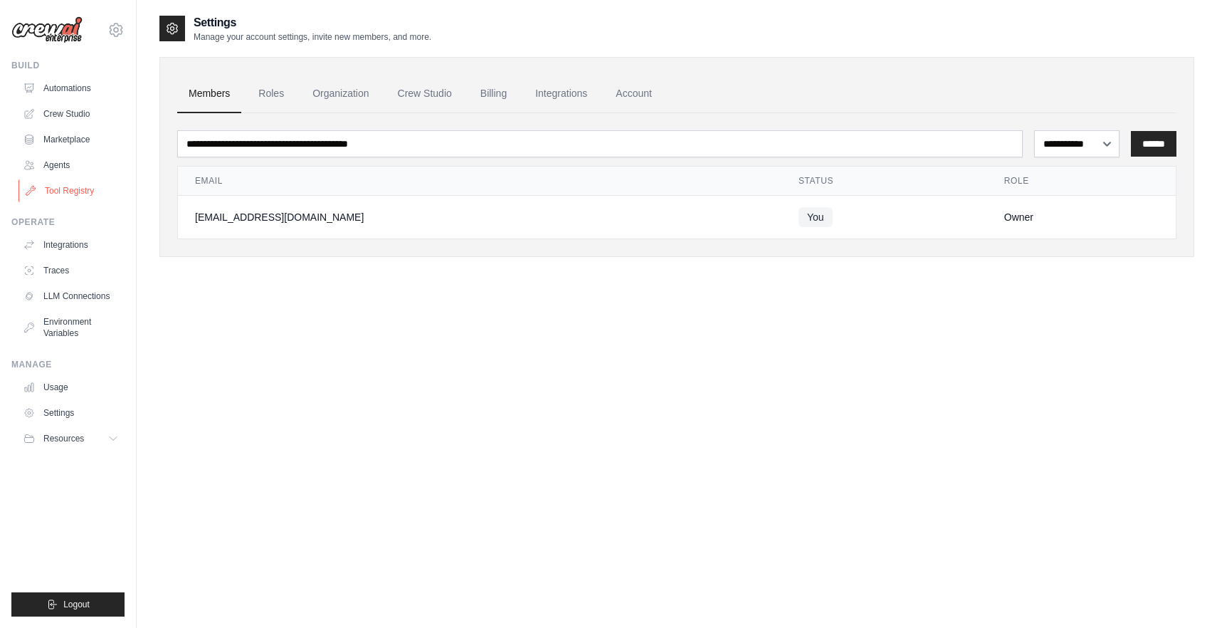
click at [75, 191] on link "Tool Registry" at bounding box center [71, 190] width 107 height 23
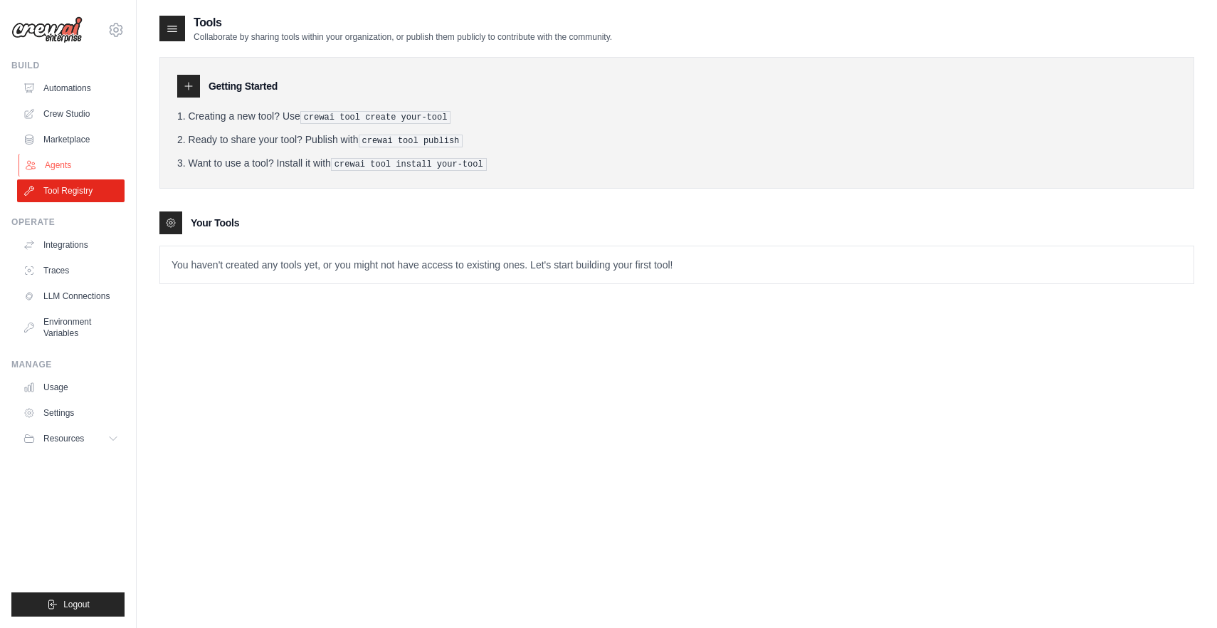
click at [65, 168] on link "Agents" at bounding box center [71, 165] width 107 height 23
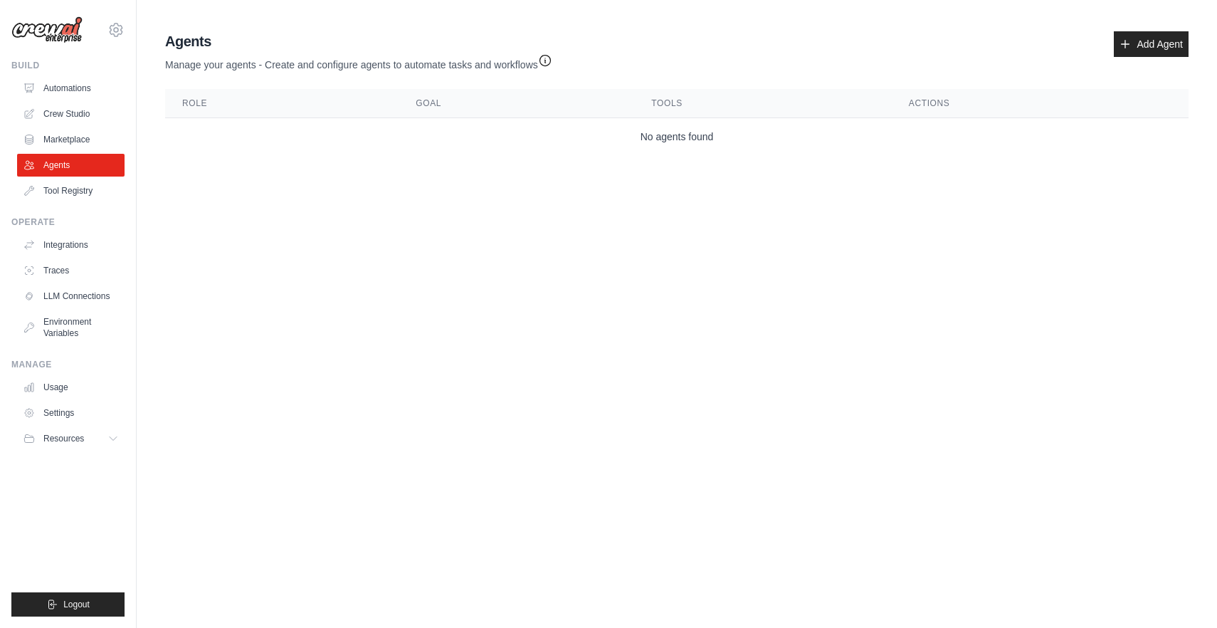
click at [548, 61] on icon "button" at bounding box center [545, 60] width 14 height 14
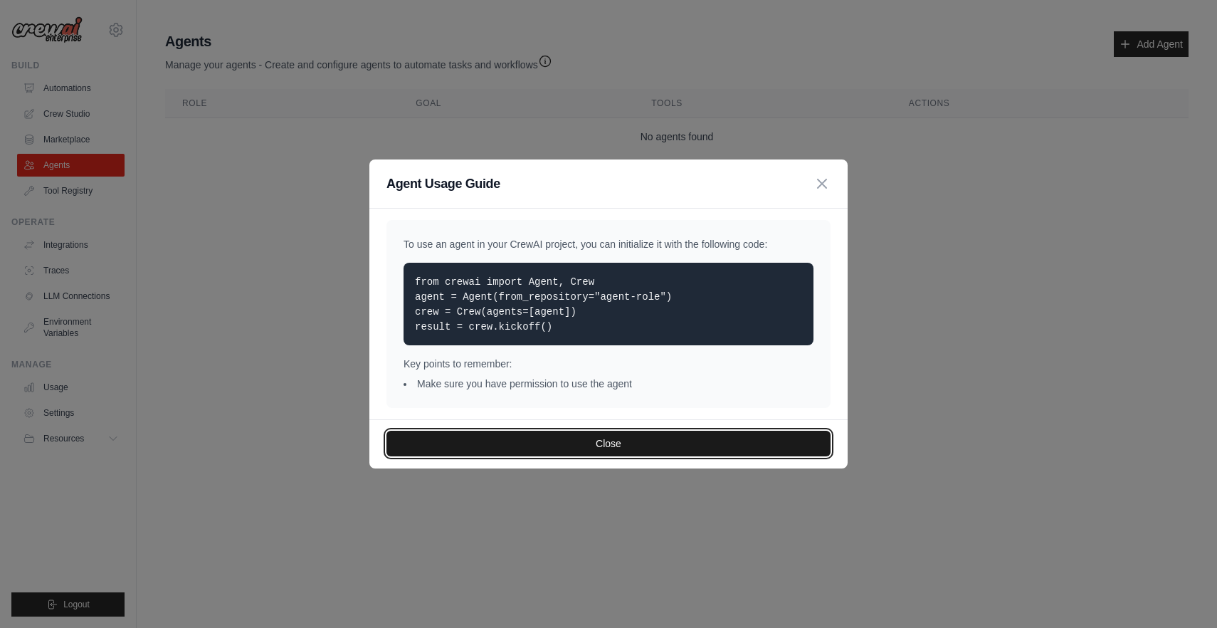
click at [660, 447] on button "Close" at bounding box center [608, 443] width 444 height 26
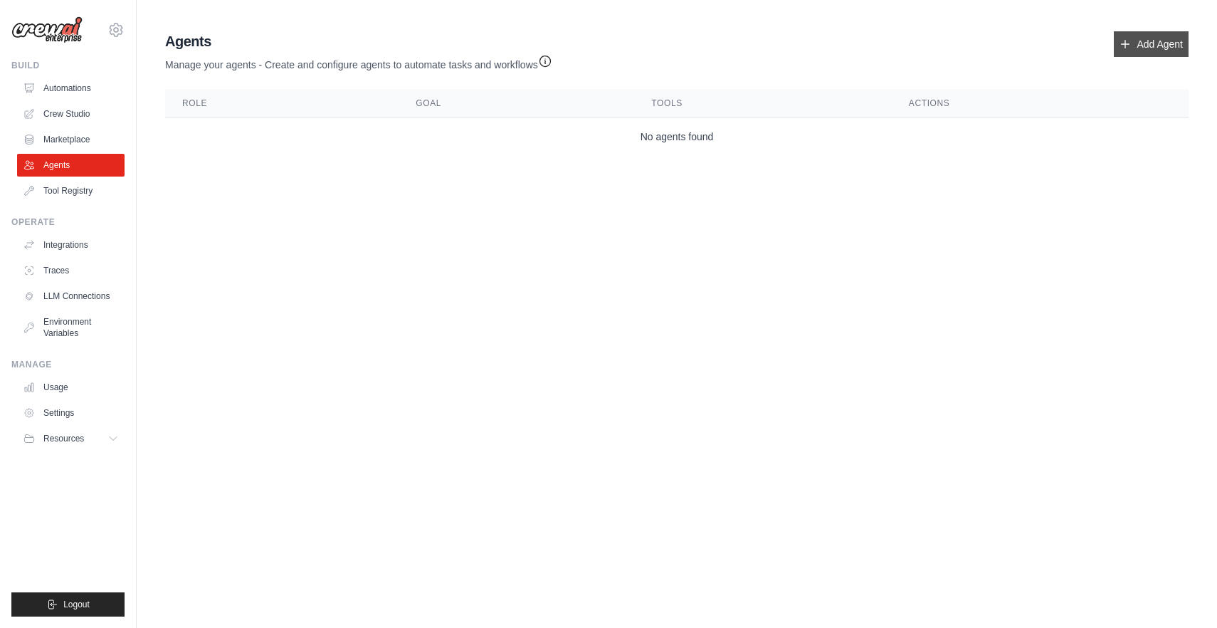
click at [1141, 53] on link "Add Agent" at bounding box center [1150, 44] width 75 height 26
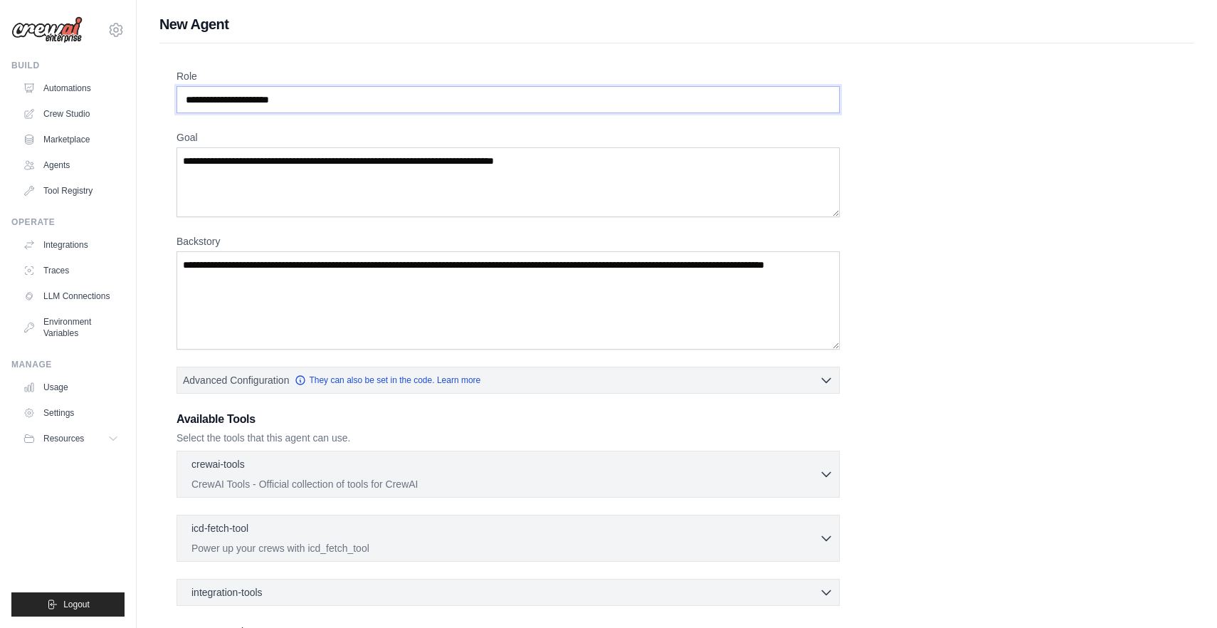
click at [341, 101] on input "Role" at bounding box center [507, 99] width 663 height 27
click at [303, 151] on textarea "Goal" at bounding box center [507, 182] width 663 height 70
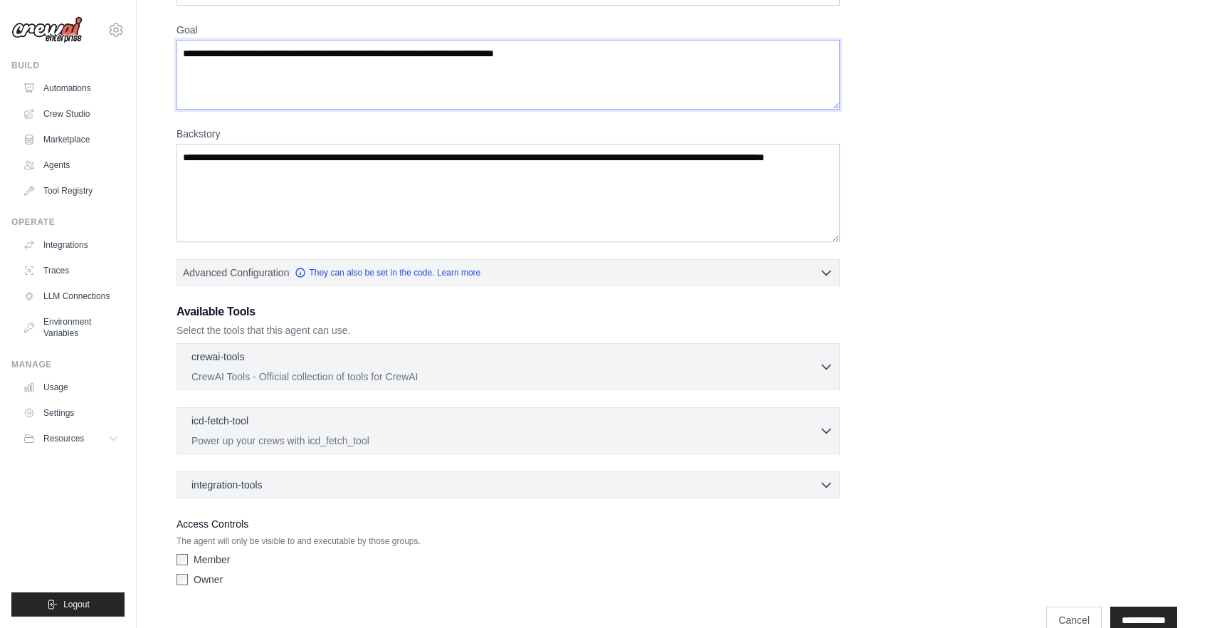
scroll to position [136, 0]
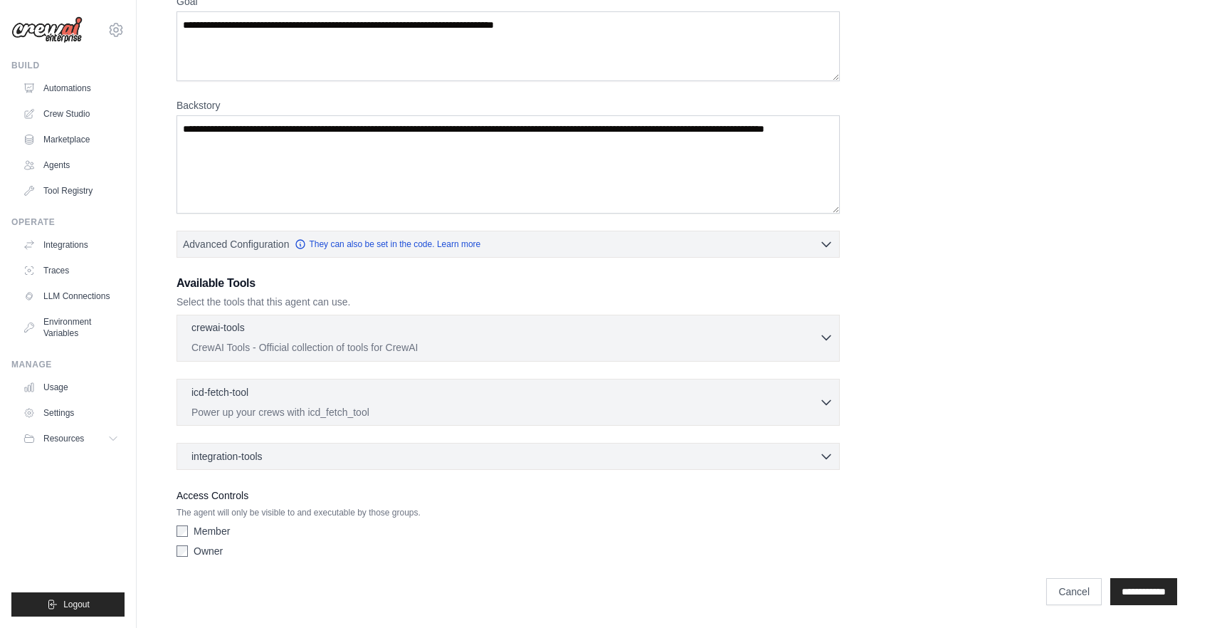
click at [250, 327] on div "crewai-tools 0 selected" at bounding box center [505, 328] width 628 height 17
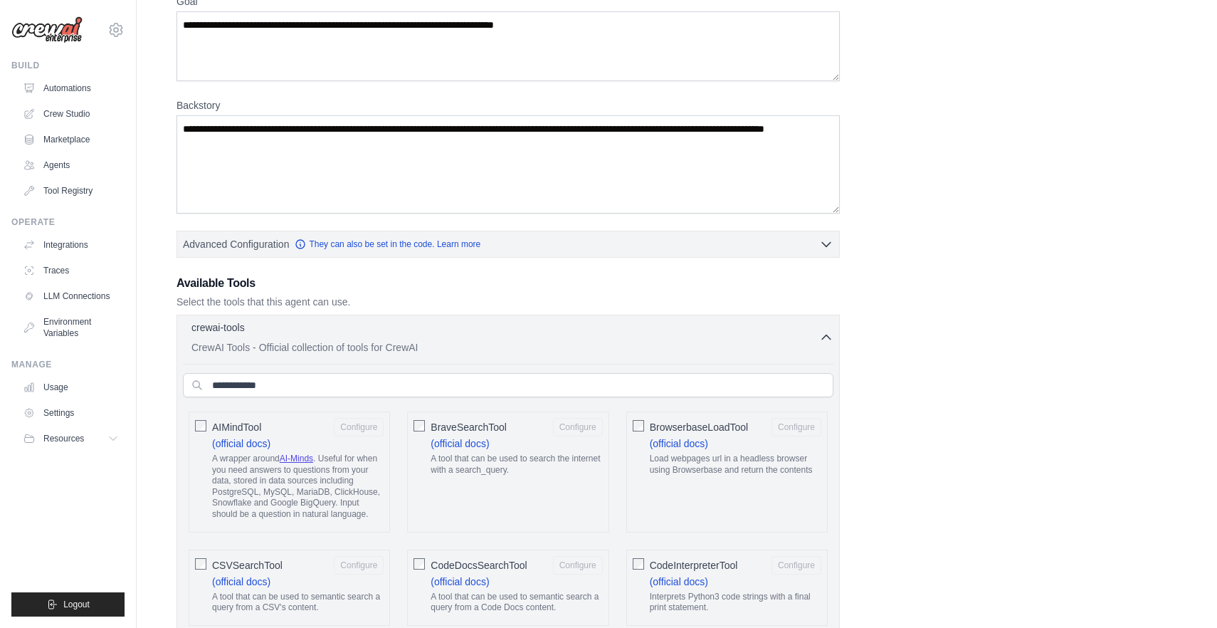
click at [250, 327] on div "crewai-tools 0 selected" at bounding box center [505, 328] width 628 height 17
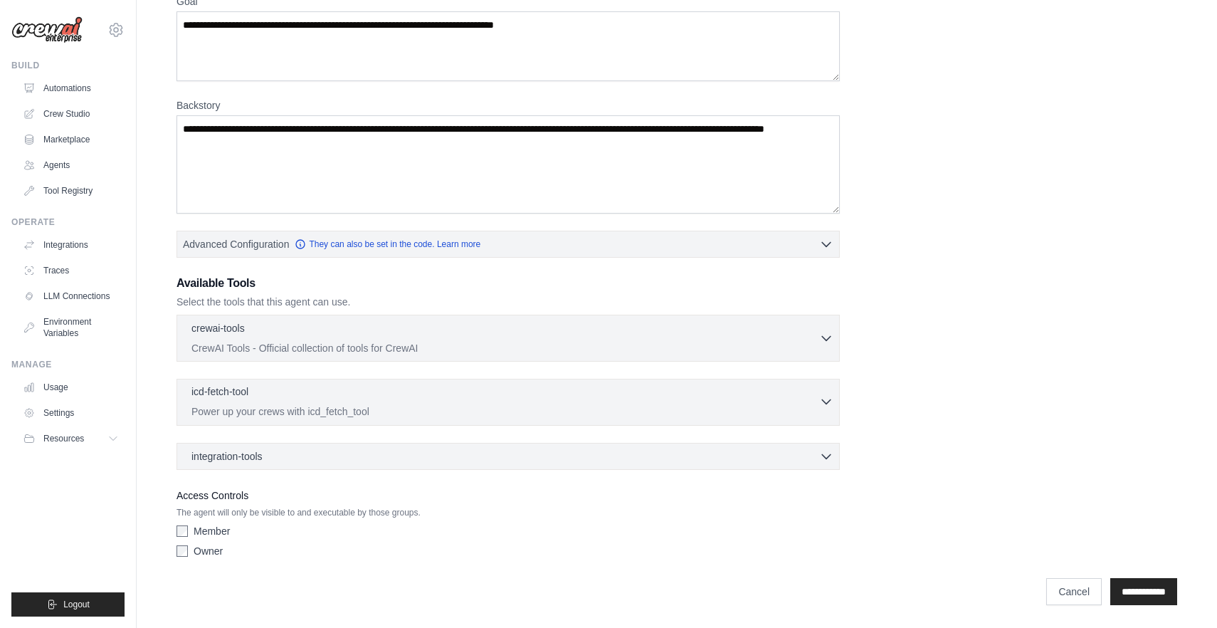
click at [255, 398] on div "icd-fetch-tool 0 selected" at bounding box center [505, 392] width 628 height 17
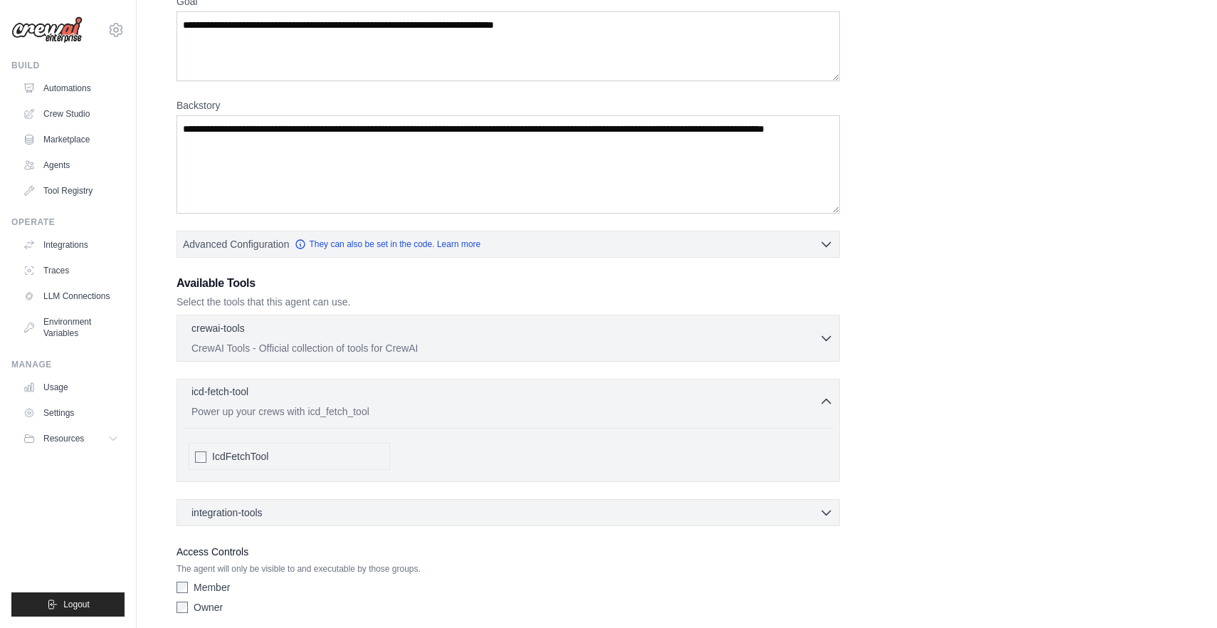
click at [255, 398] on div "icd-fetch-tool 0 selected" at bounding box center [505, 392] width 628 height 17
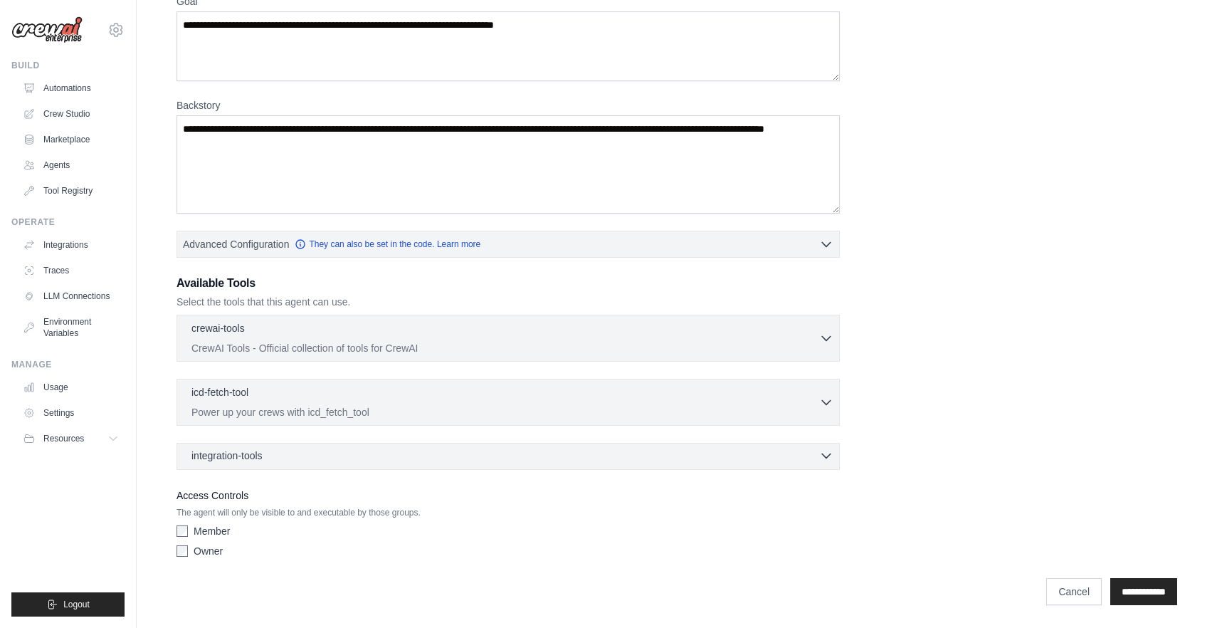
click at [255, 457] on span "integration-tools" at bounding box center [226, 455] width 71 height 14
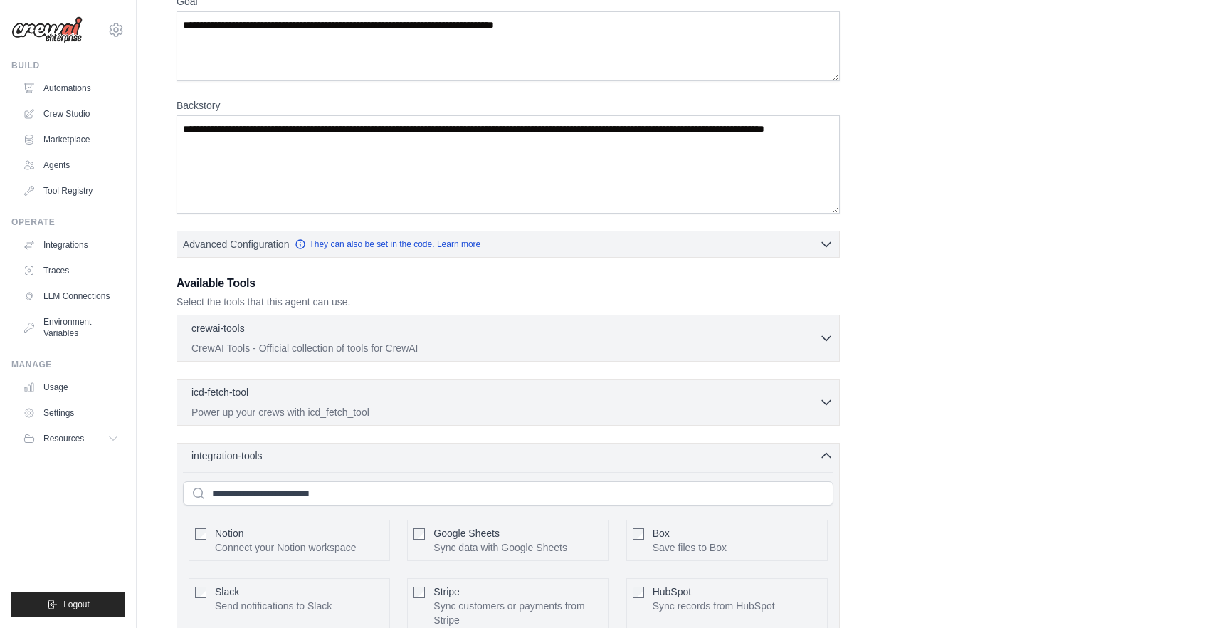
click at [255, 457] on span "integration-tools" at bounding box center [226, 455] width 71 height 14
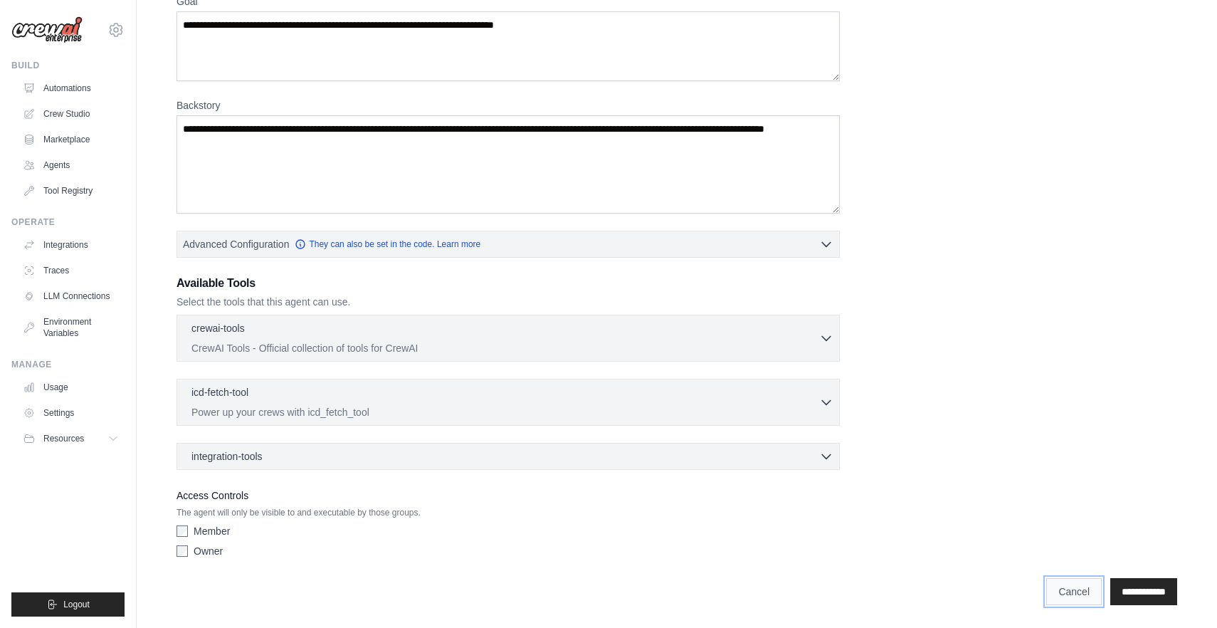
click at [1054, 588] on link "Cancel" at bounding box center [1073, 591] width 55 height 27
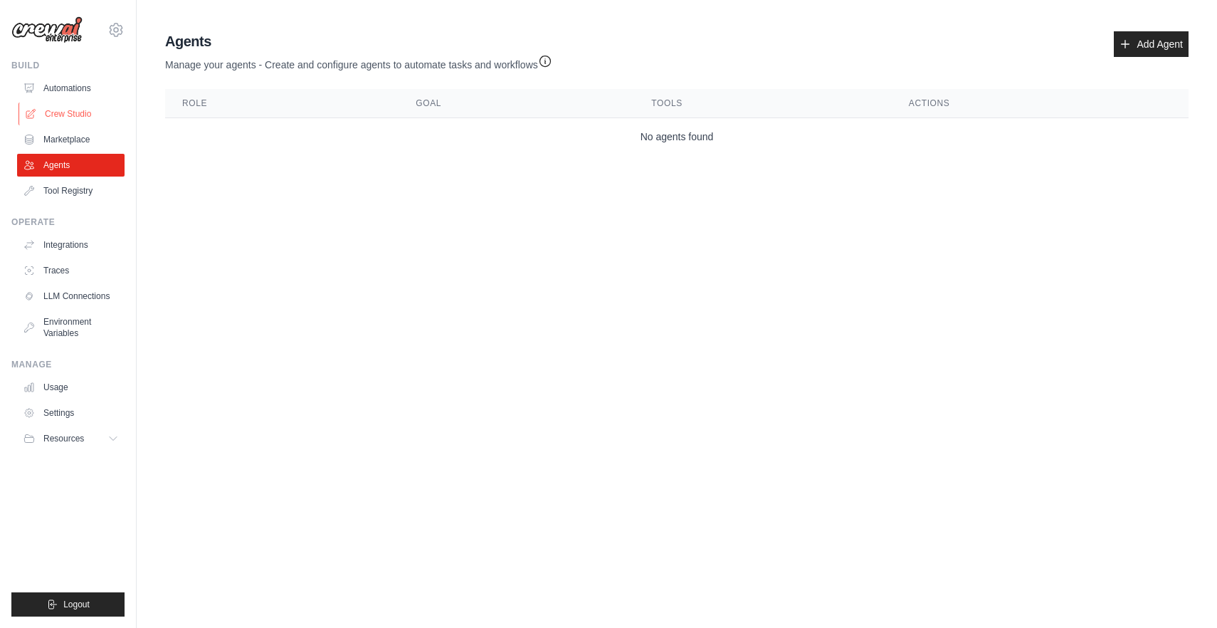
click at [70, 114] on link "Crew Studio" at bounding box center [71, 113] width 107 height 23
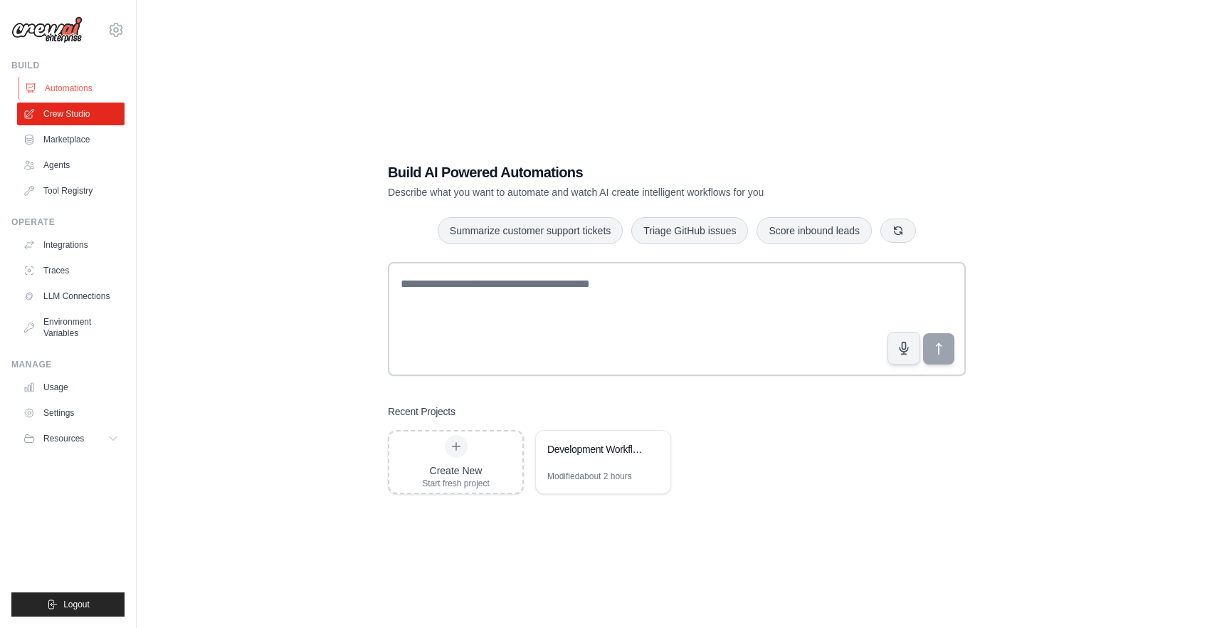
click at [56, 92] on link "Automations" at bounding box center [71, 88] width 107 height 23
